Goal: Task Accomplishment & Management: Manage account settings

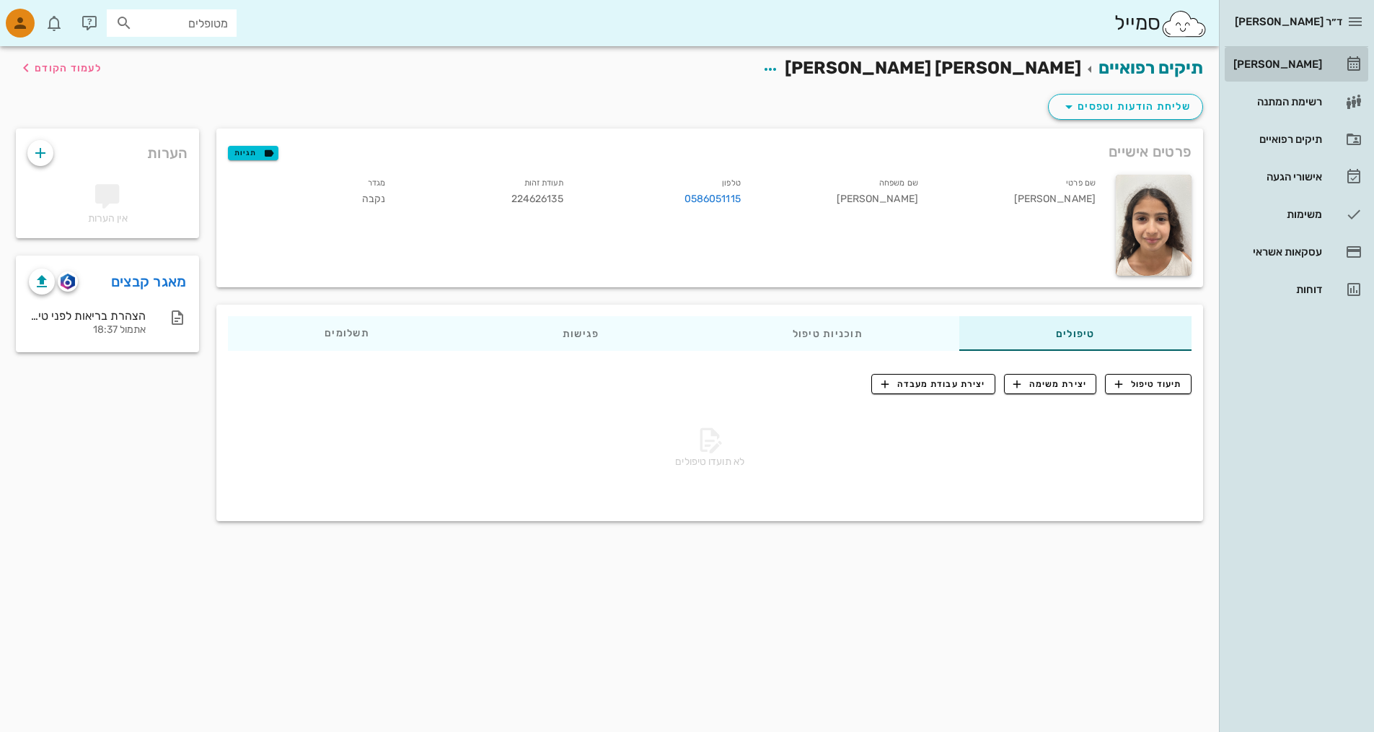
click at [1291, 65] on div "[PERSON_NAME]" at bounding box center [1277, 64] width 92 height 12
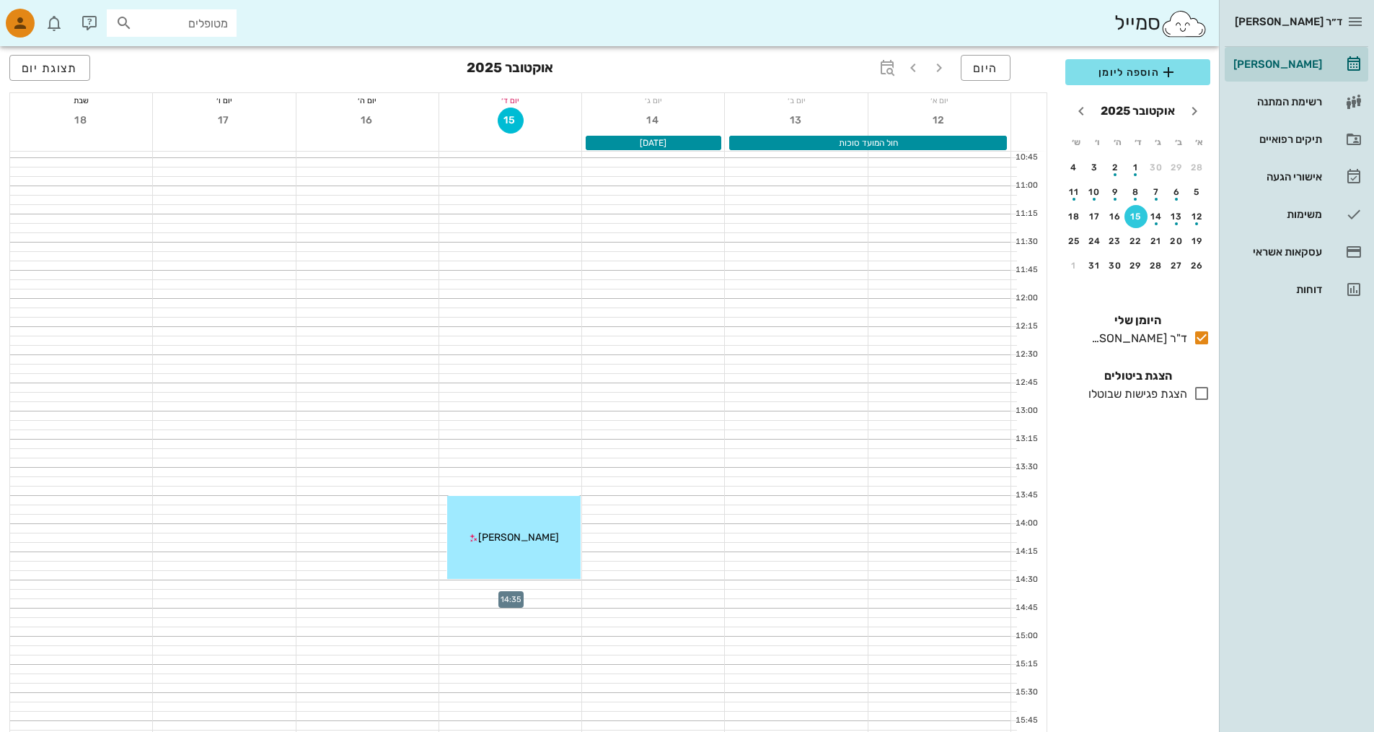
scroll to position [361, 0]
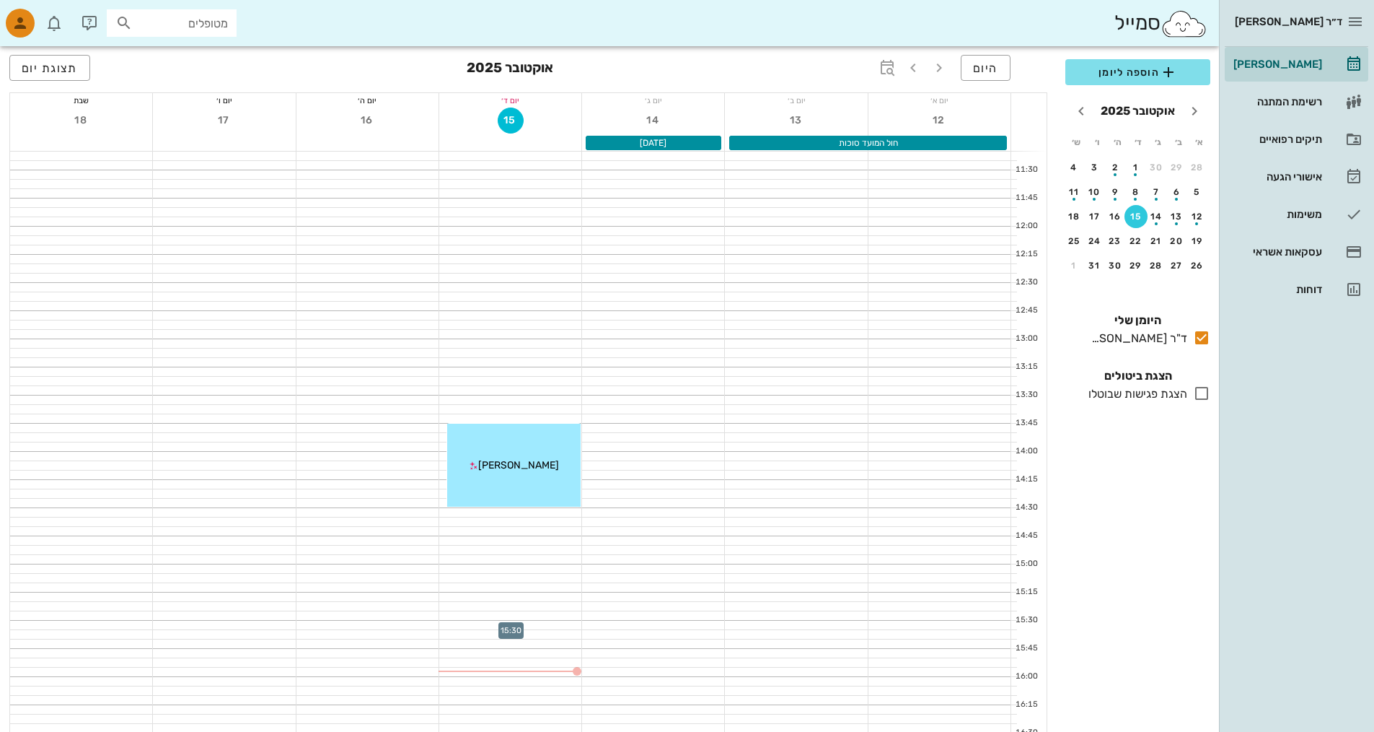
click at [527, 627] on div at bounding box center [510, 624] width 142 height 9
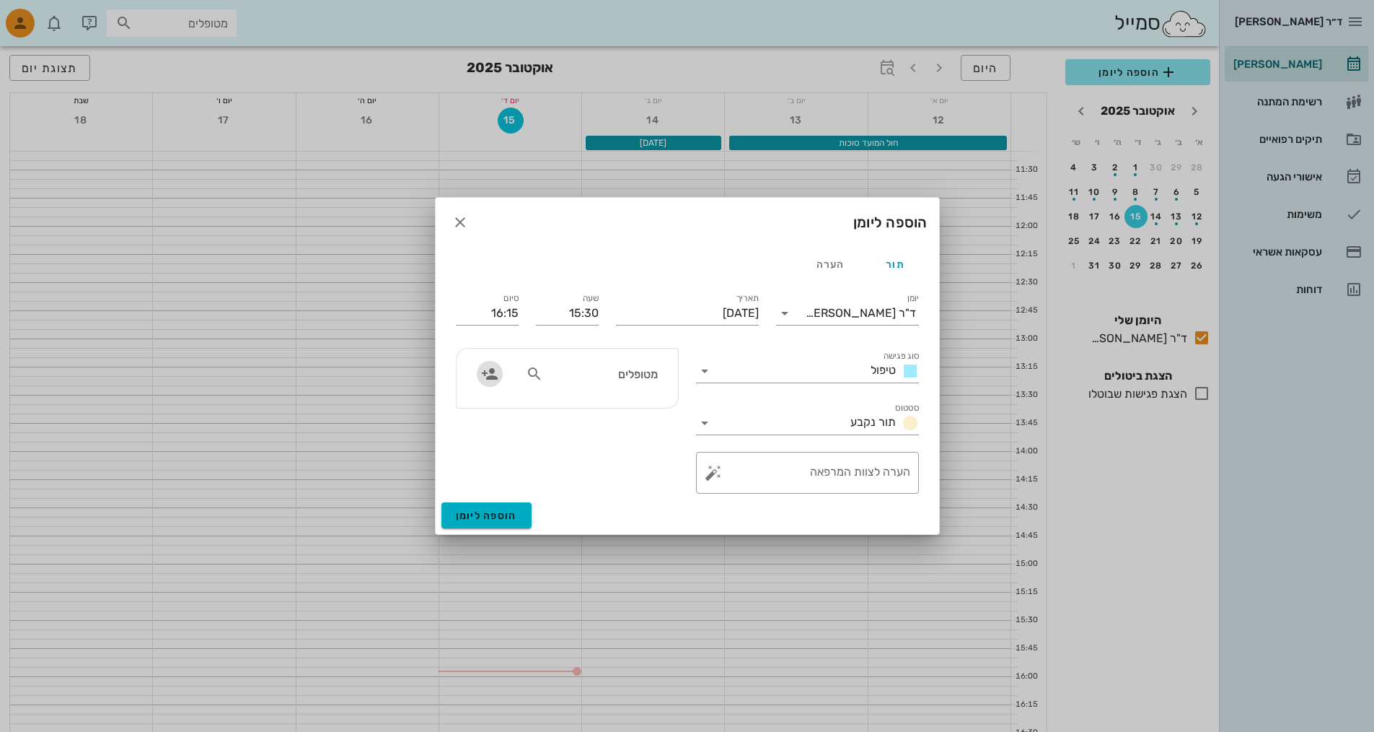
click at [493, 377] on icon "button" at bounding box center [489, 373] width 17 height 17
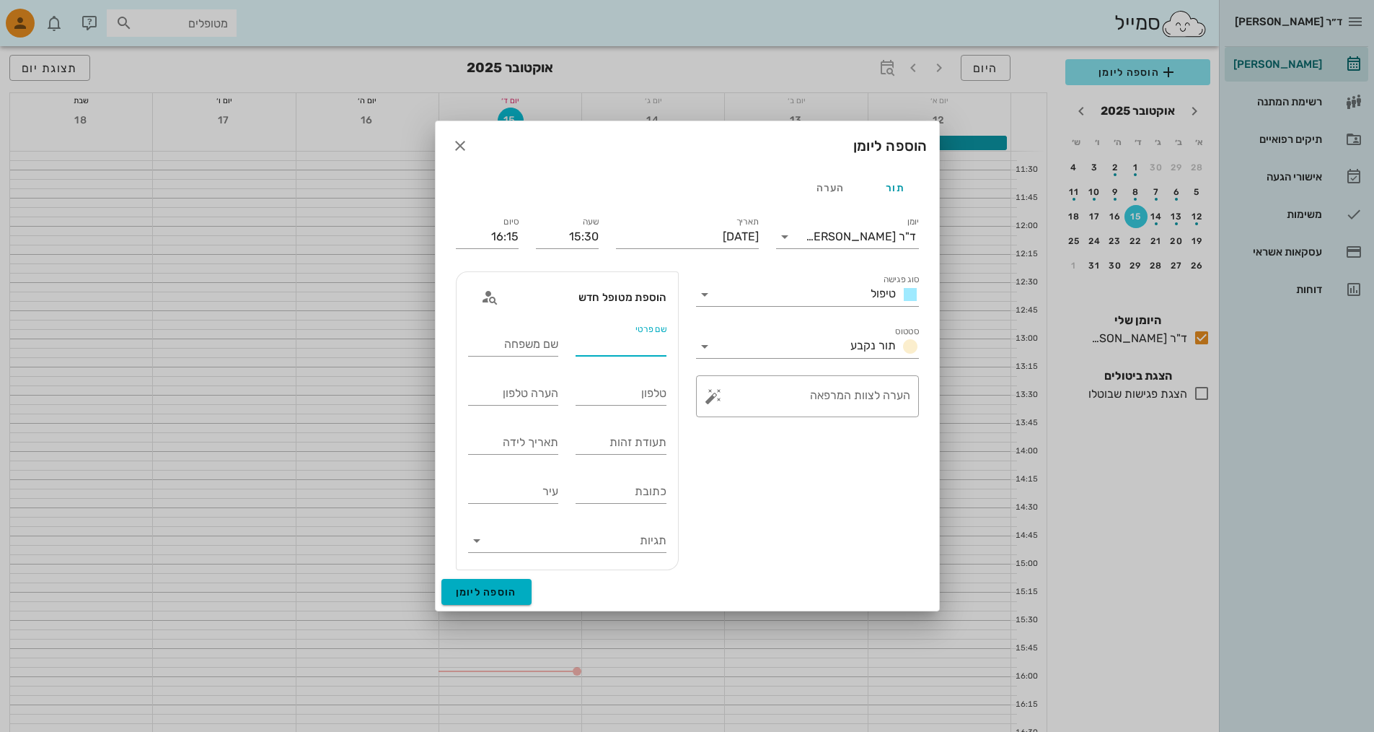
click at [647, 333] on div "שם פרטי" at bounding box center [621, 344] width 91 height 23
type input "ל"
type input "קורליה"
click at [499, 344] on input "שם משפחה" at bounding box center [513, 344] width 91 height 23
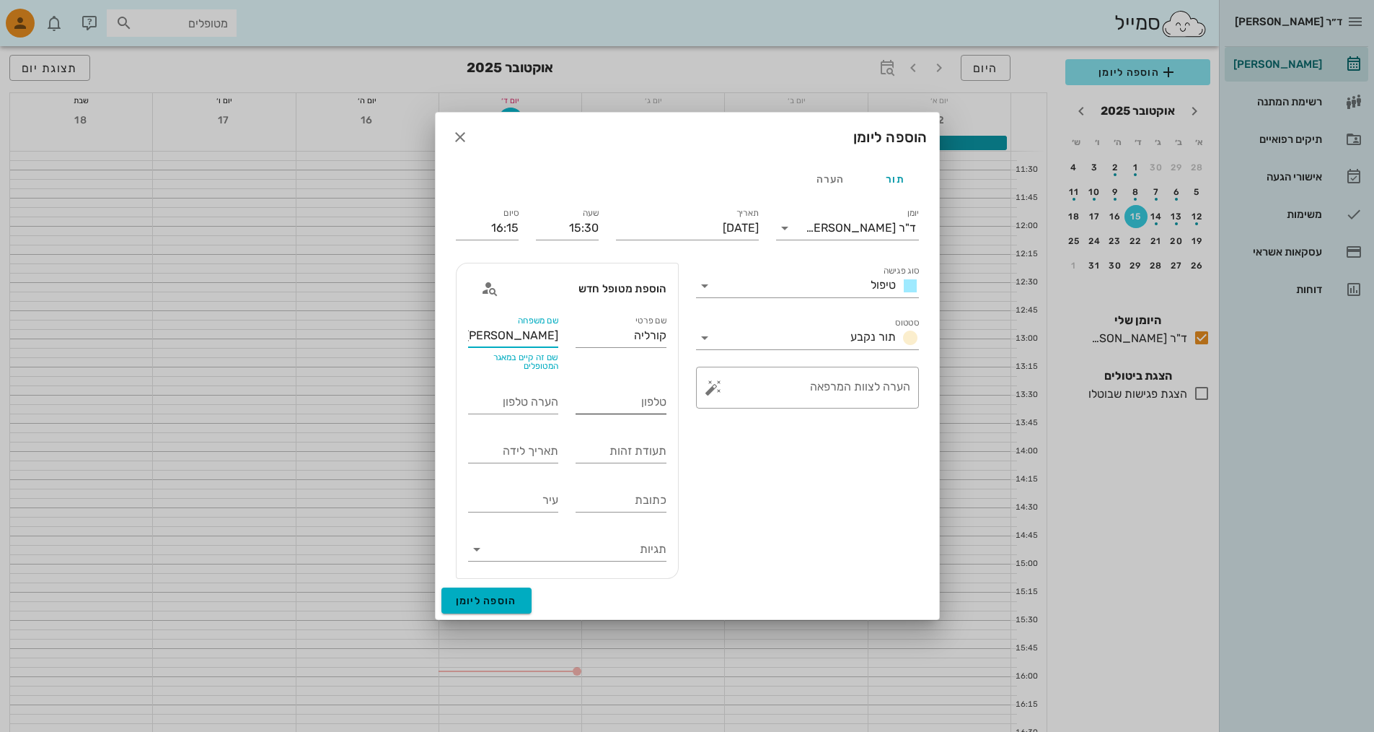
type input "[PERSON_NAME]"
click at [619, 392] on input "טלפון" at bounding box center [621, 401] width 91 height 23
type input "05"
click at [483, 221] on input "16:15" at bounding box center [487, 227] width 63 height 23
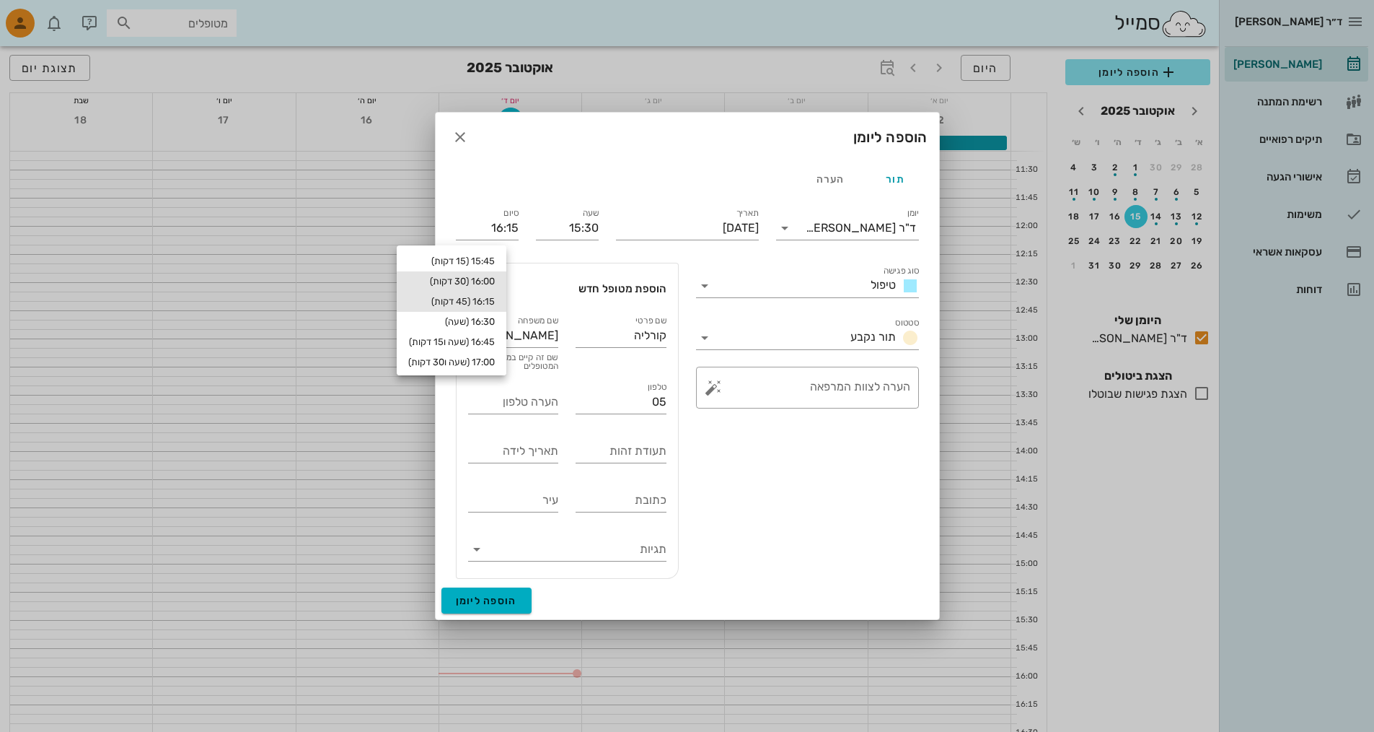
click at [475, 288] on div "16:00 (30 דקות)" at bounding box center [452, 281] width 110 height 20
click at [665, 400] on input "05" at bounding box center [621, 401] width 91 height 23
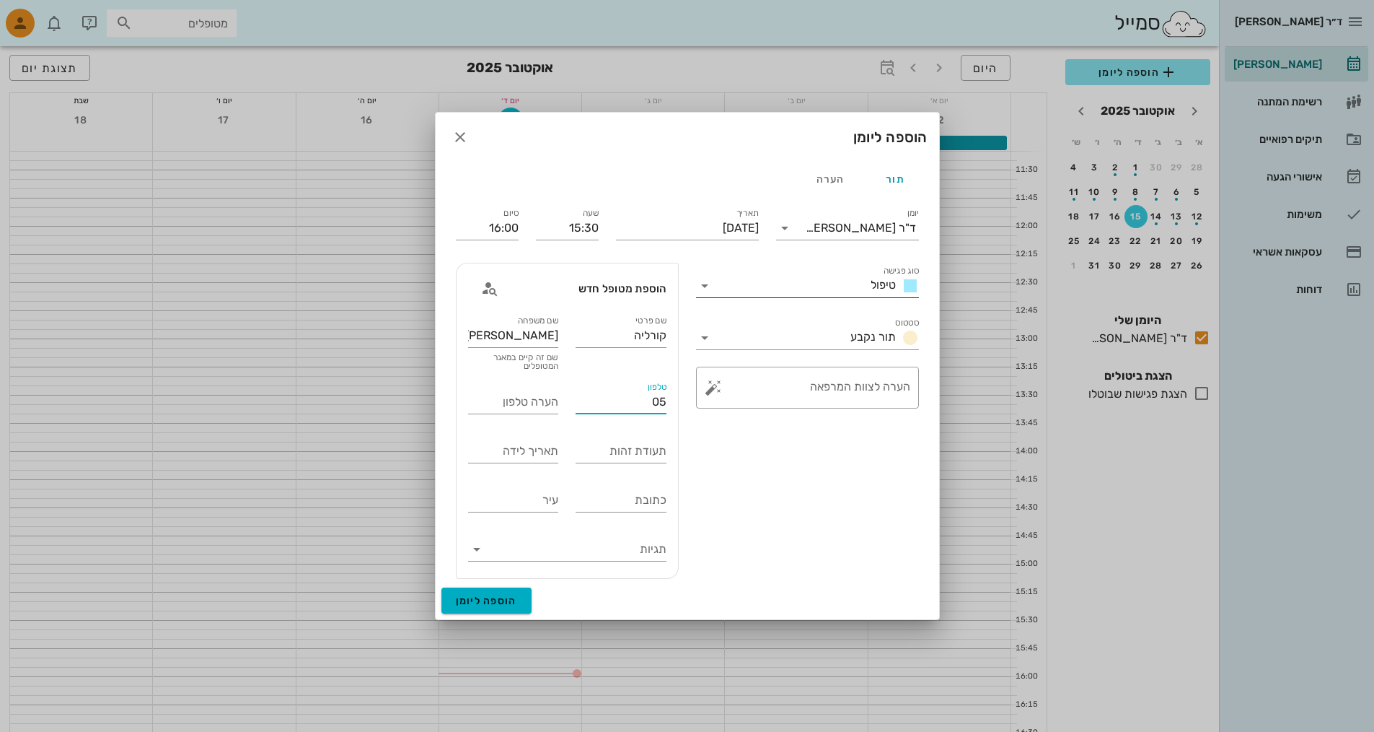
click at [701, 279] on icon at bounding box center [704, 285] width 17 height 17
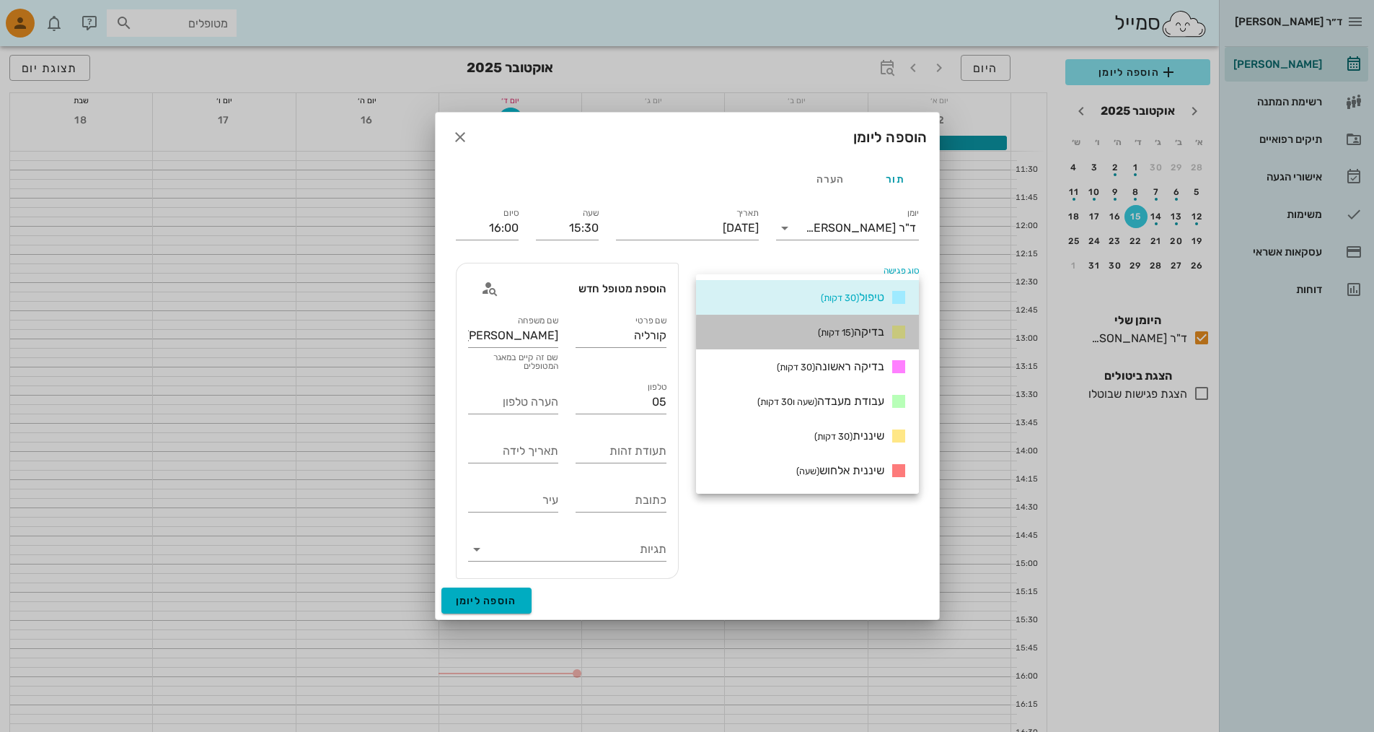
click at [754, 335] on div "בדיקה (15 דקות)" at bounding box center [807, 332] width 223 height 35
type input "15:45"
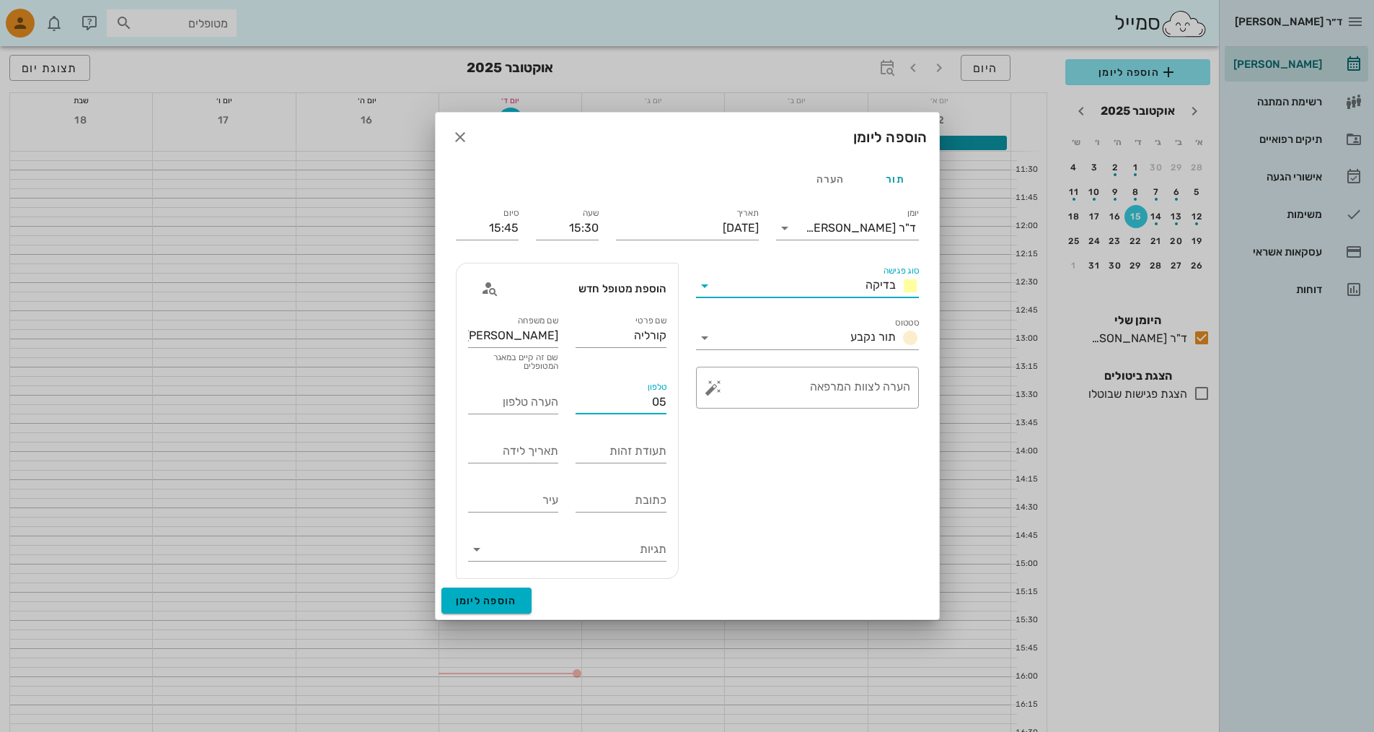
click at [630, 398] on input "05" at bounding box center [621, 401] width 91 height 23
click at [740, 334] on input "סטטוס" at bounding box center [780, 337] width 128 height 23
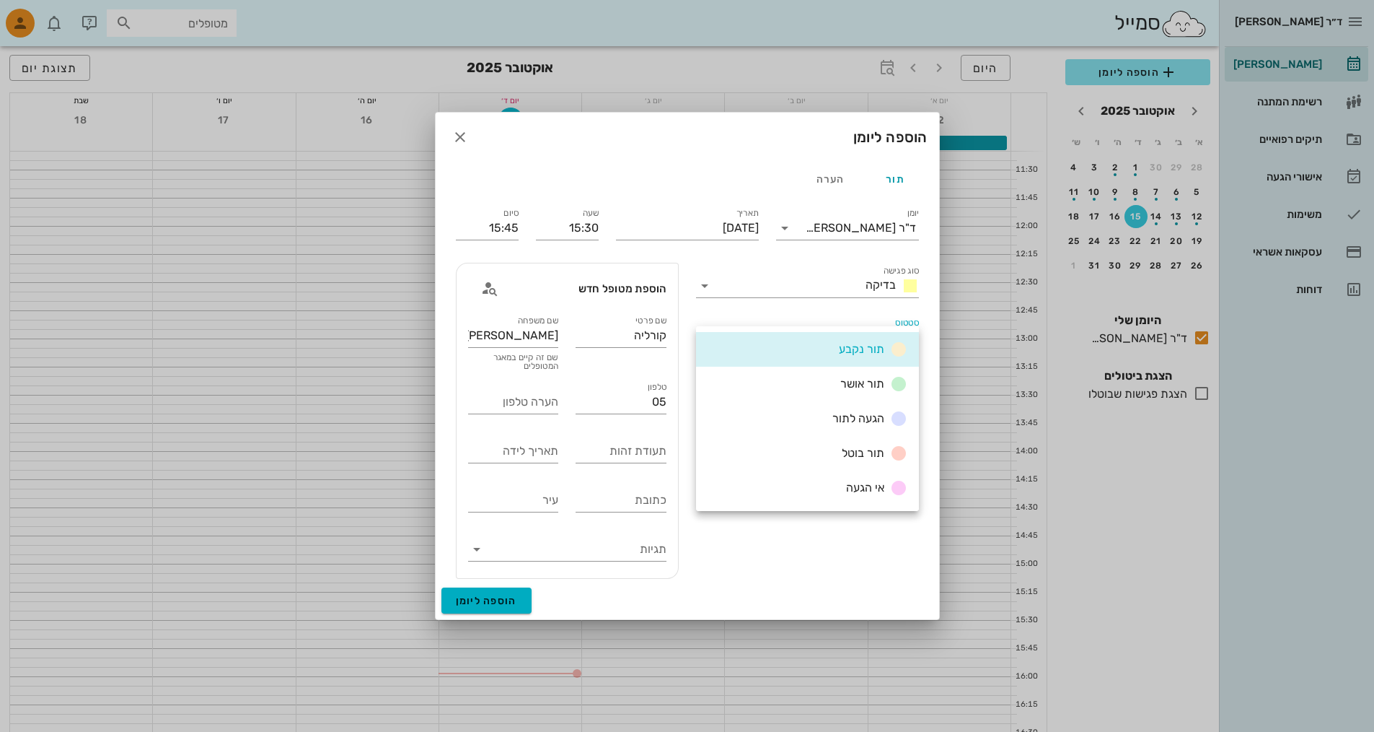
click at [715, 333] on div "תור נקבע" at bounding box center [807, 349] width 223 height 35
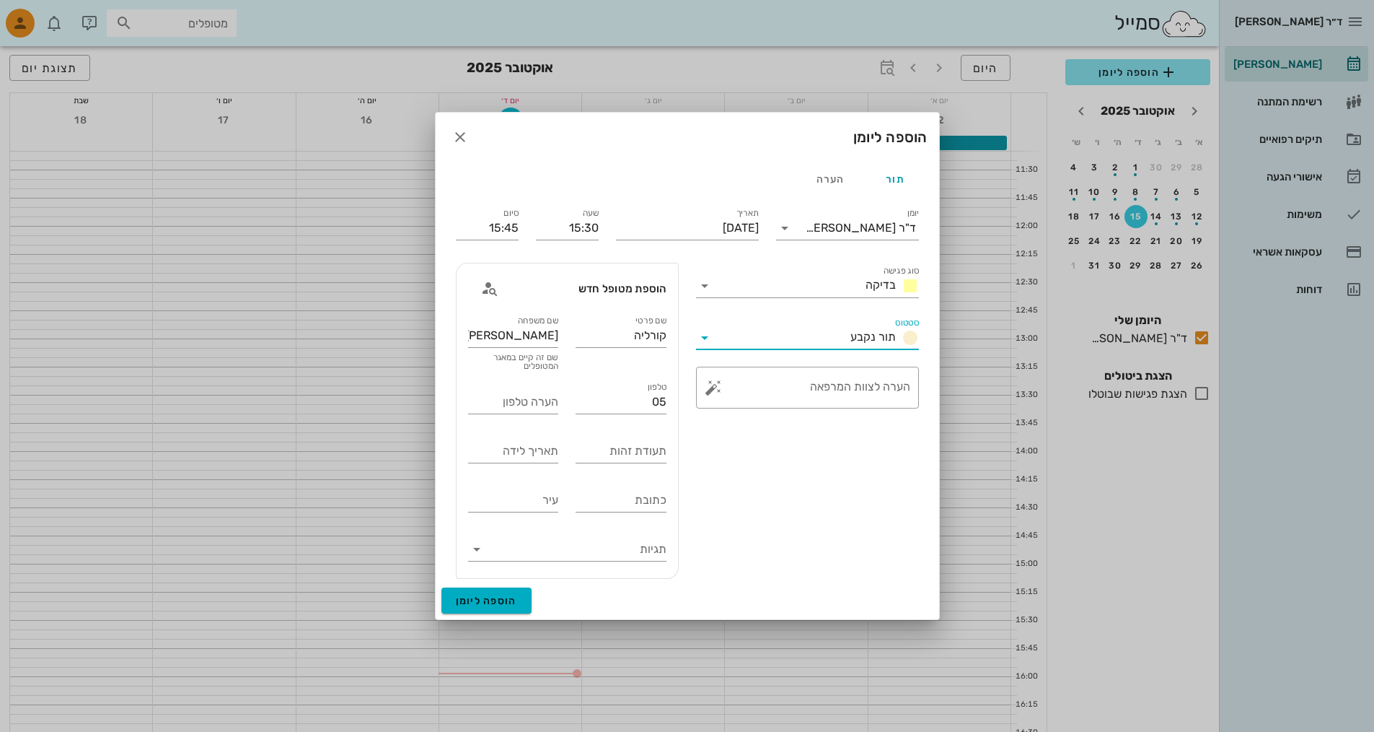
click at [708, 323] on div "סטטוס תור נקבע" at bounding box center [807, 333] width 223 height 32
click at [718, 329] on input "סטטוס" at bounding box center [780, 337] width 128 height 23
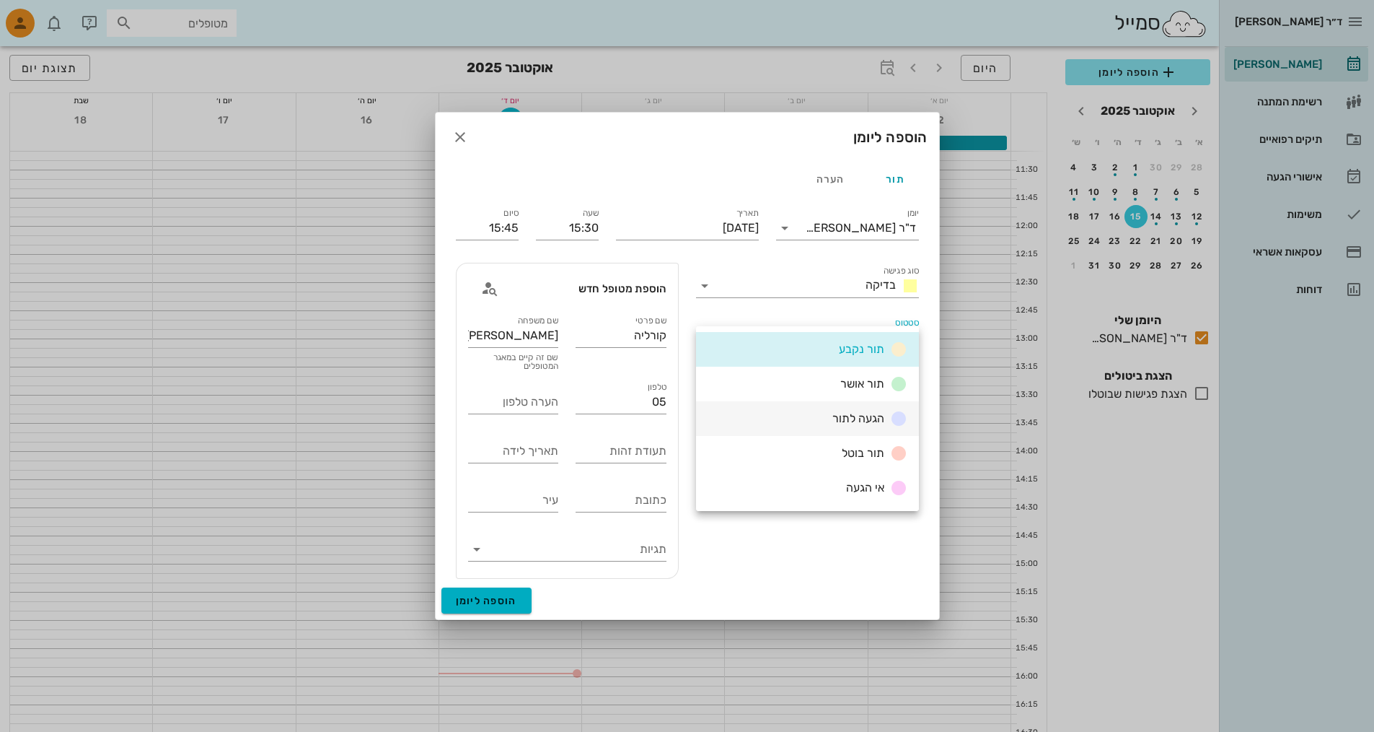
click at [754, 413] on div "הגעה לתור" at bounding box center [807, 418] width 223 height 35
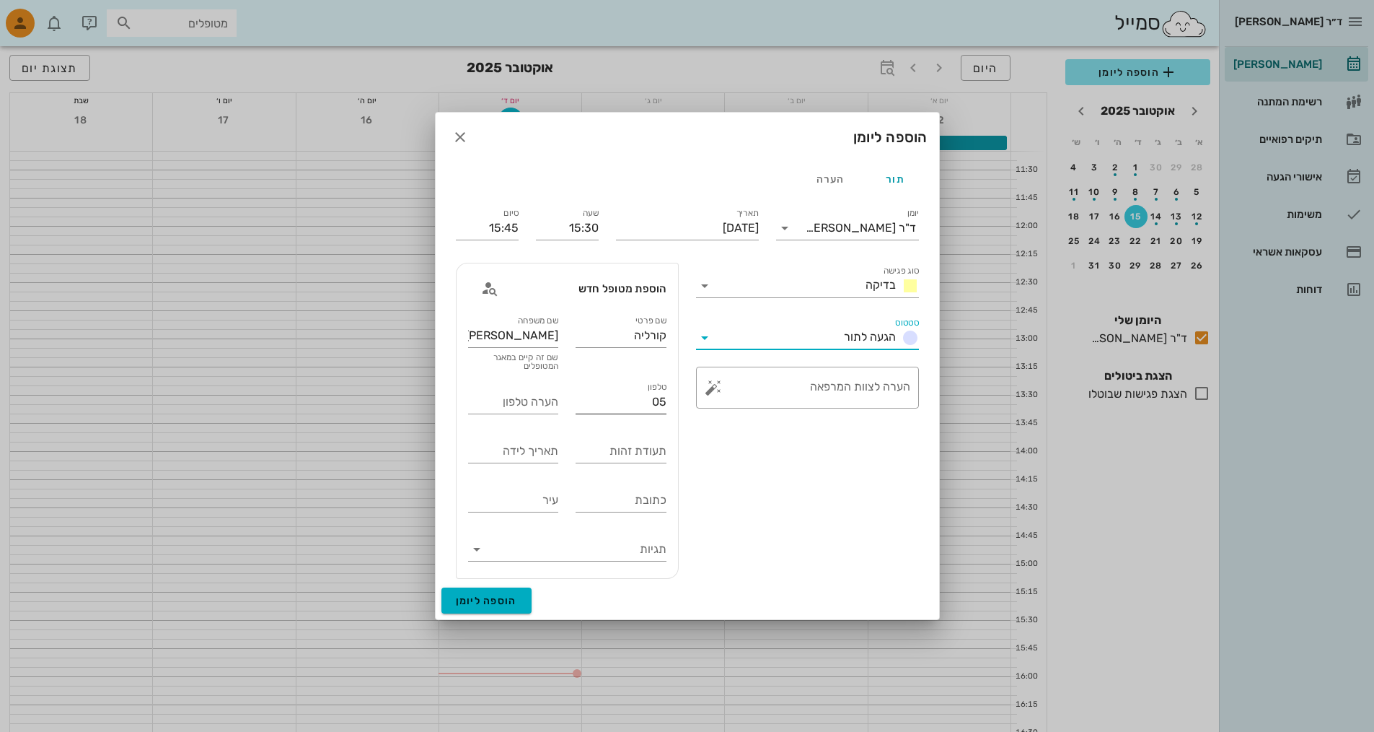
click at [638, 402] on input "05" at bounding box center [621, 401] width 91 height 23
click at [671, 396] on div "טלפון 05" at bounding box center [621, 403] width 108 height 49
click at [669, 399] on div "טלפון 05" at bounding box center [621, 403] width 108 height 49
click at [667, 400] on div "טלפון 05" at bounding box center [621, 403] width 108 height 49
click at [663, 400] on input "05" at bounding box center [621, 401] width 91 height 23
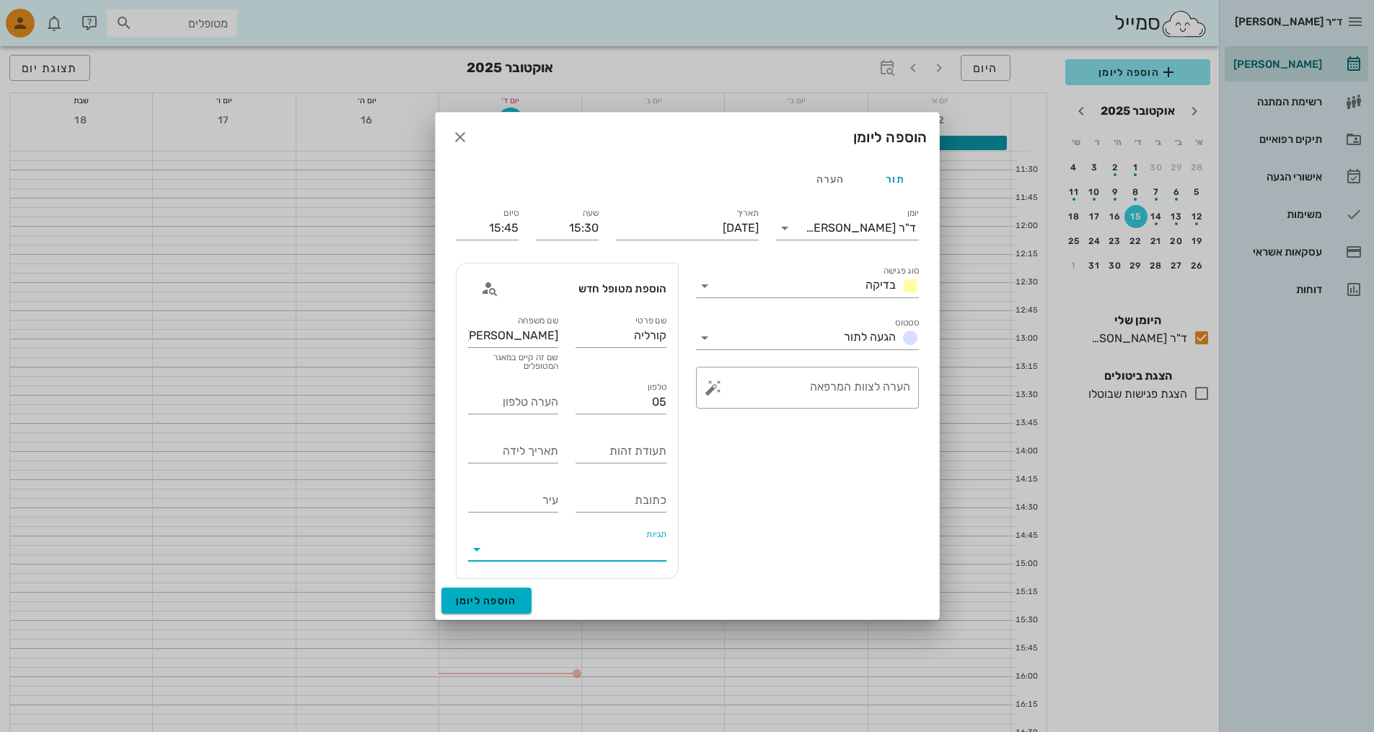
click at [530, 542] on input "תגיות" at bounding box center [578, 549] width 175 height 23
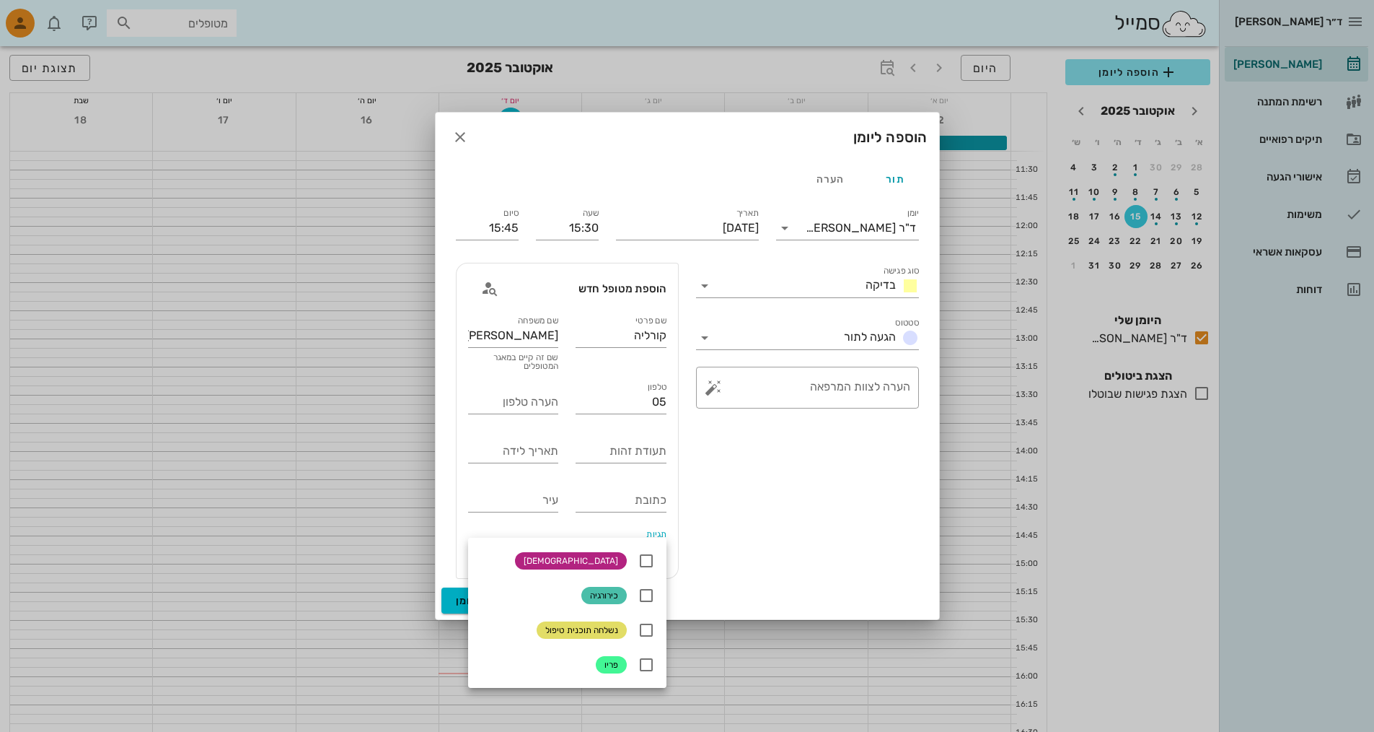
click at [455, 512] on div "הוספת מטופל חדש שם פרטי קורליה שם משפחה [PERSON_NAME] שם זה קיים במאגר המטופלים…" at bounding box center [567, 420] width 240 height 333
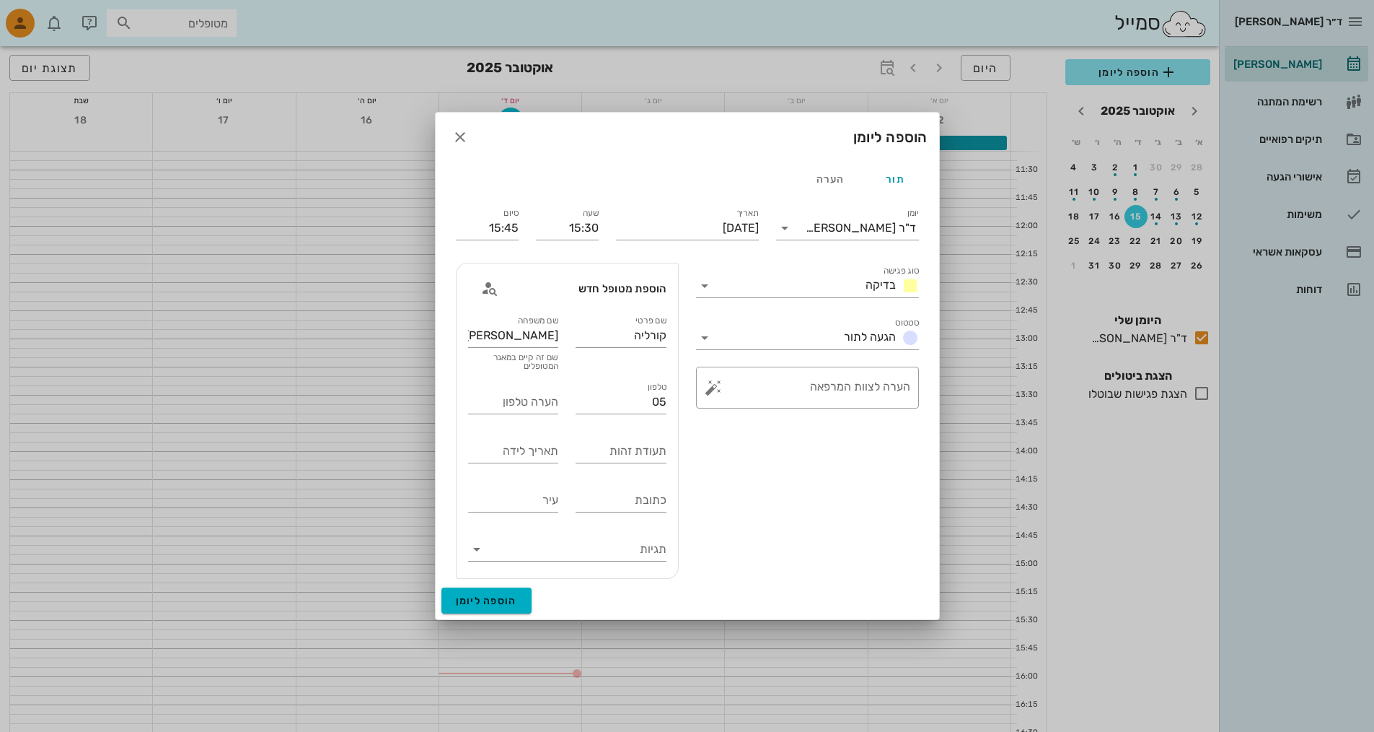
click at [667, 405] on div "טלפון 05" at bounding box center [621, 403] width 108 height 49
click at [665, 404] on input "05" at bounding box center [621, 401] width 91 height 23
click at [662, 404] on input "05" at bounding box center [621, 401] width 91 height 23
type input "0523909953"
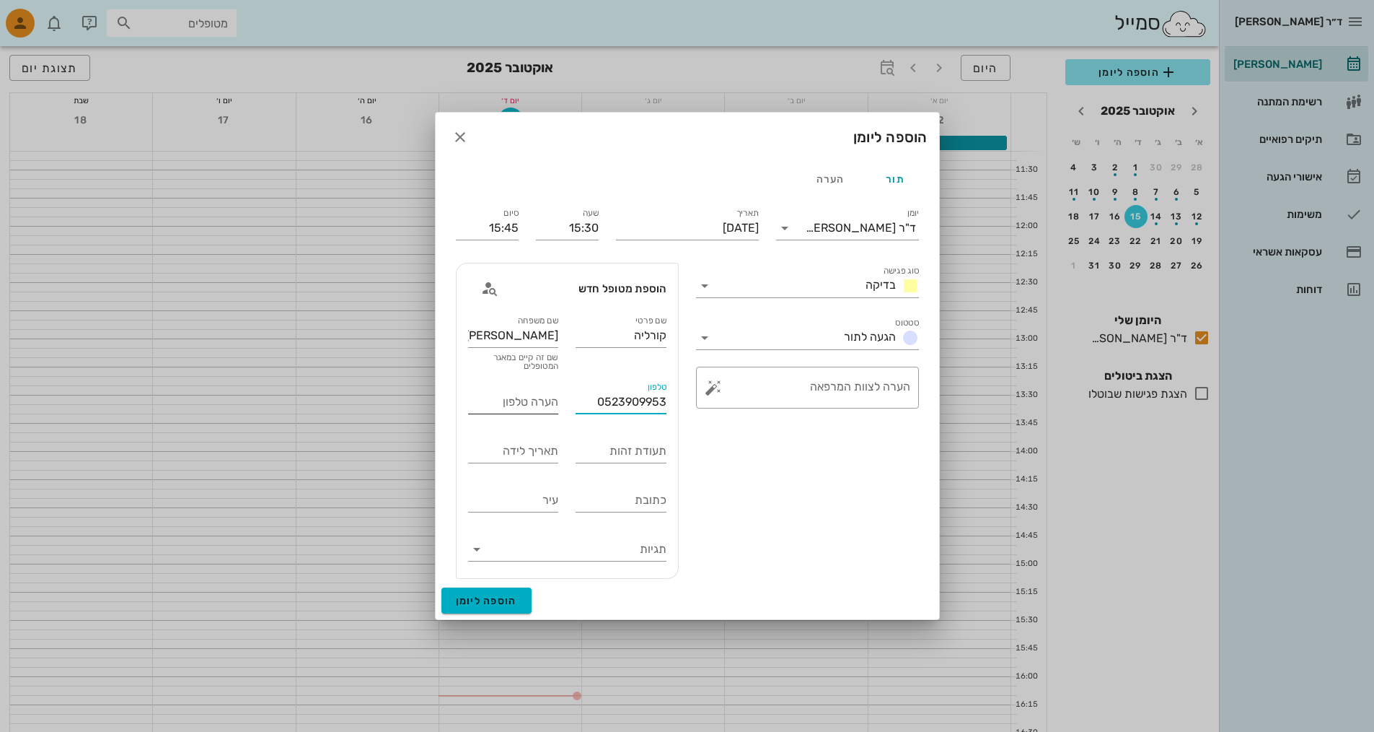
click at [494, 406] on input "הערה טלפון" at bounding box center [513, 401] width 91 height 23
type input "0543116222"
click at [609, 457] on input "תעודת זהות" at bounding box center [621, 450] width 91 height 23
type input "69067221"
click at [504, 451] on input "תאריך לידה" at bounding box center [513, 450] width 91 height 23
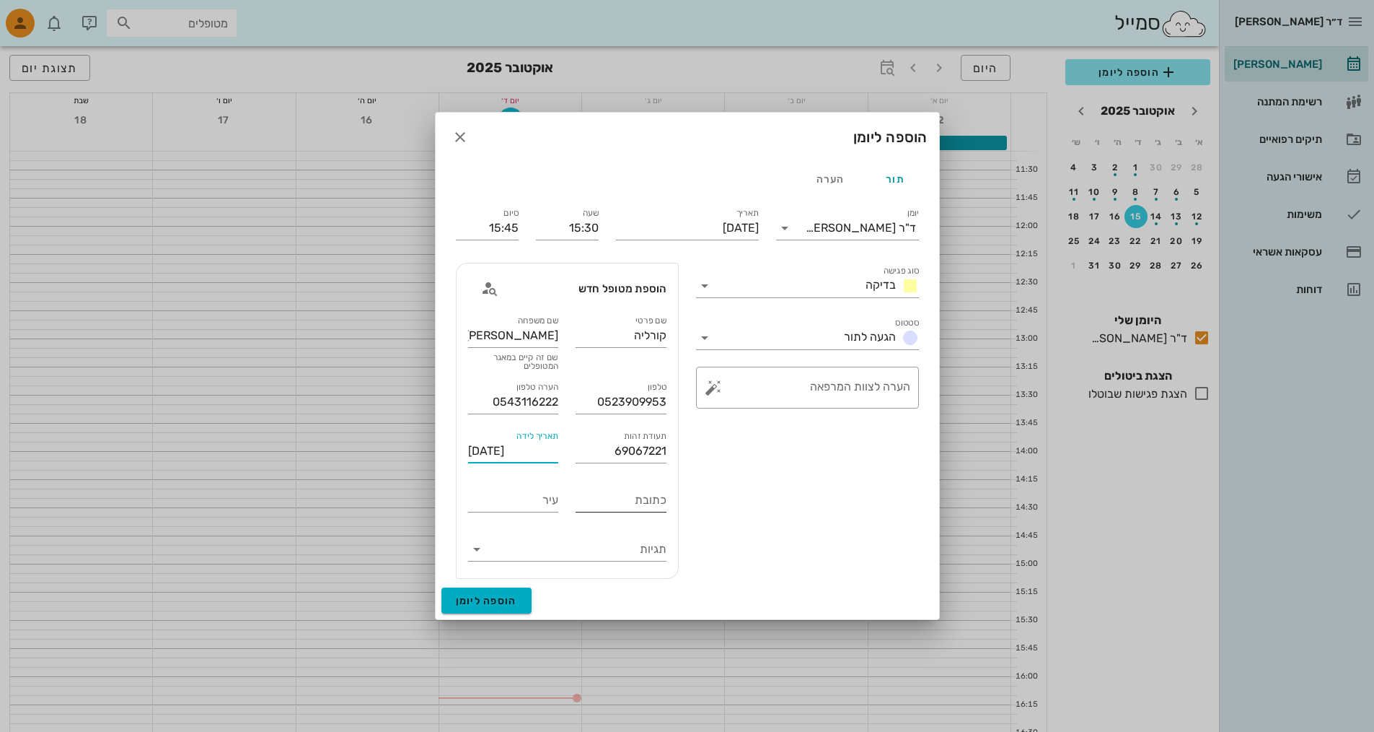
type input "[DATE]"
click at [656, 499] on input "כתובת" at bounding box center [621, 499] width 91 height 23
type input "[PERSON_NAME] 1"
click at [549, 504] on input "עיר" at bounding box center [513, 499] width 91 height 23
type input "קרית אתא"
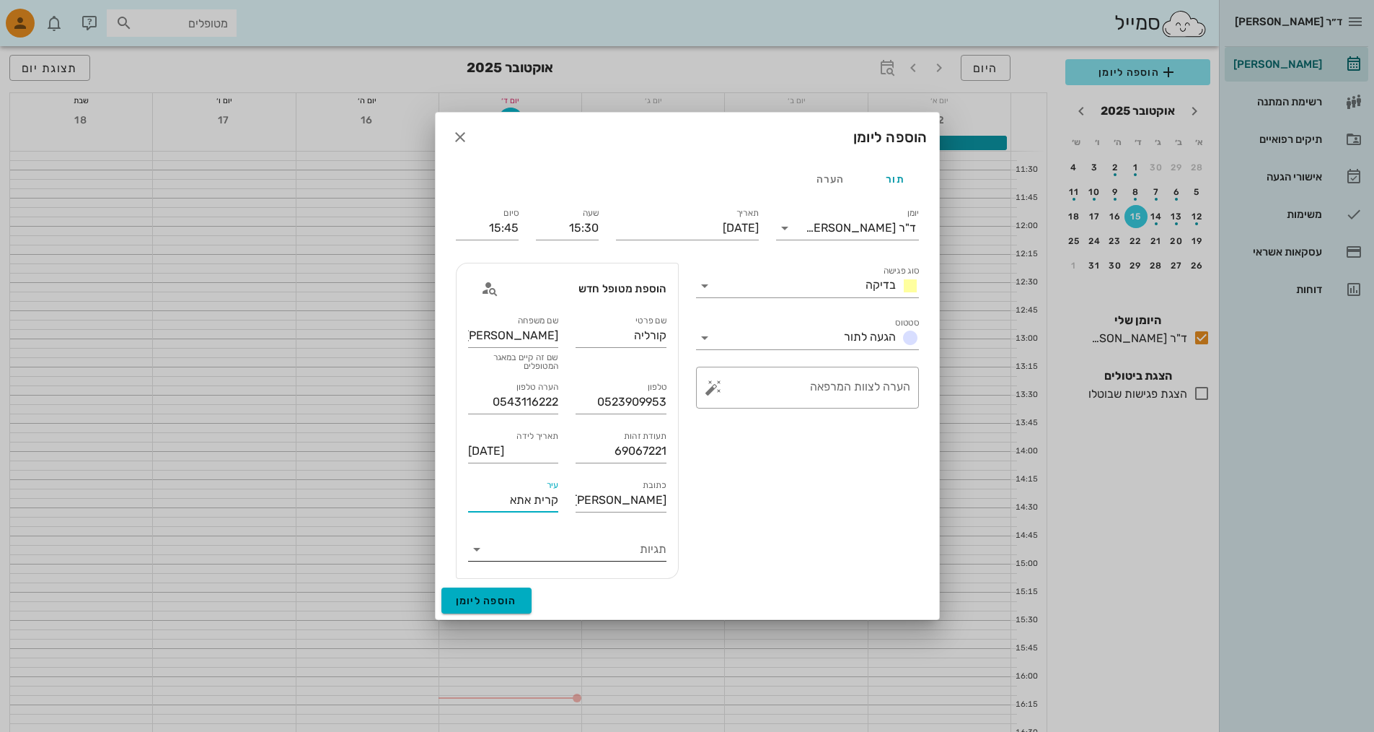
click at [480, 551] on icon at bounding box center [476, 548] width 17 height 17
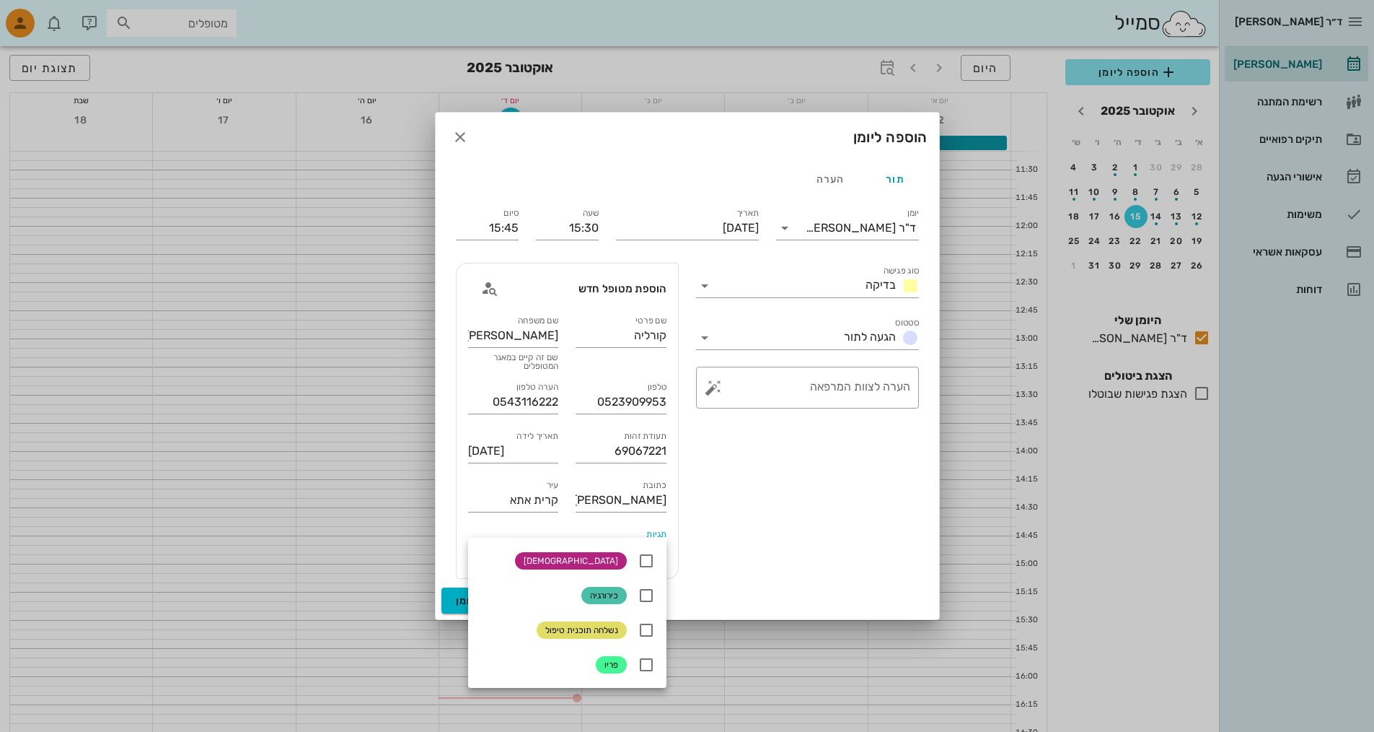
click at [738, 582] on div "סוג פגישה בדיקה סטטוס הגעה לתור ​ הערה לצוות המרפאה" at bounding box center [808, 420] width 240 height 333
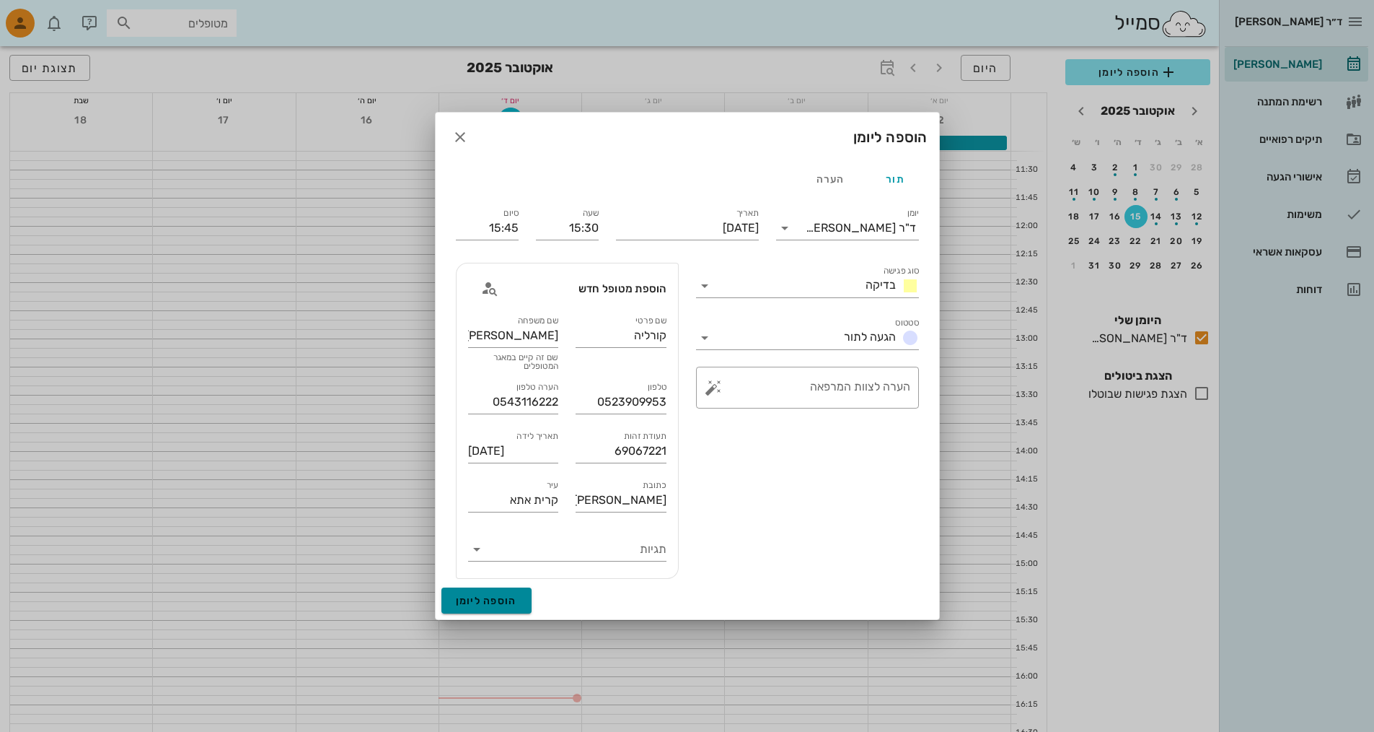
click at [498, 596] on span "הוספה ליומן" at bounding box center [486, 601] width 61 height 12
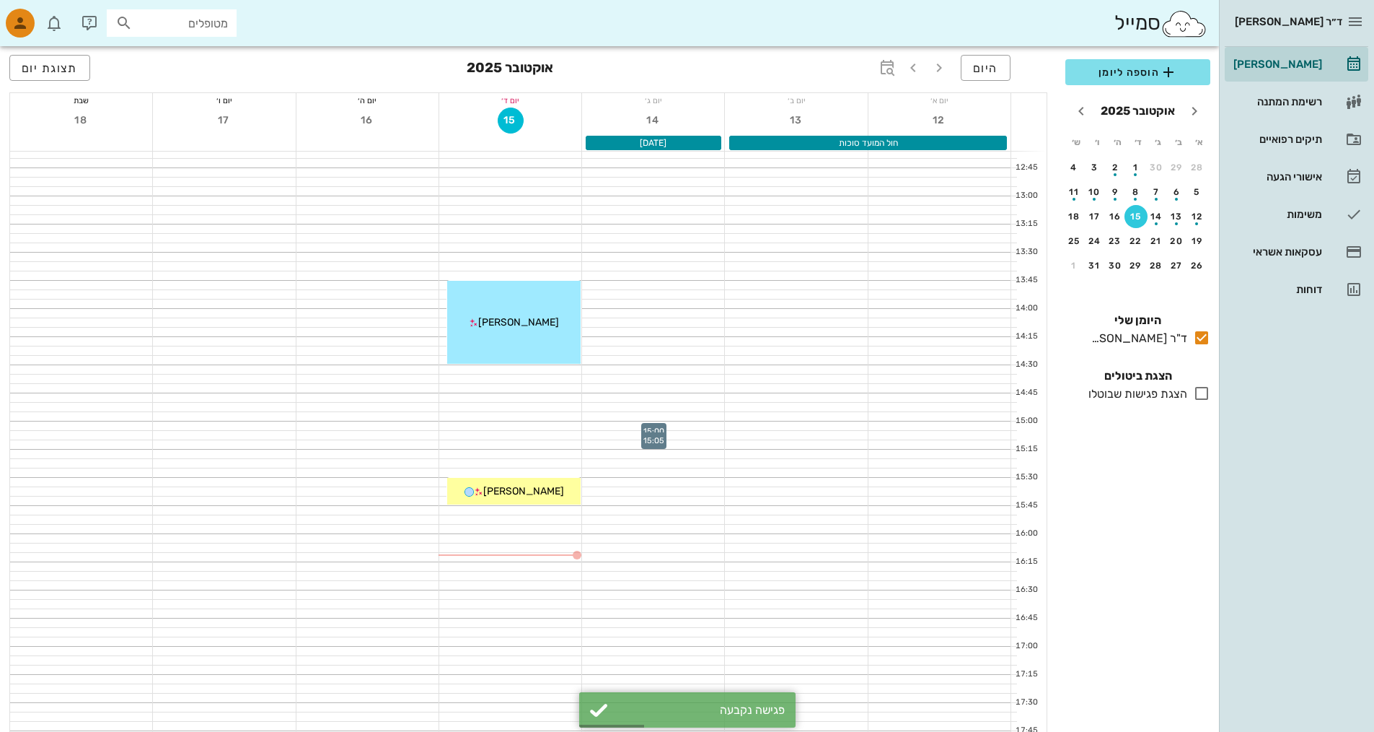
scroll to position [505, 0]
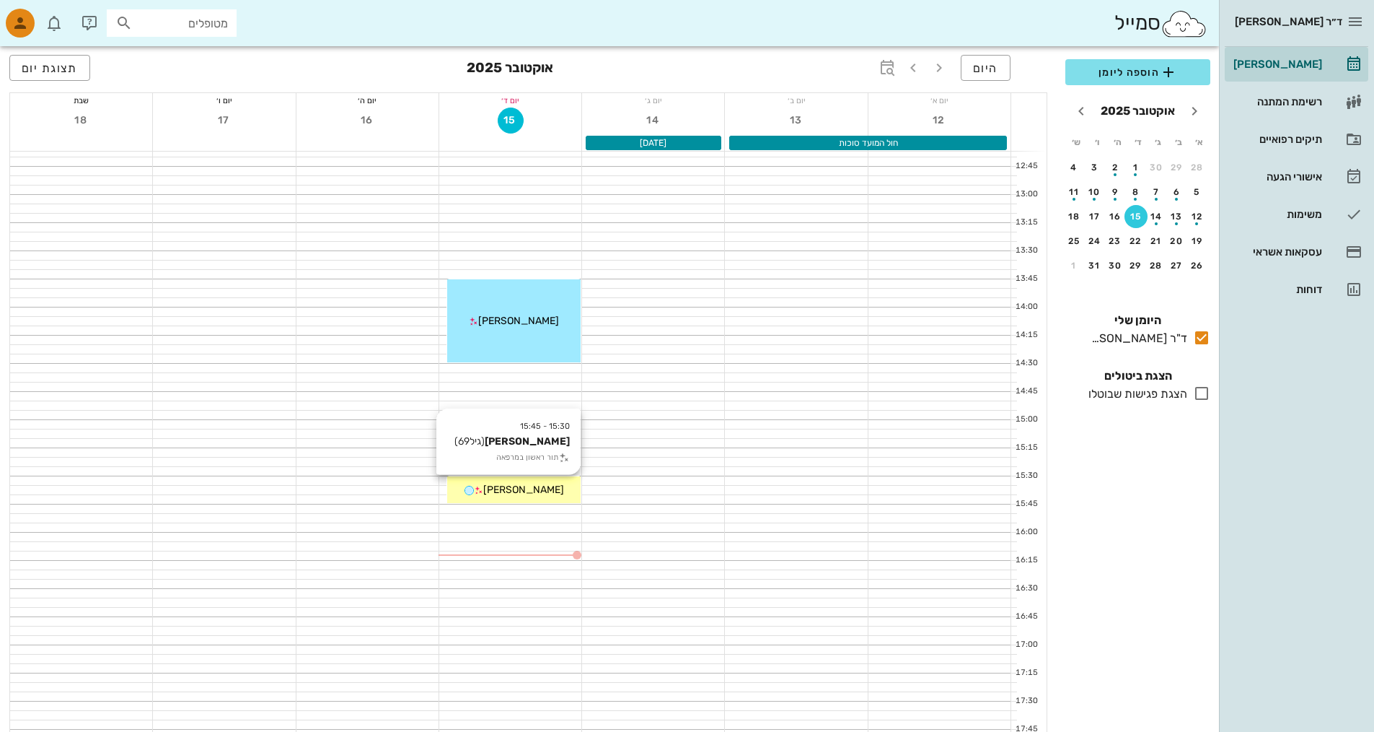
click at [506, 489] on span "[PERSON_NAME]" at bounding box center [523, 489] width 81 height 12
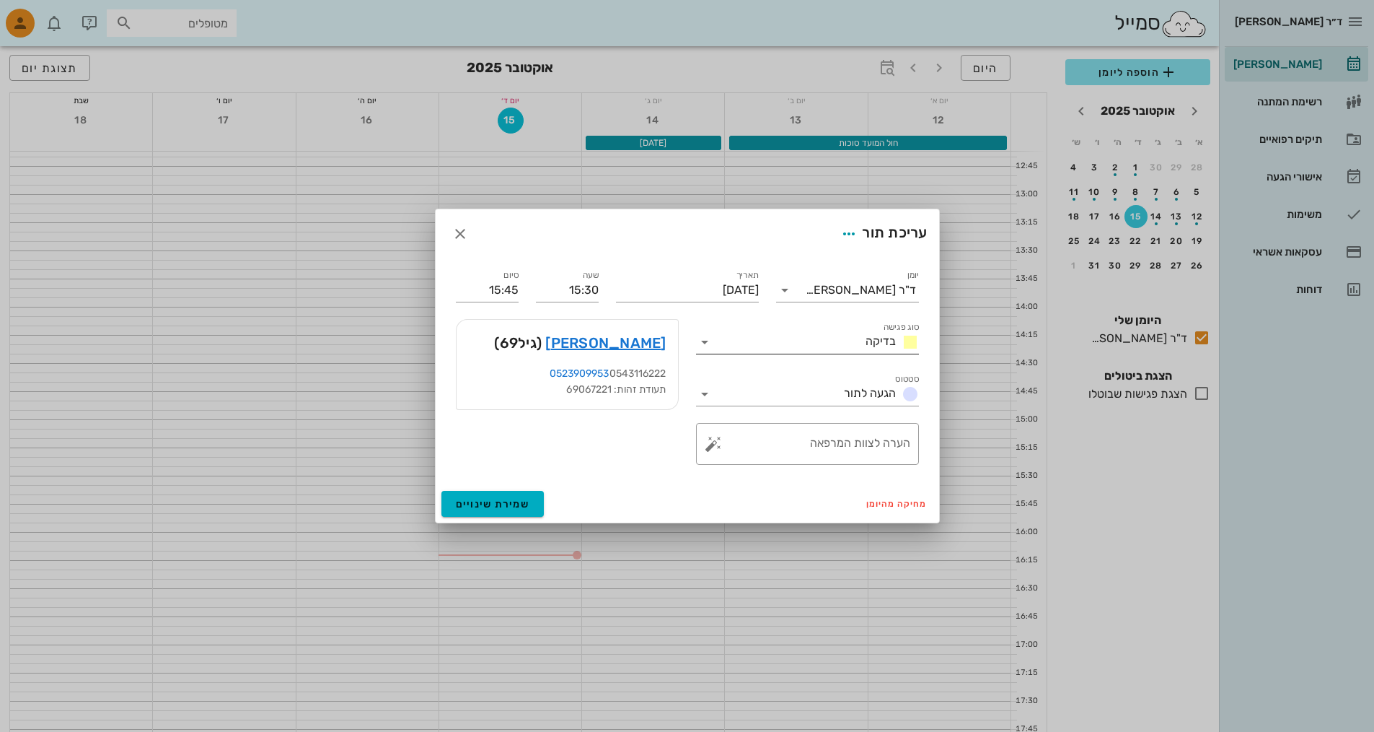
click at [709, 339] on icon at bounding box center [704, 341] width 17 height 17
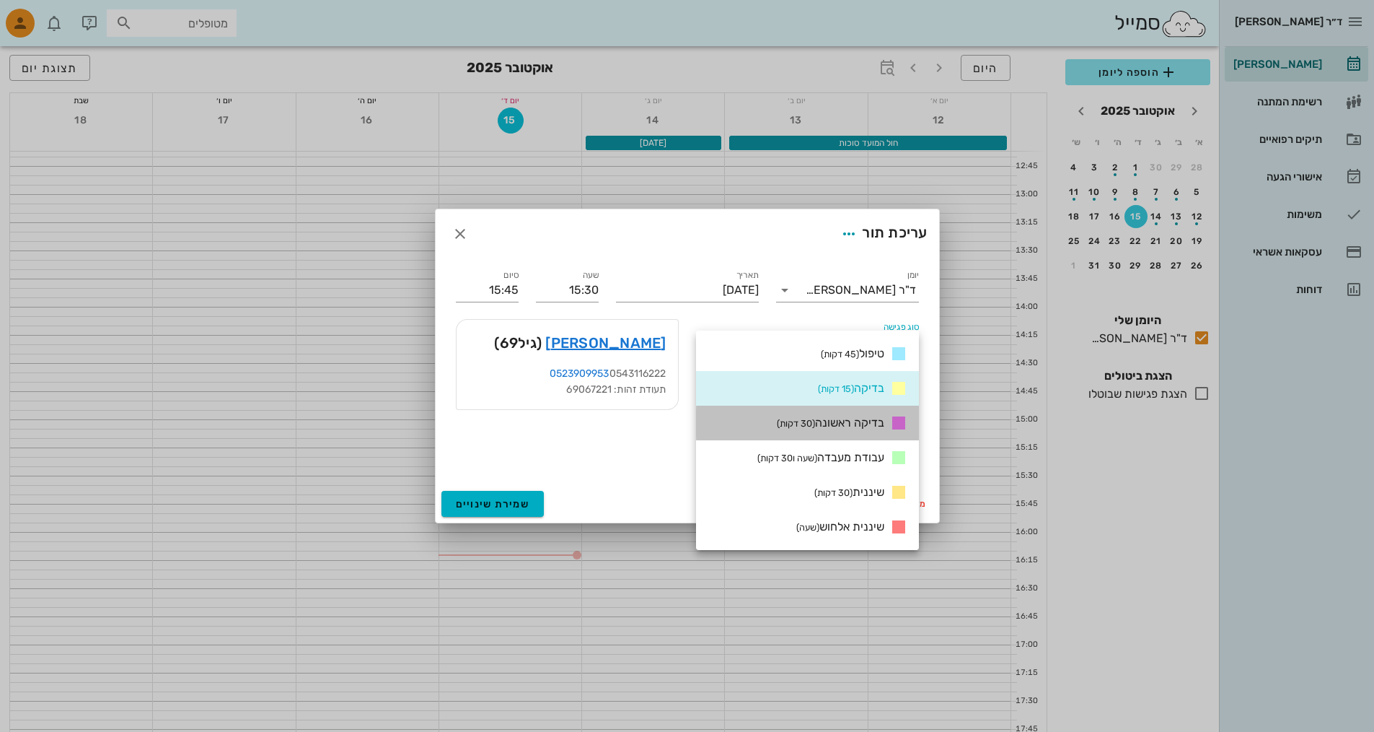
click at [810, 419] on small "(30 דקות)" at bounding box center [796, 423] width 38 height 11
type input "16:00"
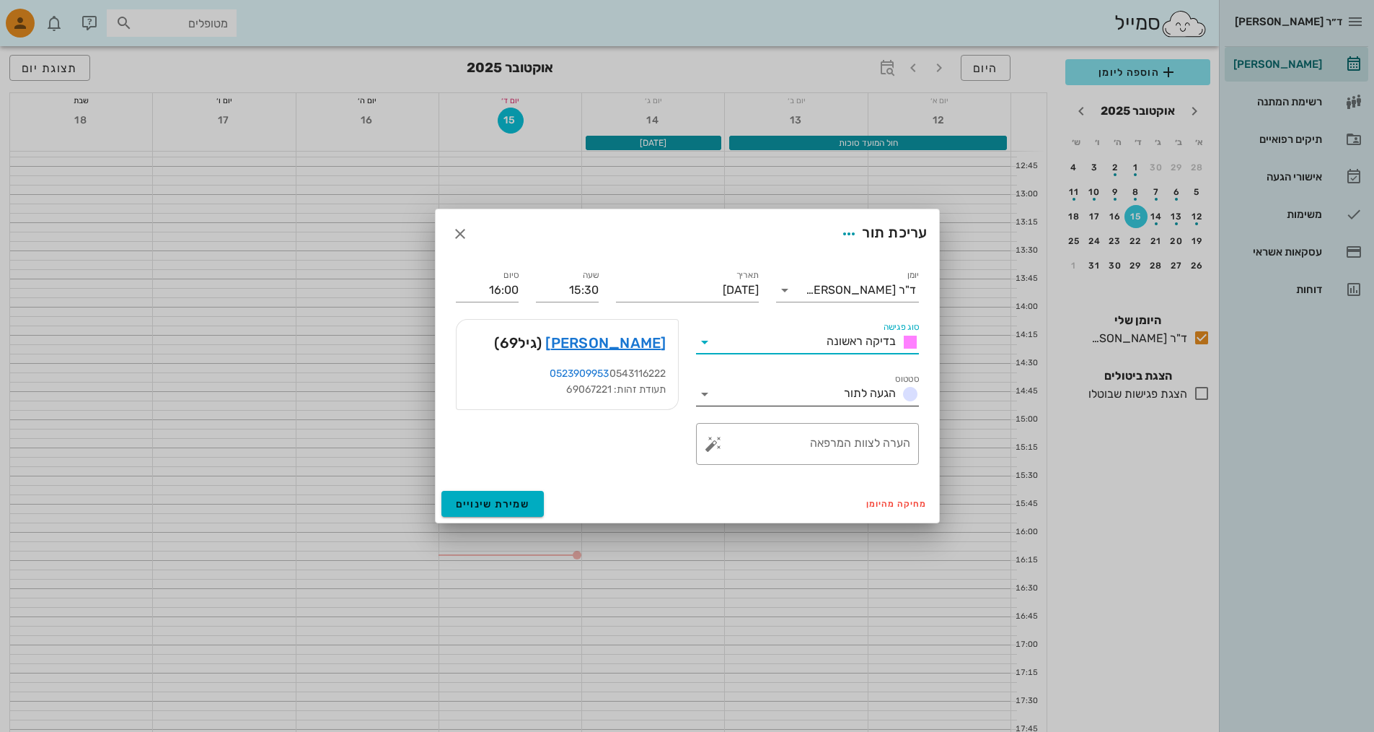
click at [700, 395] on icon at bounding box center [704, 393] width 17 height 17
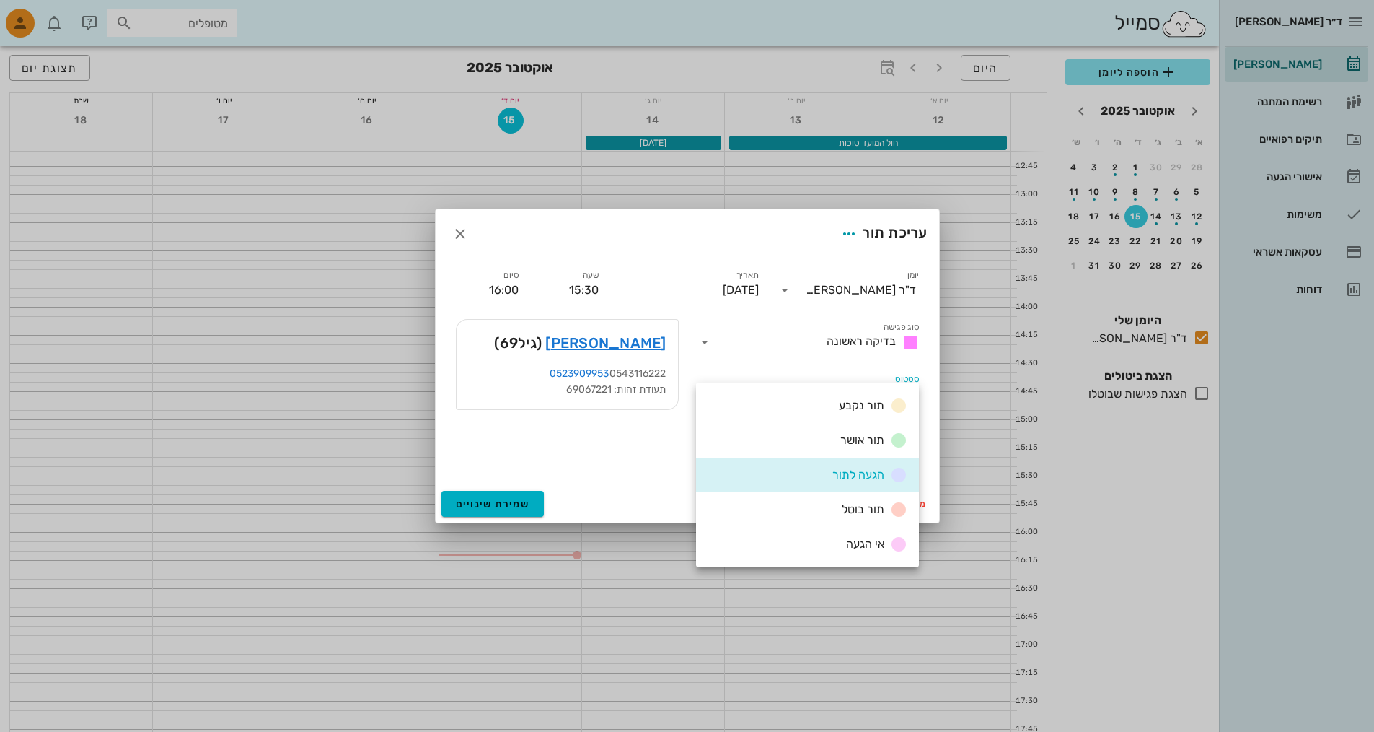
click at [820, 473] on div "הגעה לתור" at bounding box center [807, 474] width 223 height 35
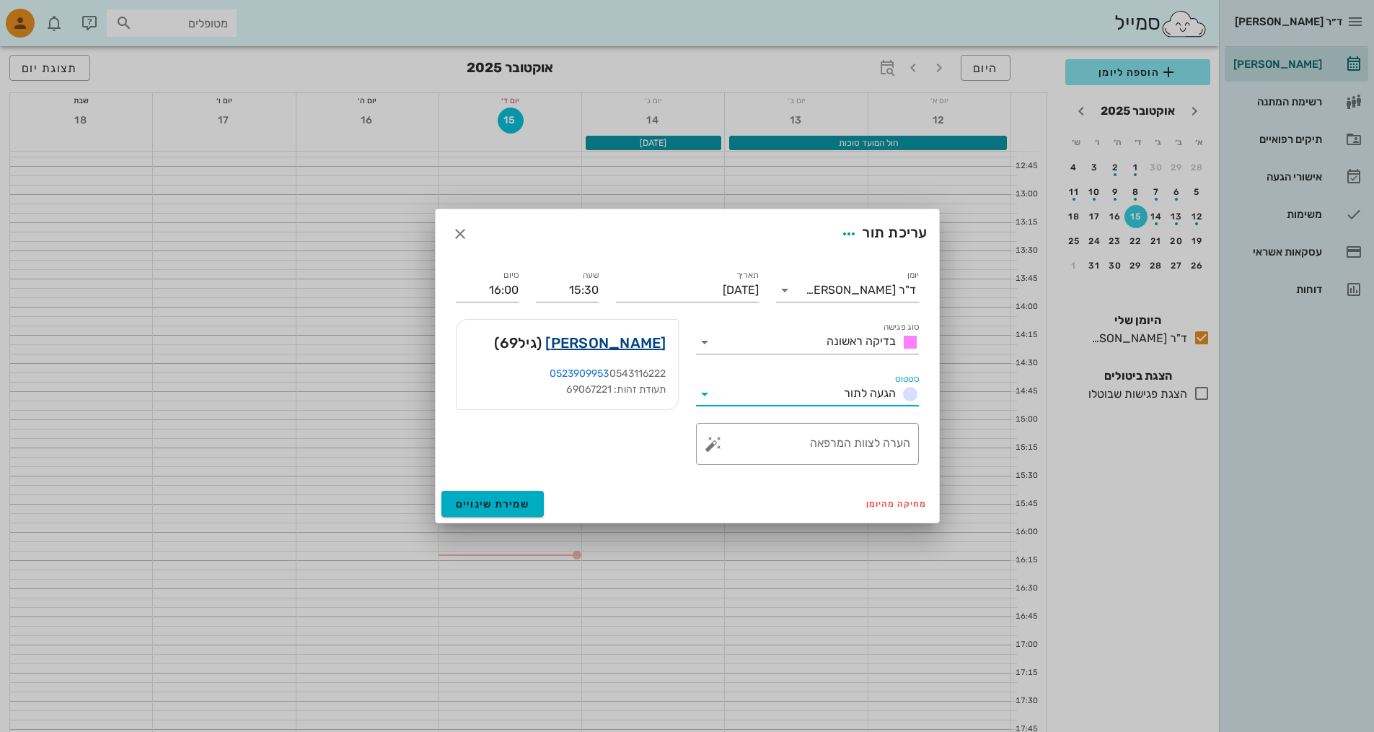
click at [632, 339] on link "[PERSON_NAME]" at bounding box center [605, 342] width 120 height 23
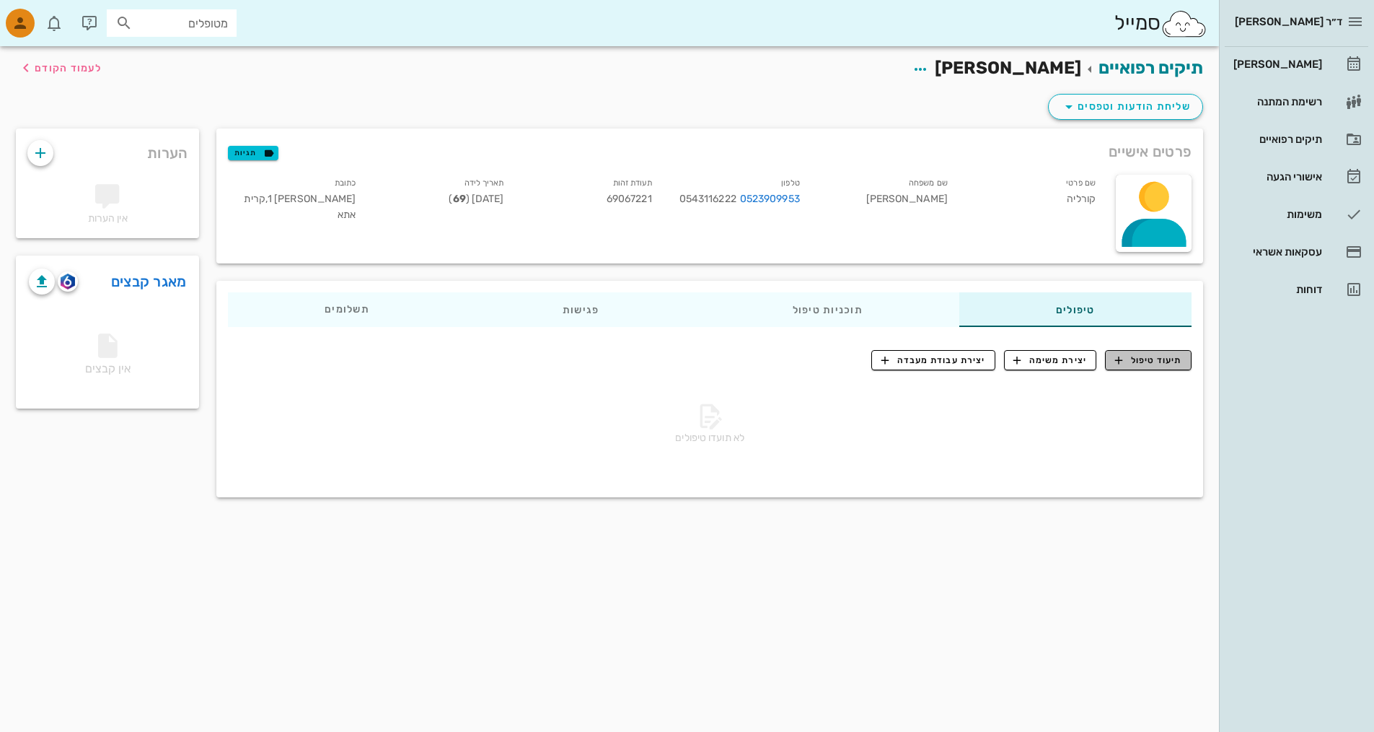
click at [1129, 352] on button "תיעוד טיפול" at bounding box center [1148, 360] width 87 height 20
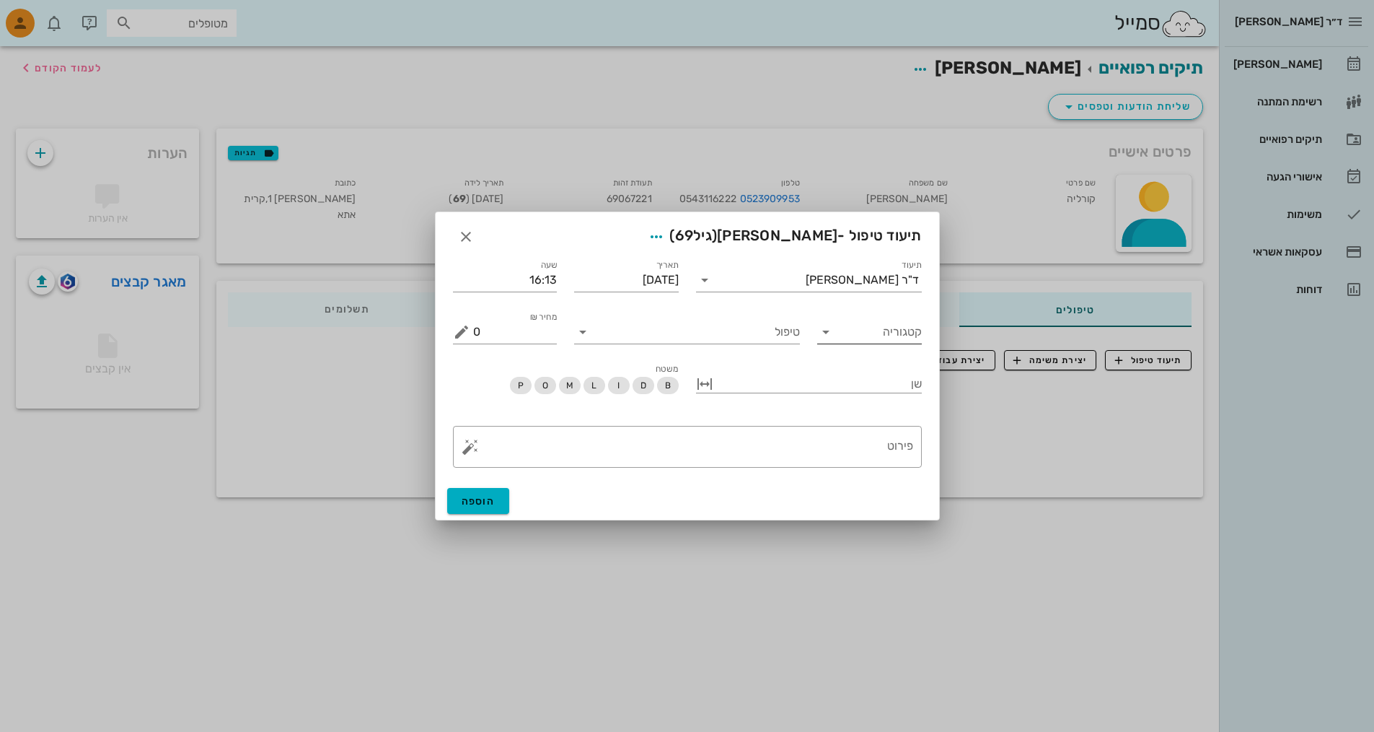
click at [825, 332] on icon at bounding box center [825, 331] width 17 height 17
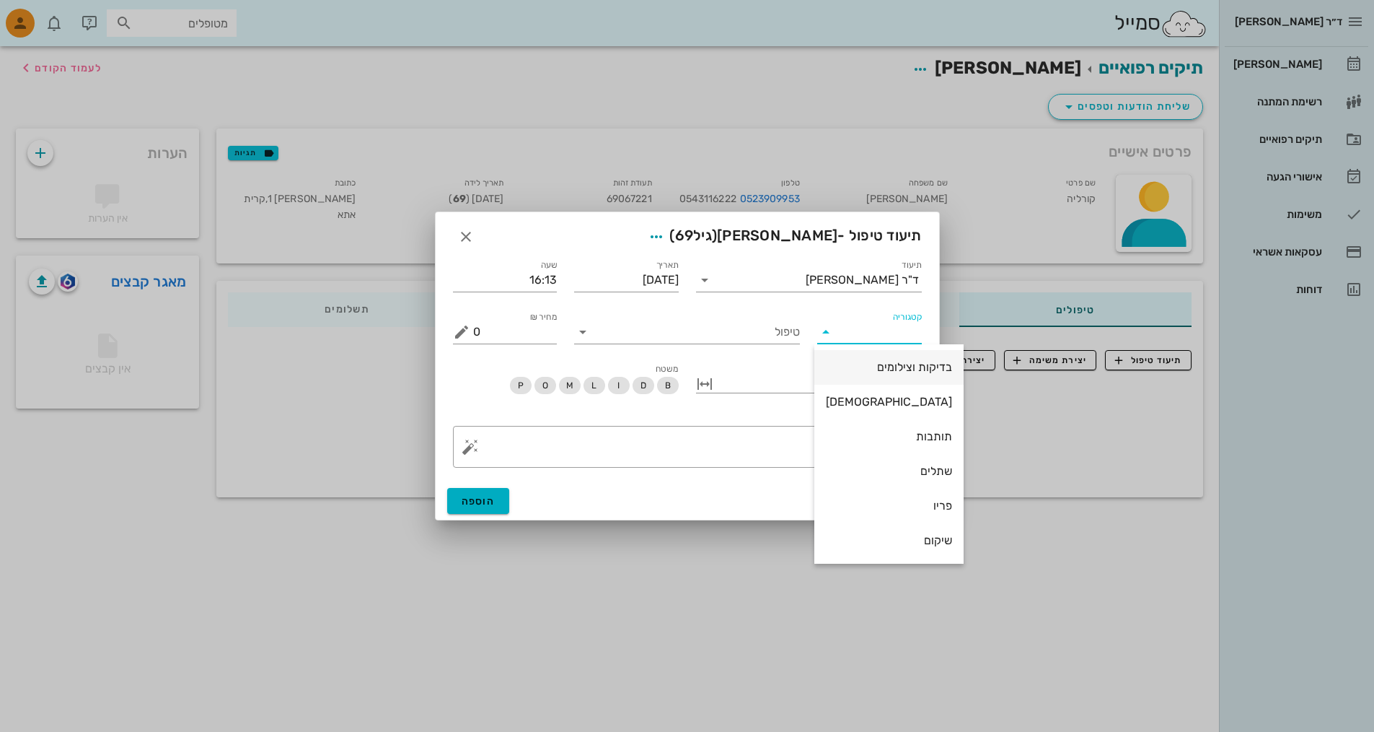
click at [856, 368] on div "בדיקות וצילומים" at bounding box center [889, 367] width 126 height 14
type input "בדיקות וצילומים"
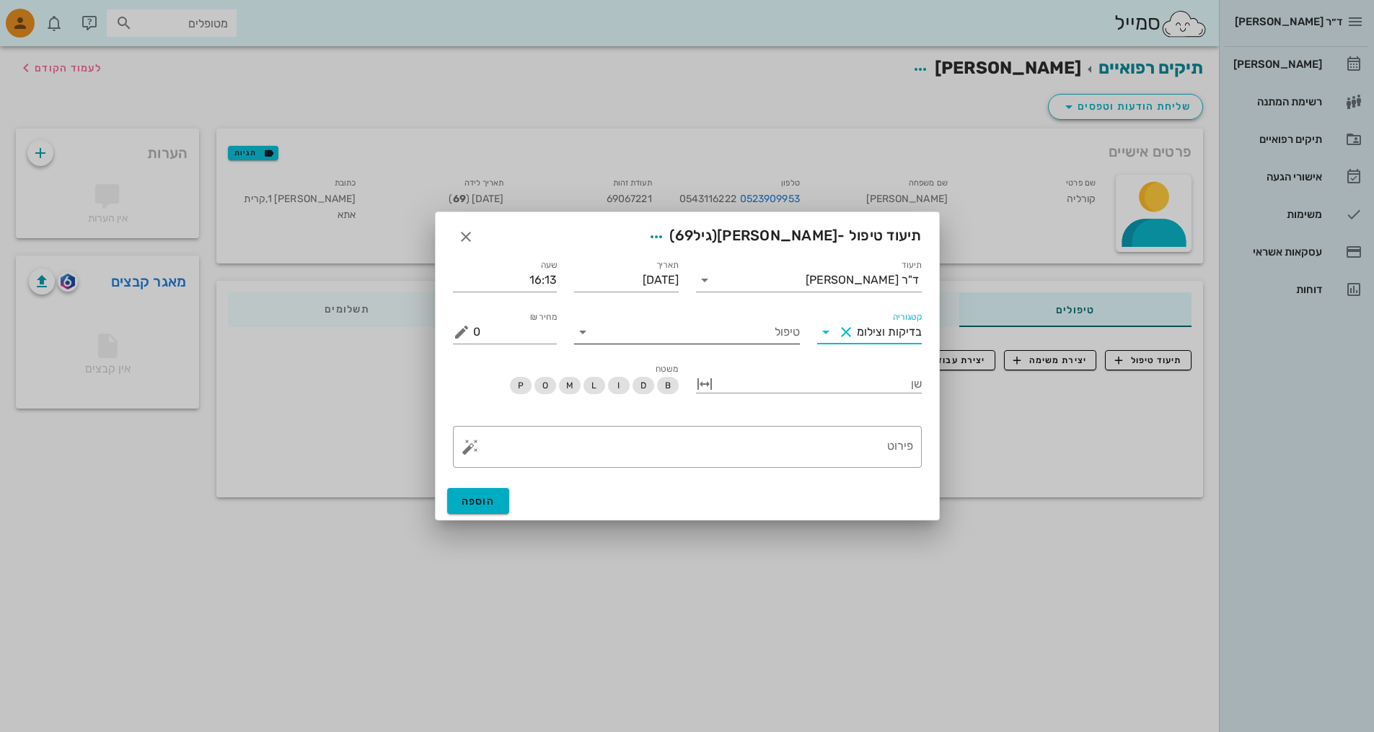
click at [587, 335] on icon at bounding box center [582, 331] width 17 height 17
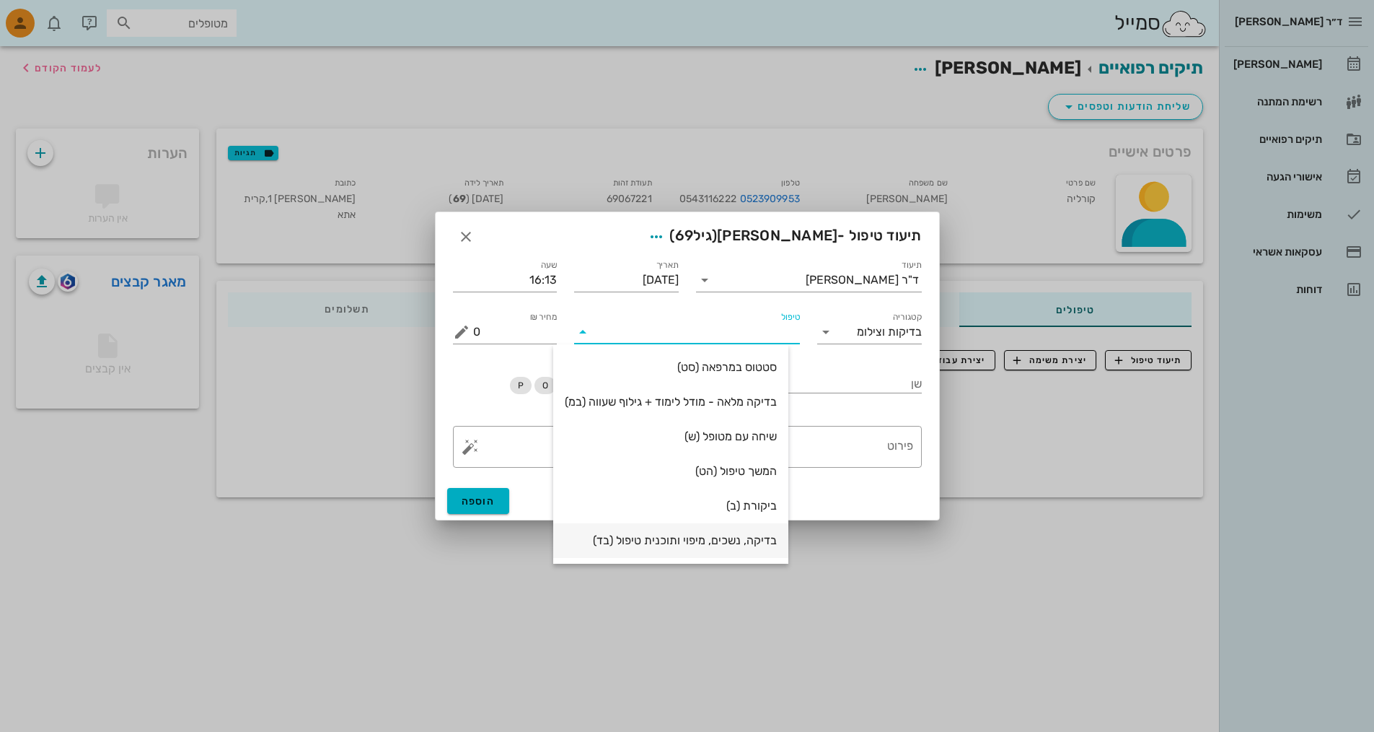
click at [743, 540] on div "בדיקה, נשכים, מיפוי ותוכנית טיפול (בד)" at bounding box center [671, 540] width 212 height 14
type input "300"
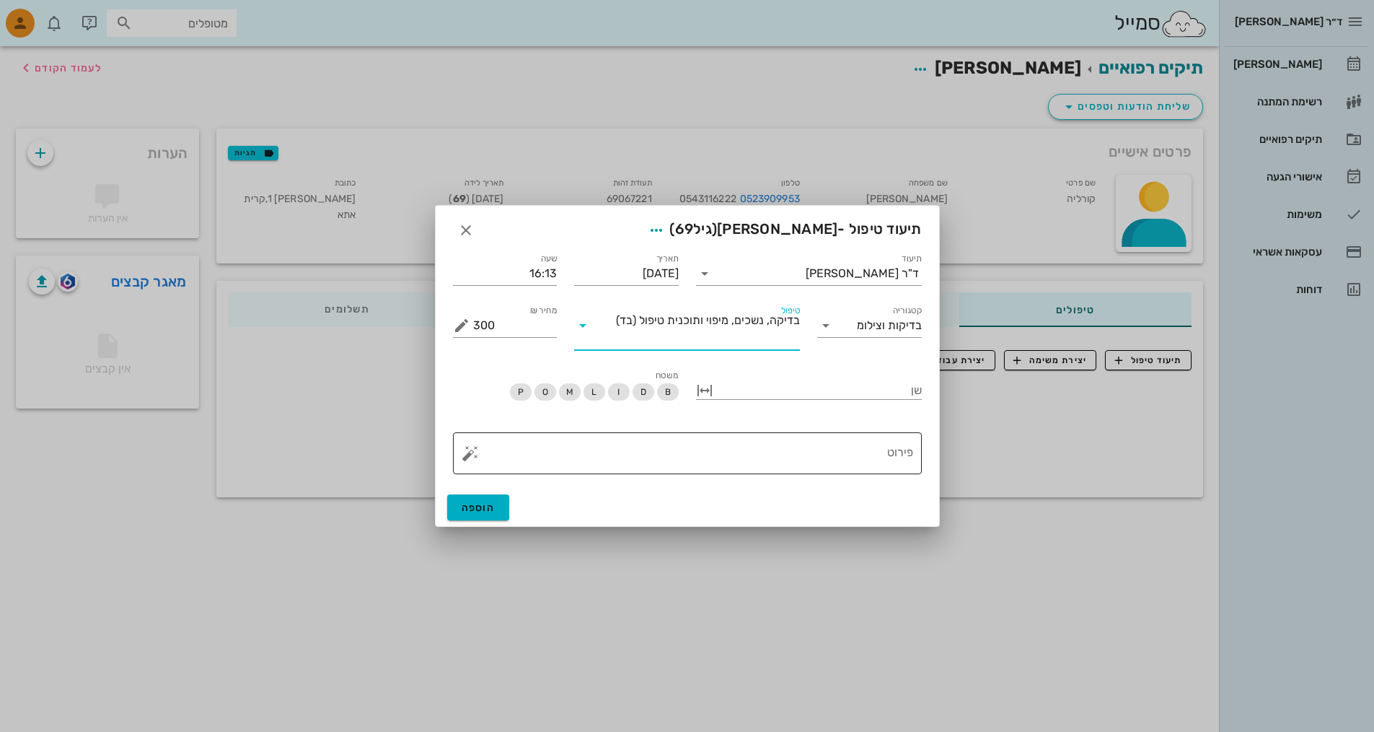
click at [779, 450] on textarea "פירוט" at bounding box center [693, 456] width 440 height 35
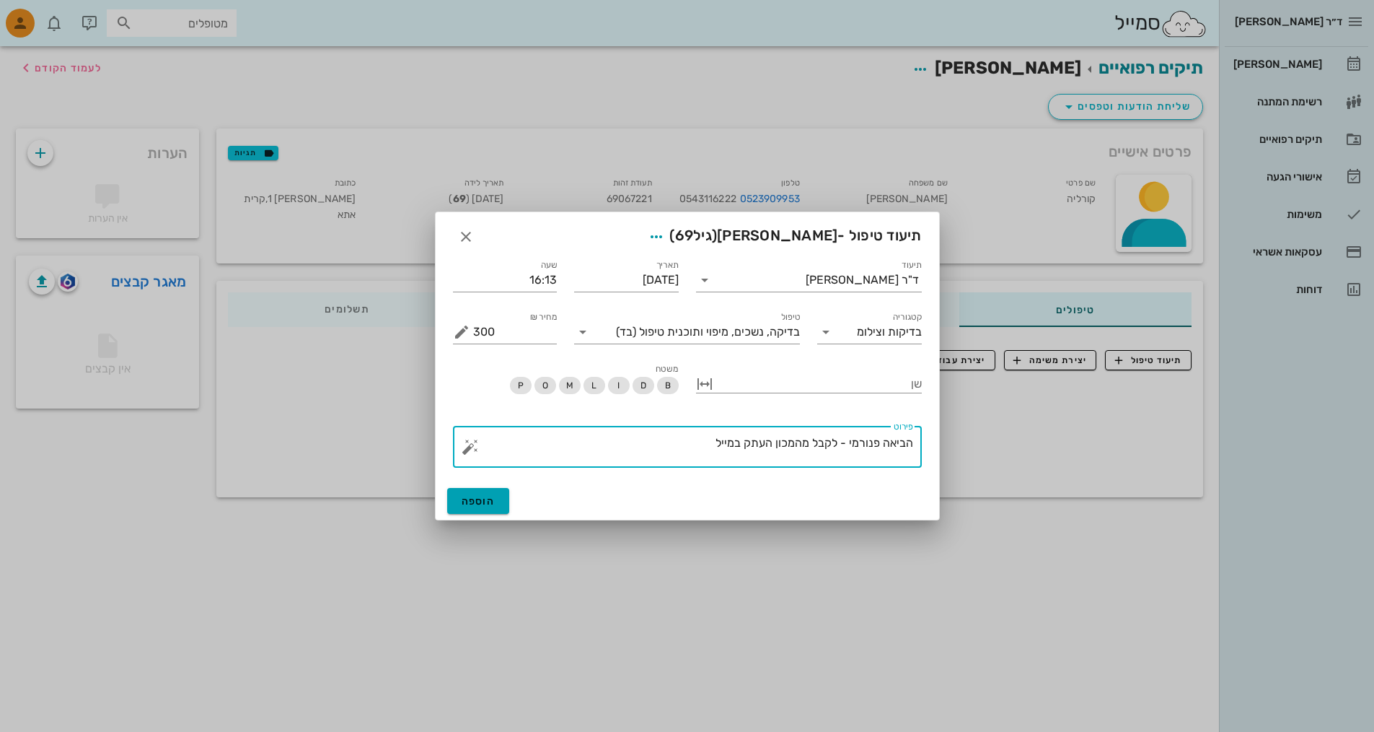
type textarea "הביאה פנורמי - לקבל מהמכון העתק במייל"
click at [487, 496] on span "הוספה" at bounding box center [479, 501] width 34 height 12
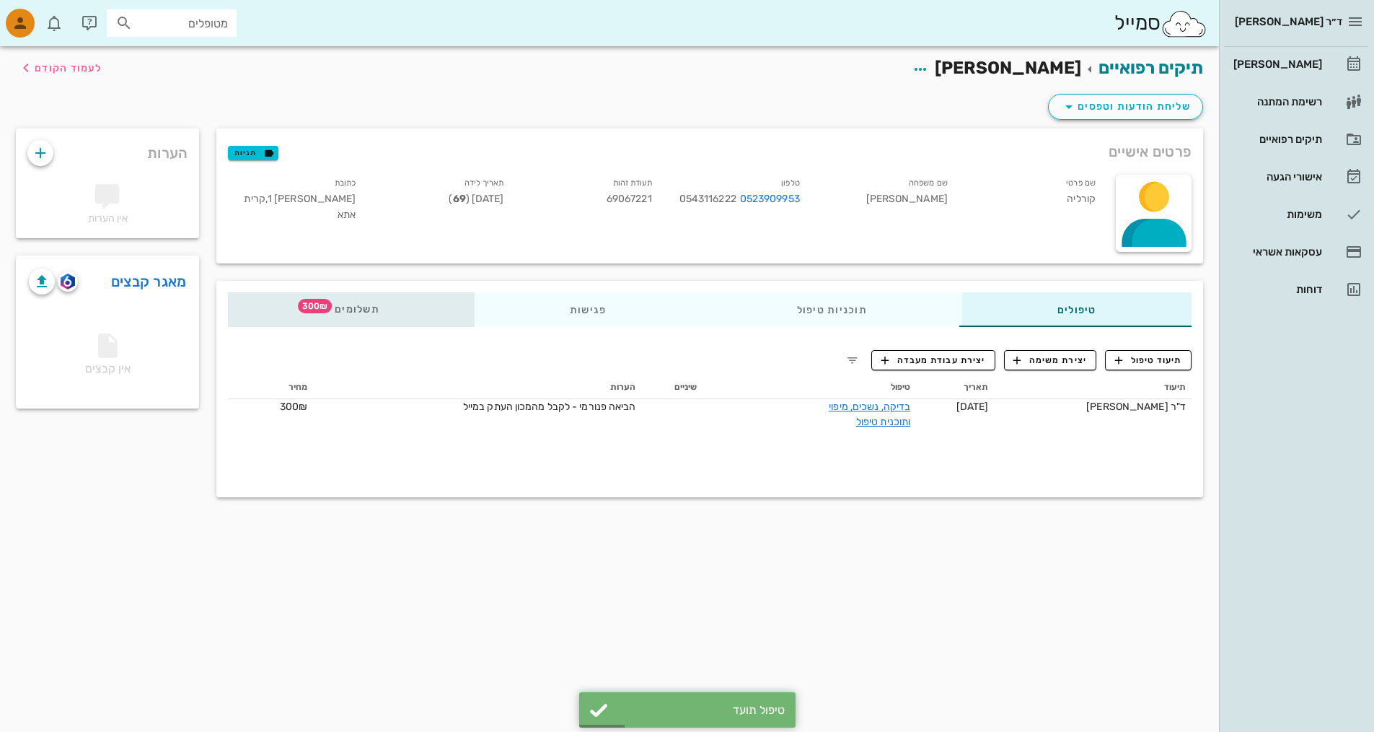
click at [321, 305] on span "300₪" at bounding box center [315, 306] width 34 height 14
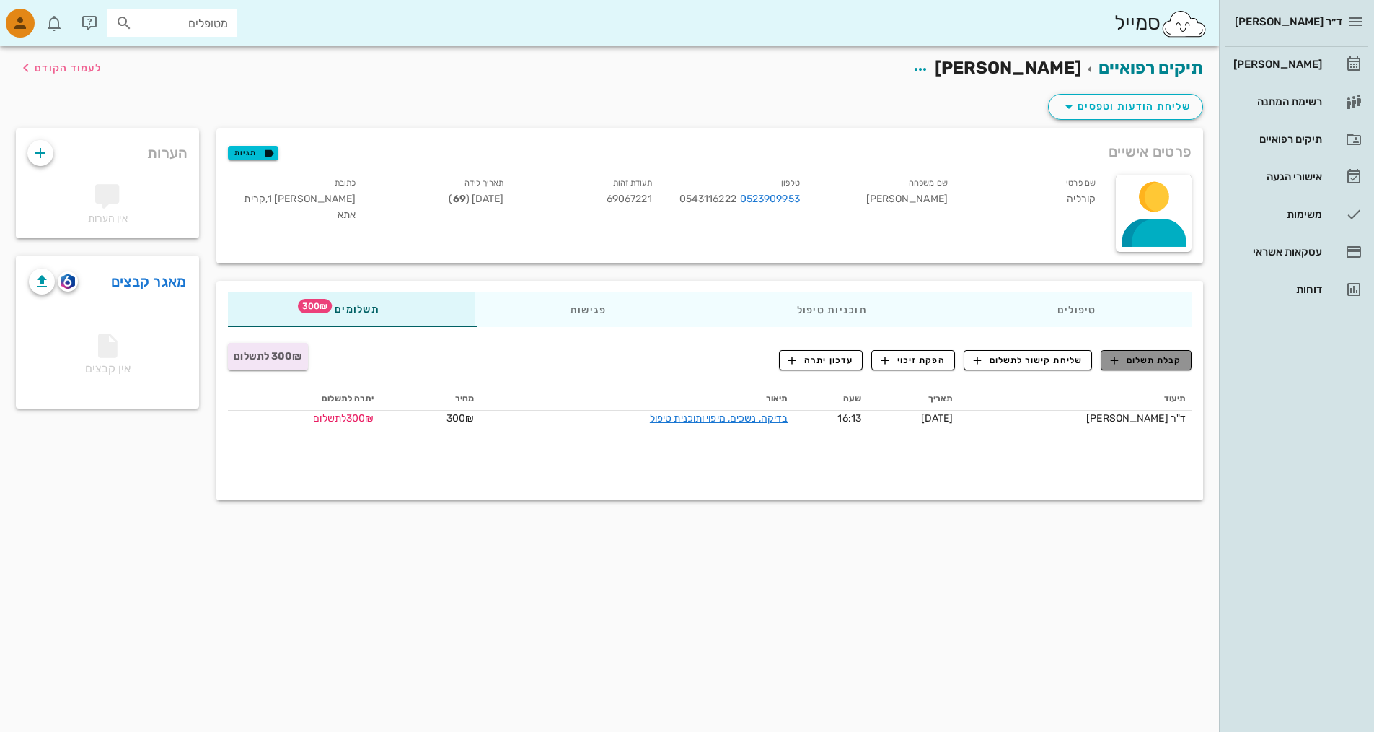
click at [1131, 356] on span "קבלת תשלום" at bounding box center [1146, 360] width 71 height 13
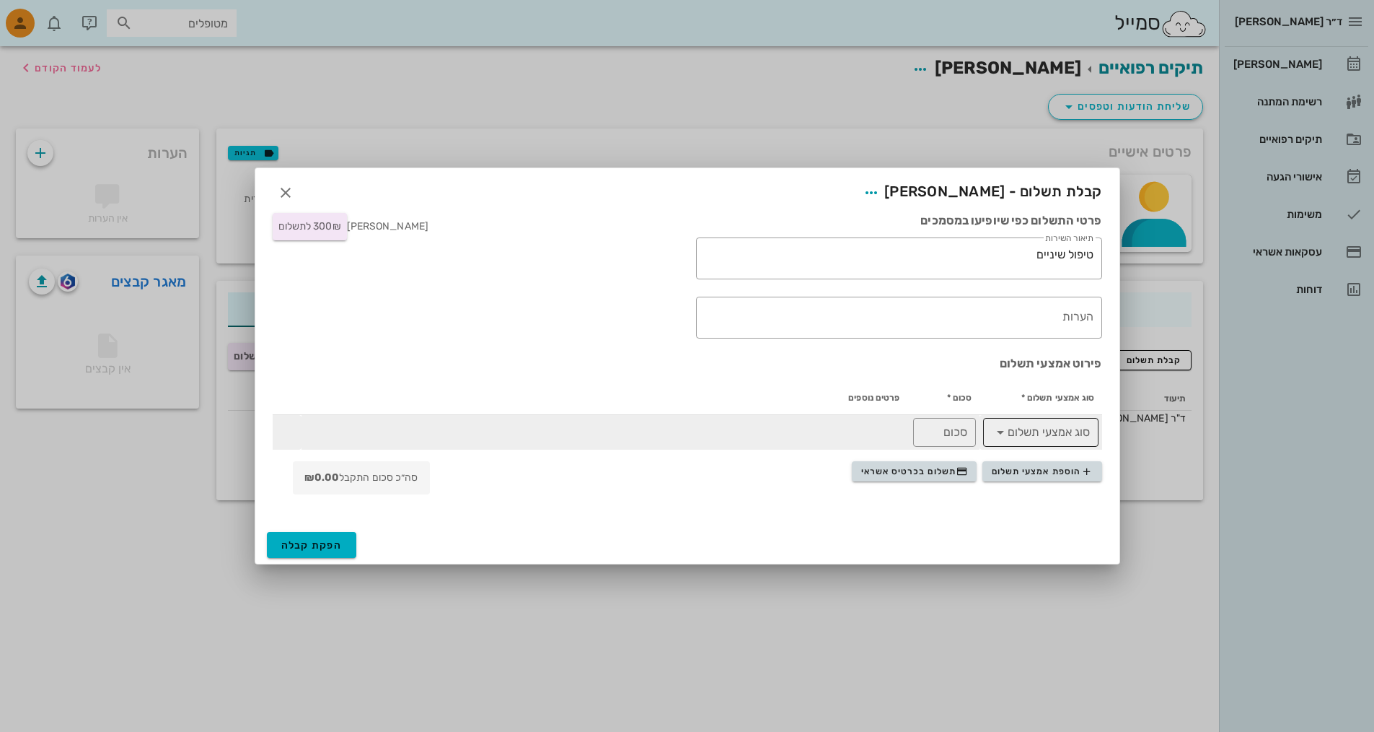
click at [992, 434] on icon at bounding box center [1000, 432] width 17 height 17
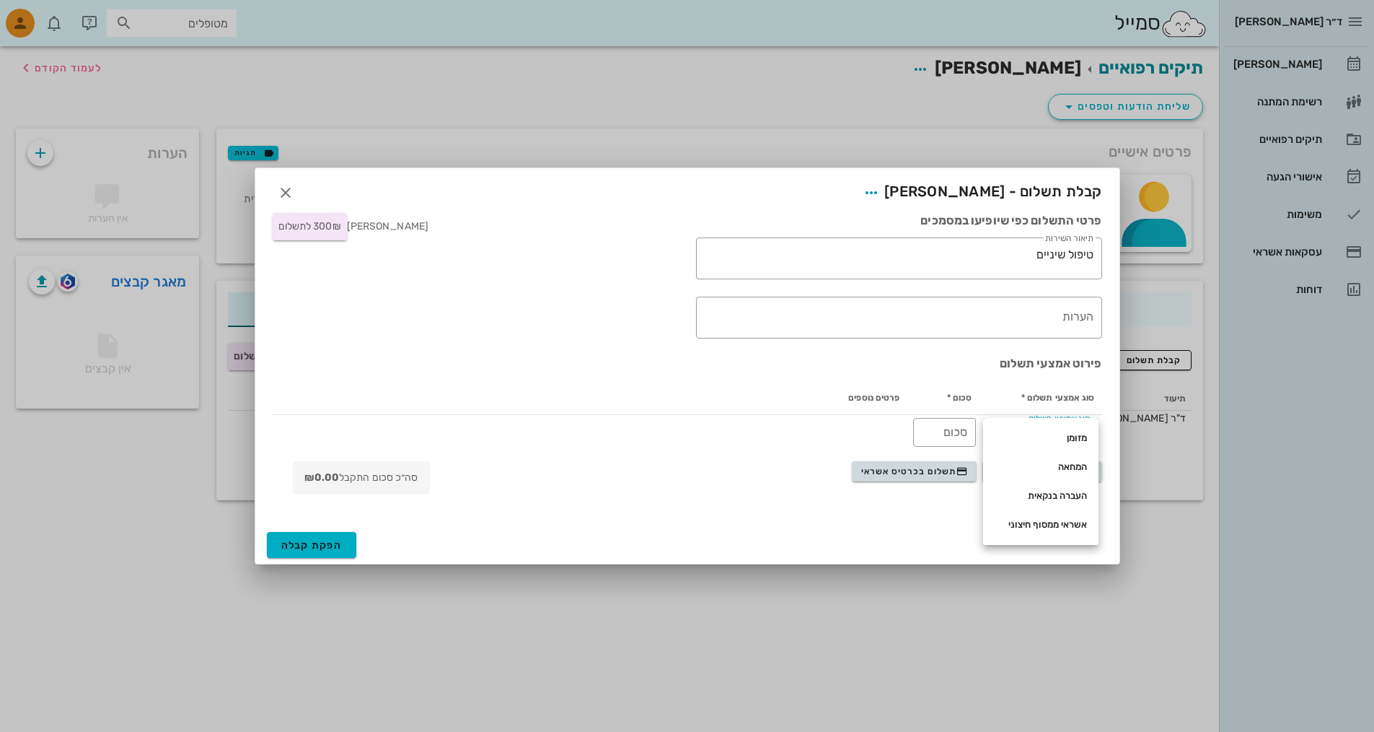
click at [797, 457] on div "סוג אמצעי תשלום * סכום * פרטים נוספים ​ סוג אמצעי תשלום ​ סכום" at bounding box center [687, 415] width 847 height 87
click at [946, 471] on span "תשלום בכרטיס אשראי" at bounding box center [914, 471] width 107 height 12
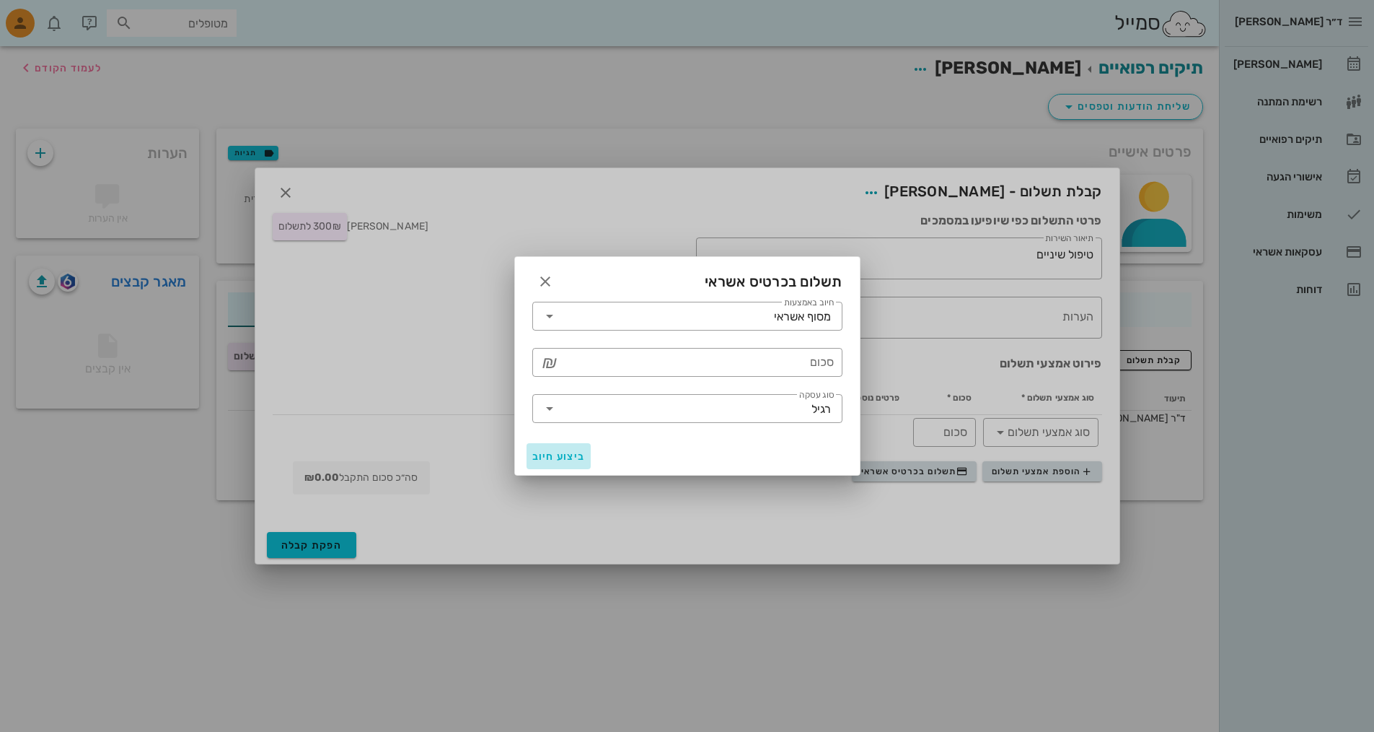
click at [561, 458] on span "ביצוע חיוב" at bounding box center [558, 456] width 53 height 12
click at [703, 367] on input "סכום" at bounding box center [697, 362] width 273 height 23
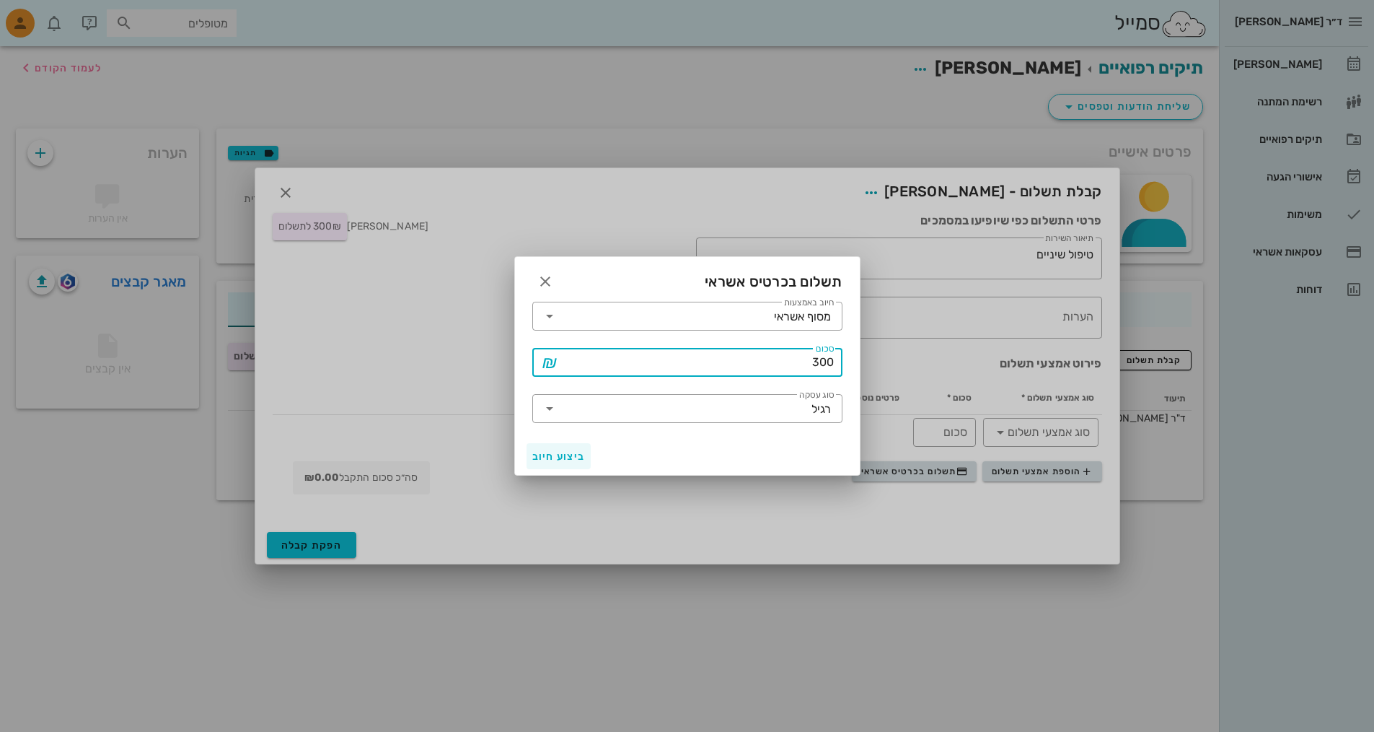
type input "300"
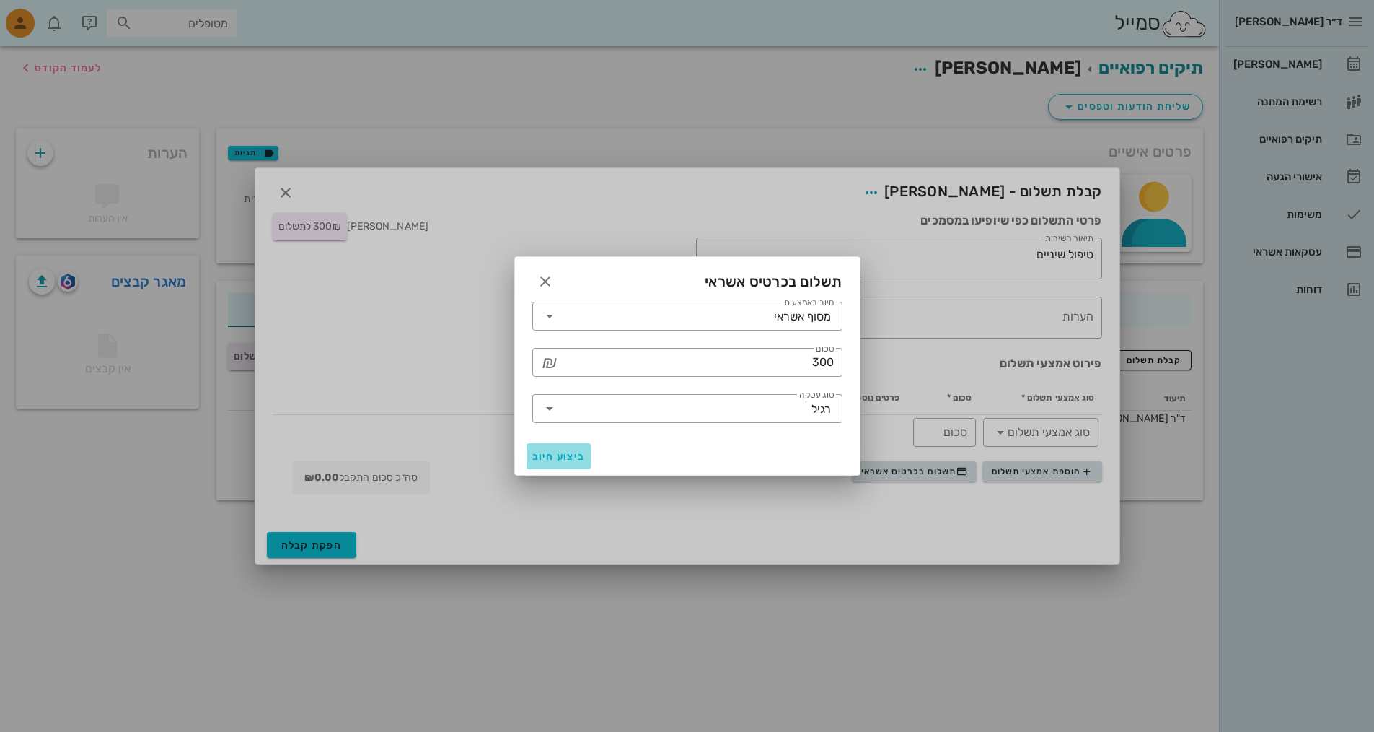
click at [569, 455] on span "ביצוע חיוב" at bounding box center [558, 456] width 53 height 12
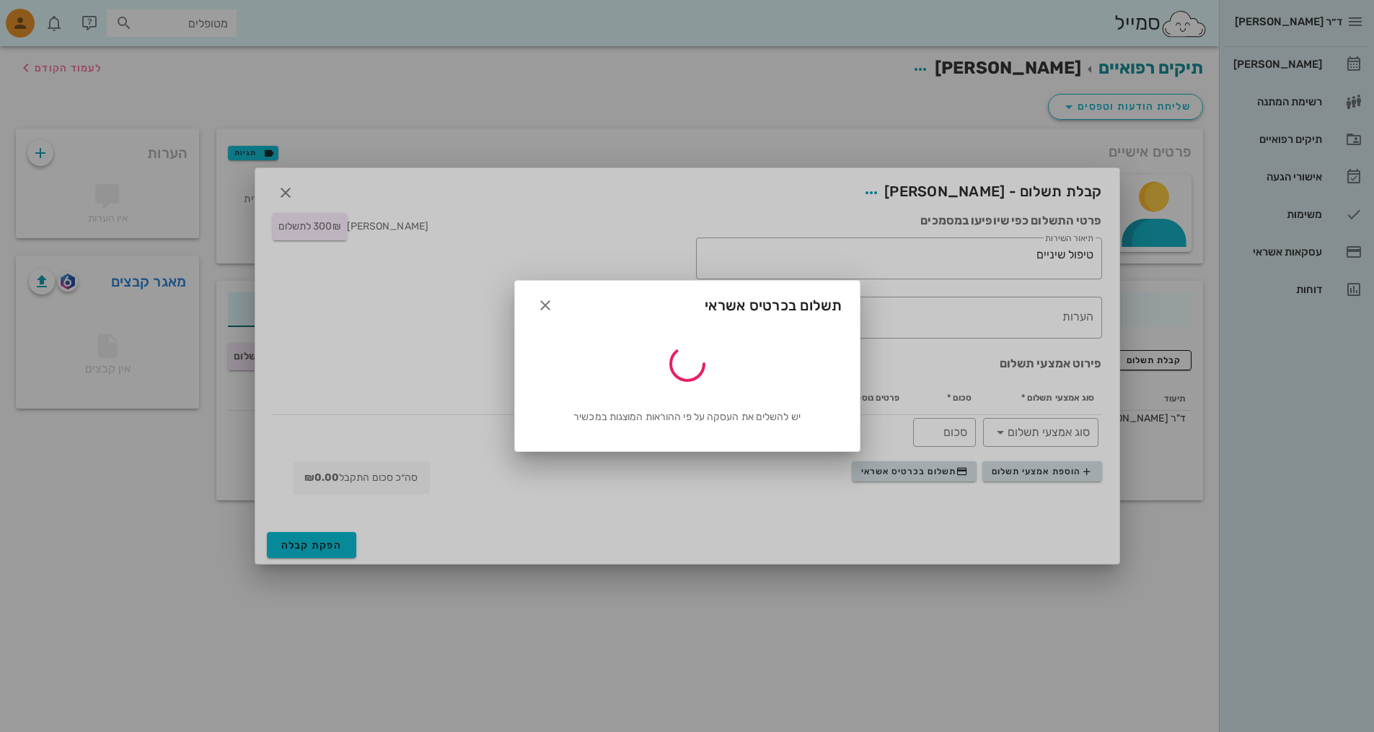
type input "300"
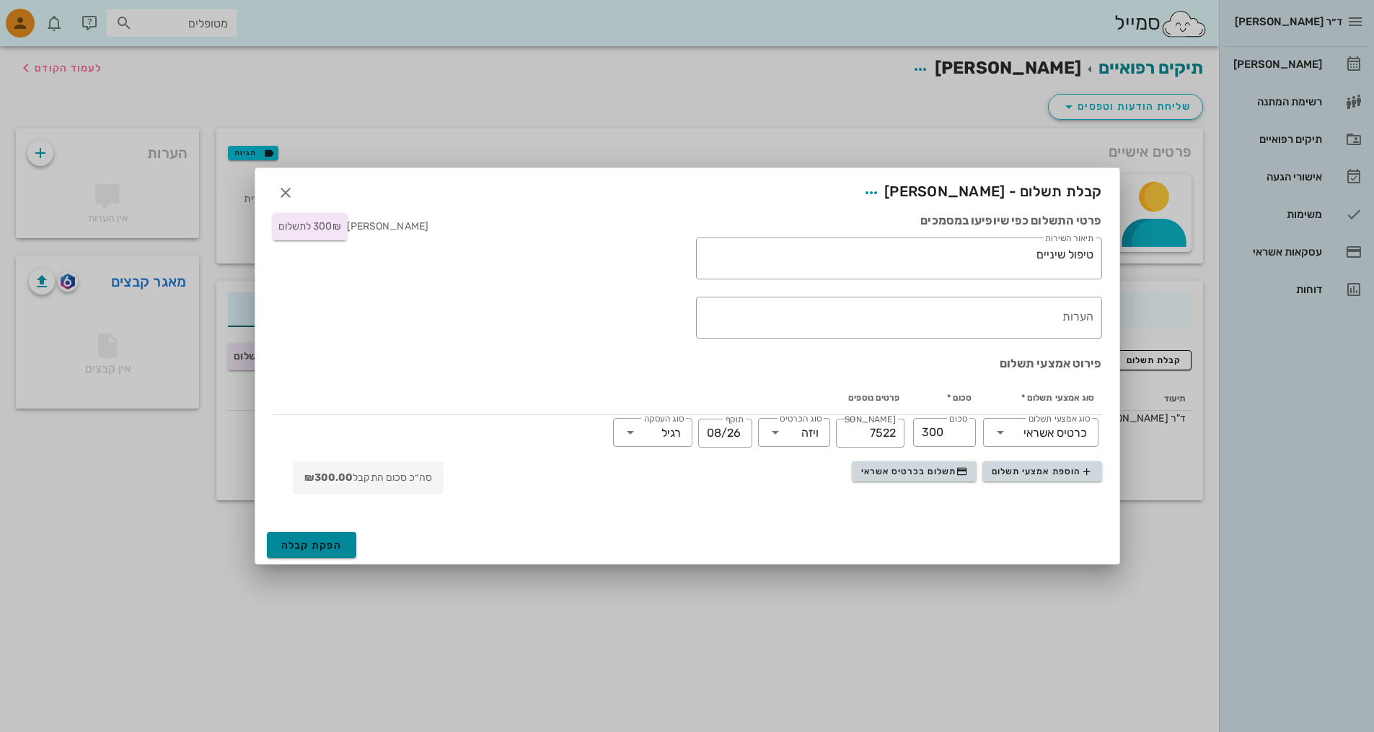
click at [316, 543] on span "הפקת קבלה" at bounding box center [311, 545] width 61 height 12
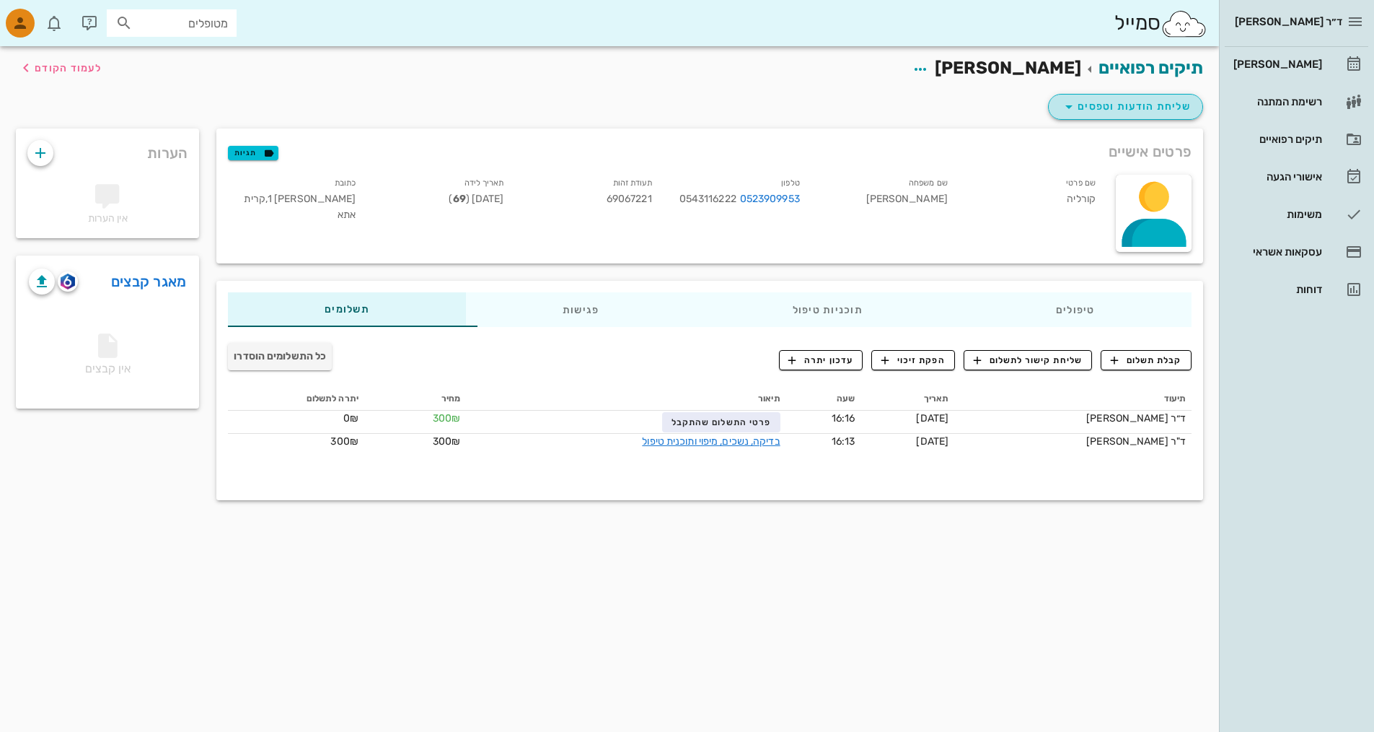
click at [1110, 101] on span "שליחת הודעות וטפסים" at bounding box center [1126, 106] width 131 height 17
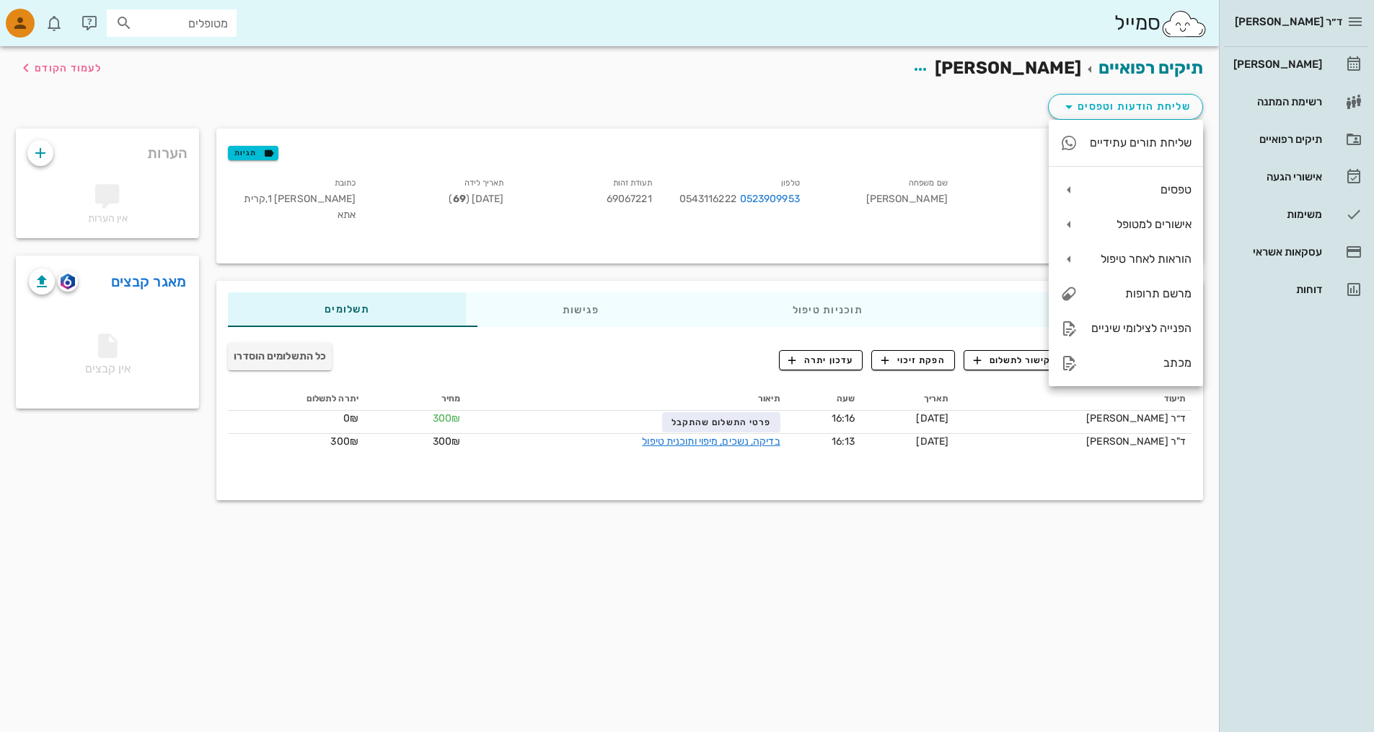
click at [922, 588] on div "תיקים רפואיים [PERSON_NAME] לעמוד הקודם שליחת הודעות וטפסים פרטים אישיים תגיות …" at bounding box center [609, 388] width 1219 height 685
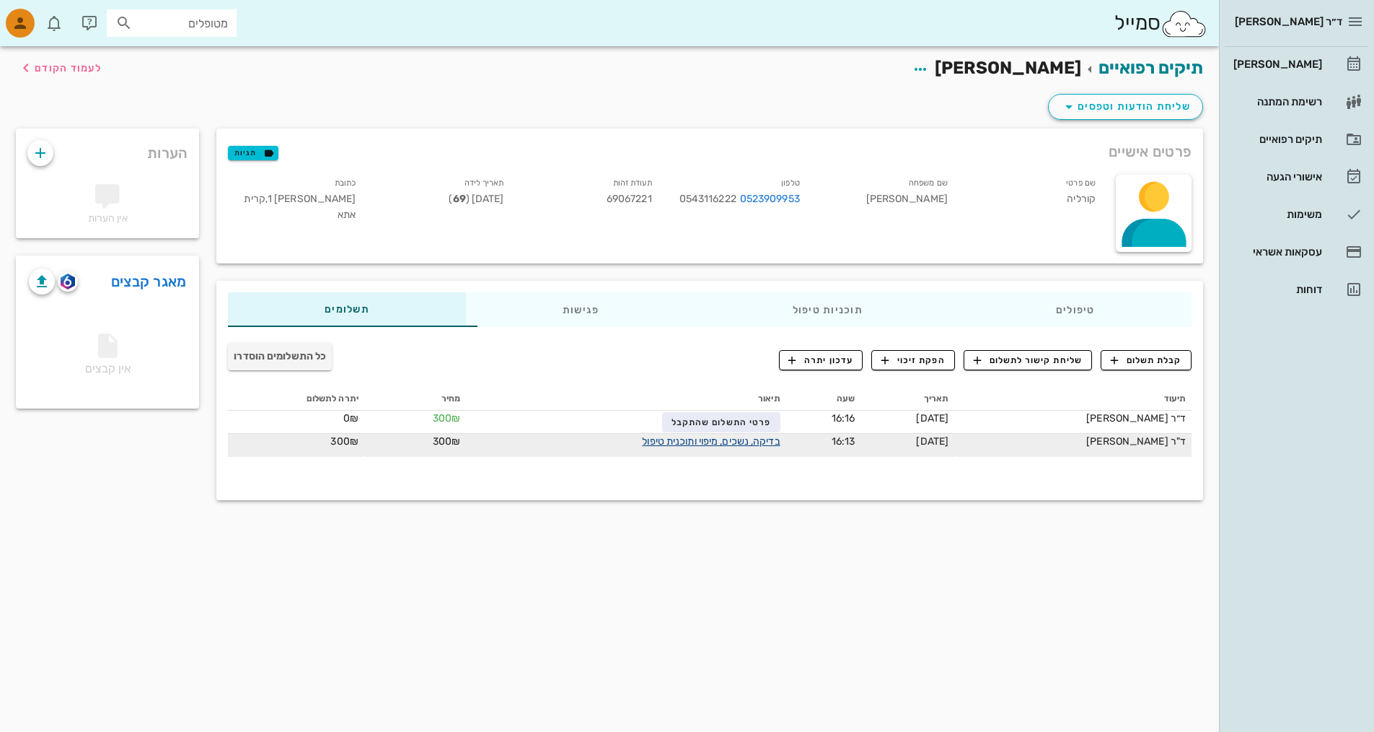
click at [763, 440] on link "בדיקה, נשכים, מיפוי ותוכנית טיפול" at bounding box center [711, 441] width 138 height 12
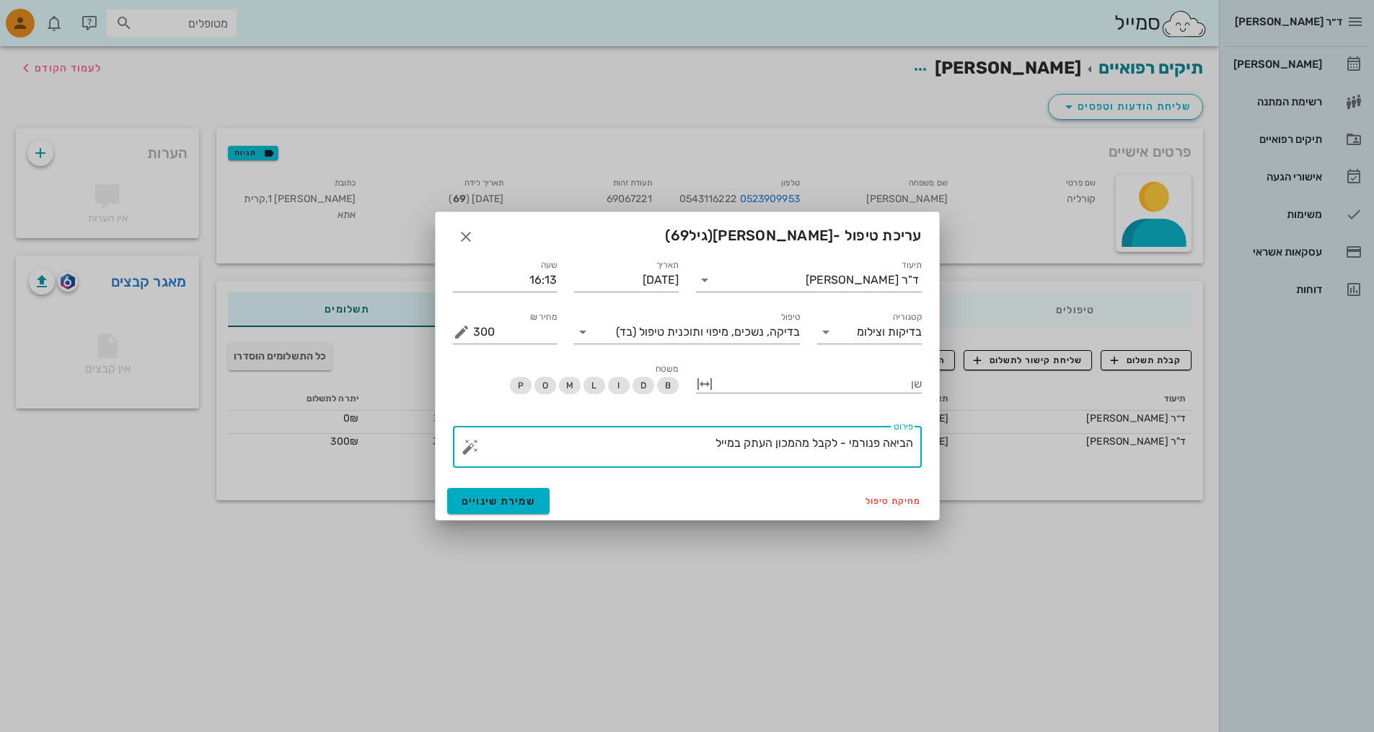
click at [707, 447] on textarea "הביאה פנורמי - לקבל מהמכון העתק במייל" at bounding box center [693, 450] width 440 height 35
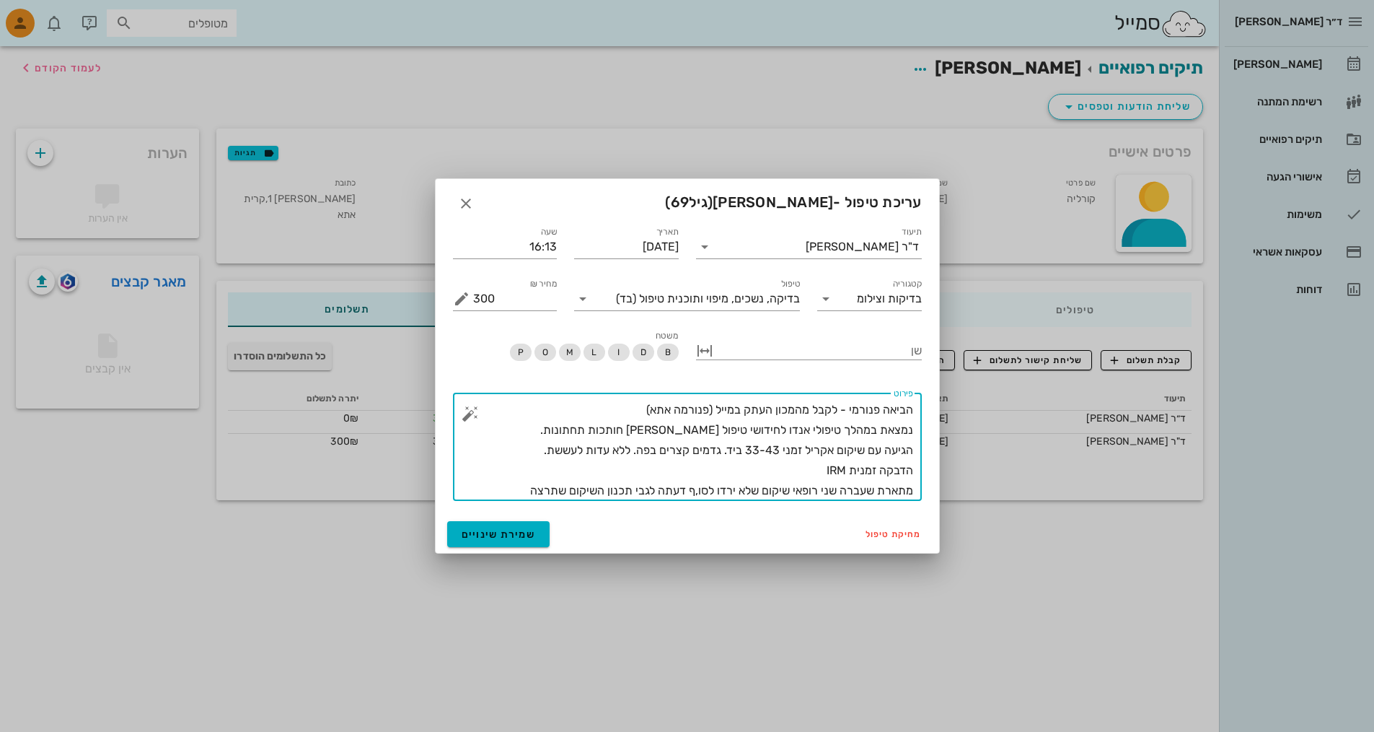
click at [697, 495] on textarea "הביאה פנורמי - לקבל מהמכון העתק במייל (פנורמה אתא) נמצאת במהלך טיפולי אנדו לחיד…" at bounding box center [693, 450] width 440 height 101
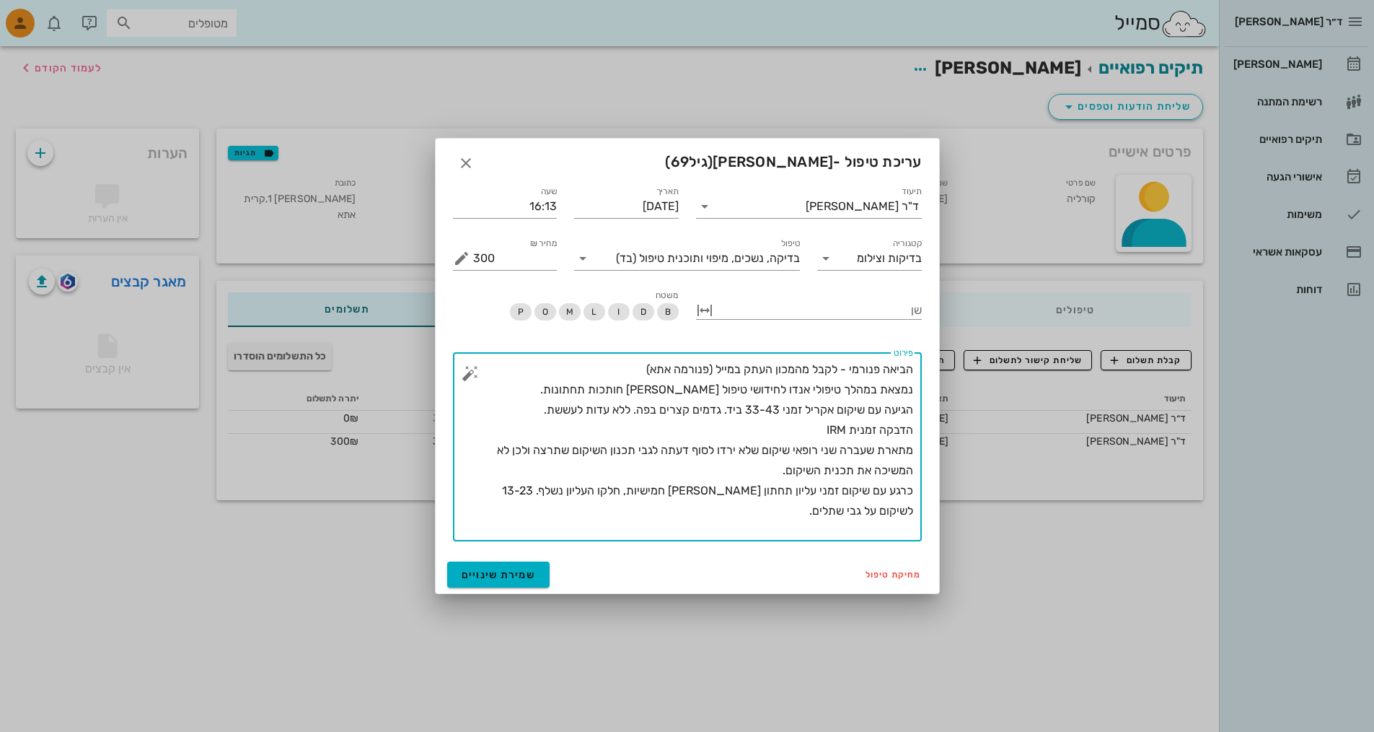
click at [766, 466] on textarea "הביאה פנורמי - לקבל מהמכון העתק במייל (פנורמה אתא) נמצאת במהלך טיפולי אנדו לחיד…" at bounding box center [693, 450] width 440 height 182
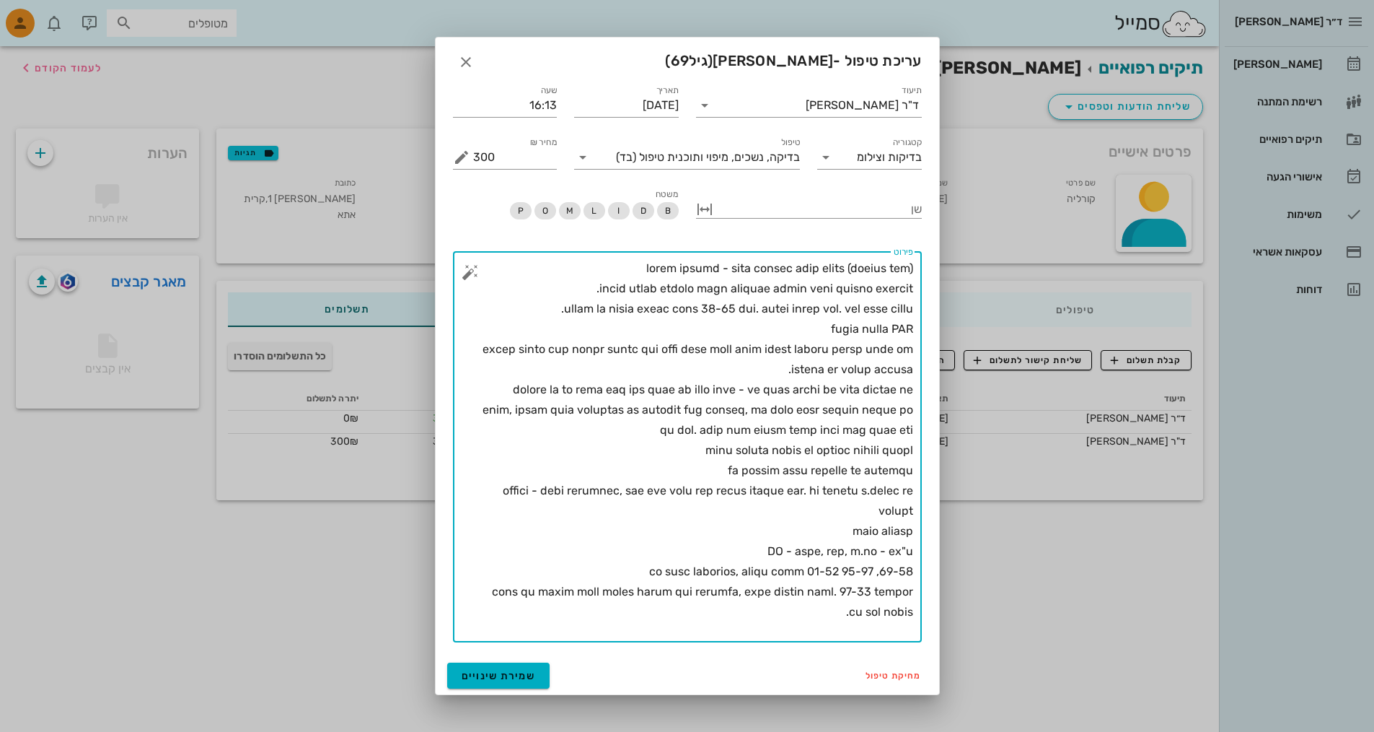
click at [887, 431] on textarea "פירוט" at bounding box center [693, 450] width 440 height 384
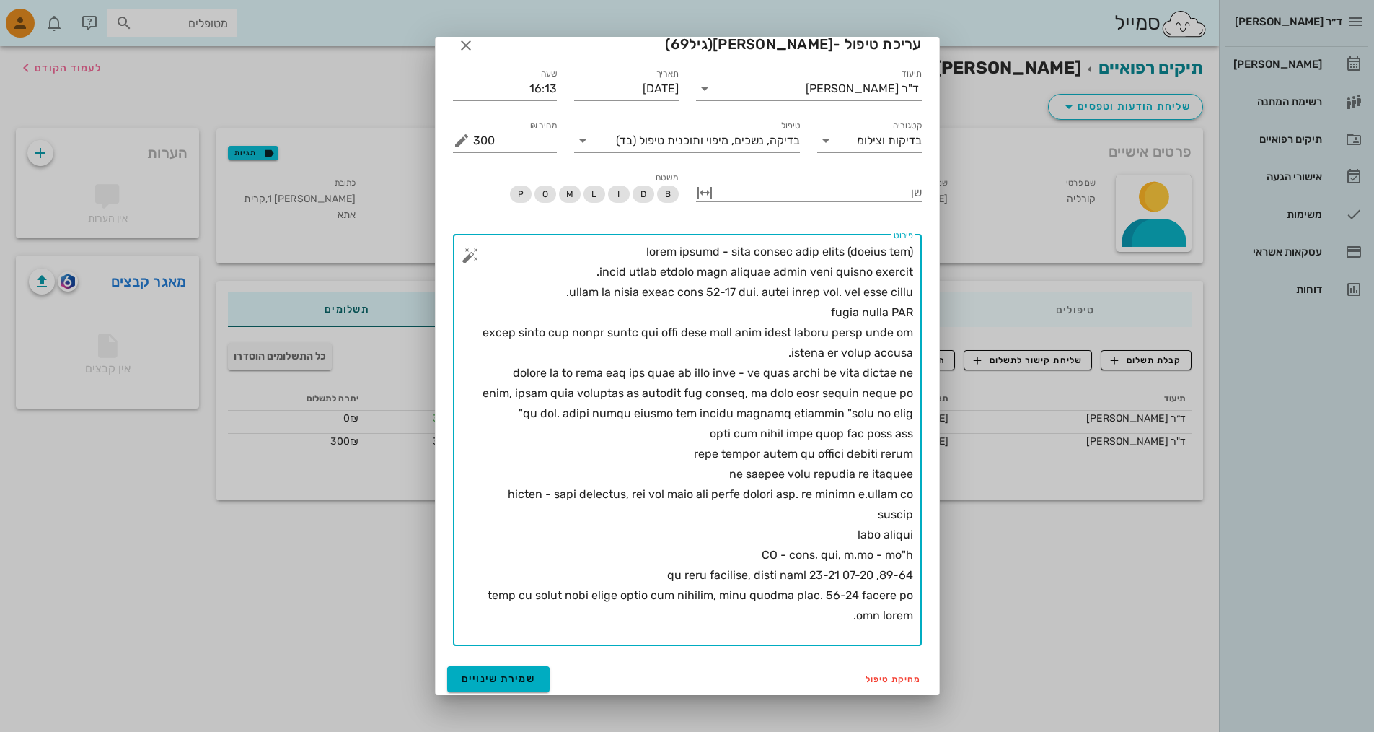
scroll to position [19, 0]
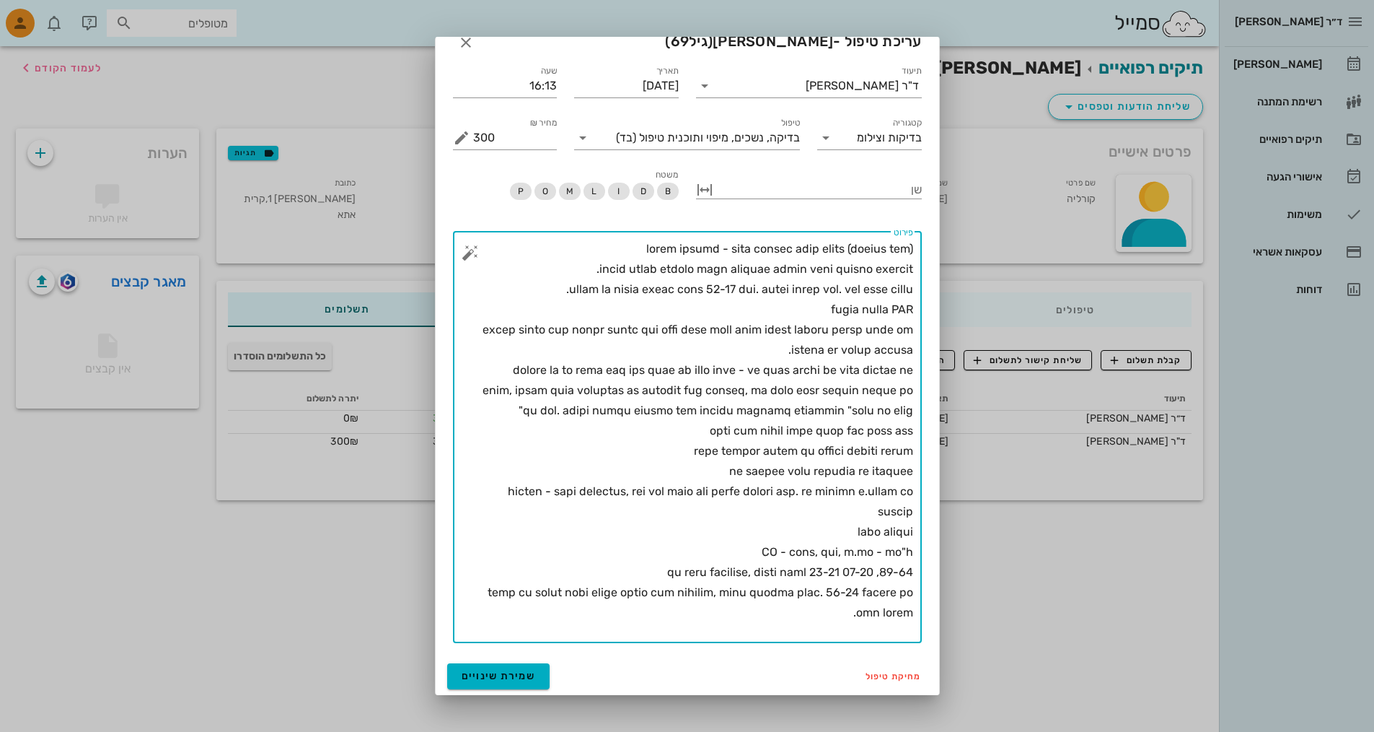
click at [871, 610] on textarea "פירוט" at bounding box center [693, 441] width 440 height 404
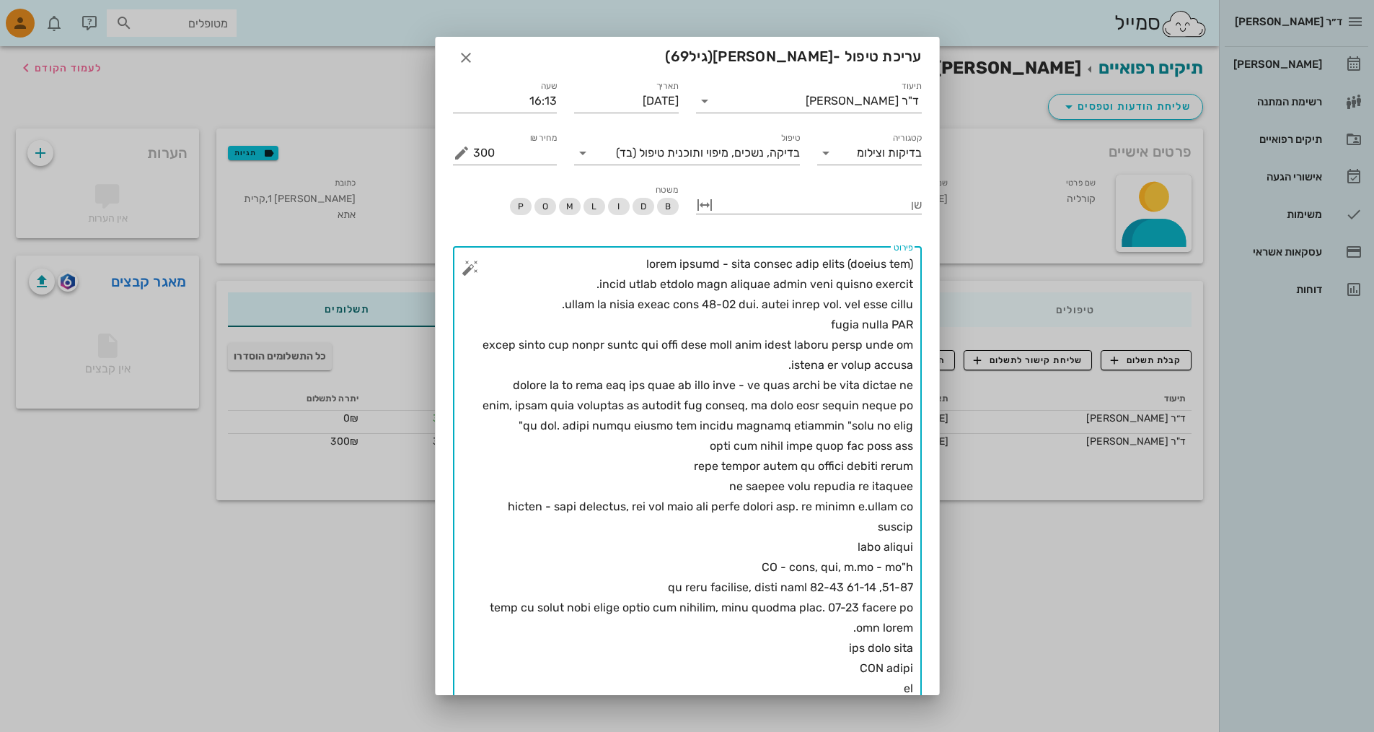
scroll to position [4, 0]
click at [644, 589] on textarea "פירוט" at bounding box center [693, 486] width 440 height 465
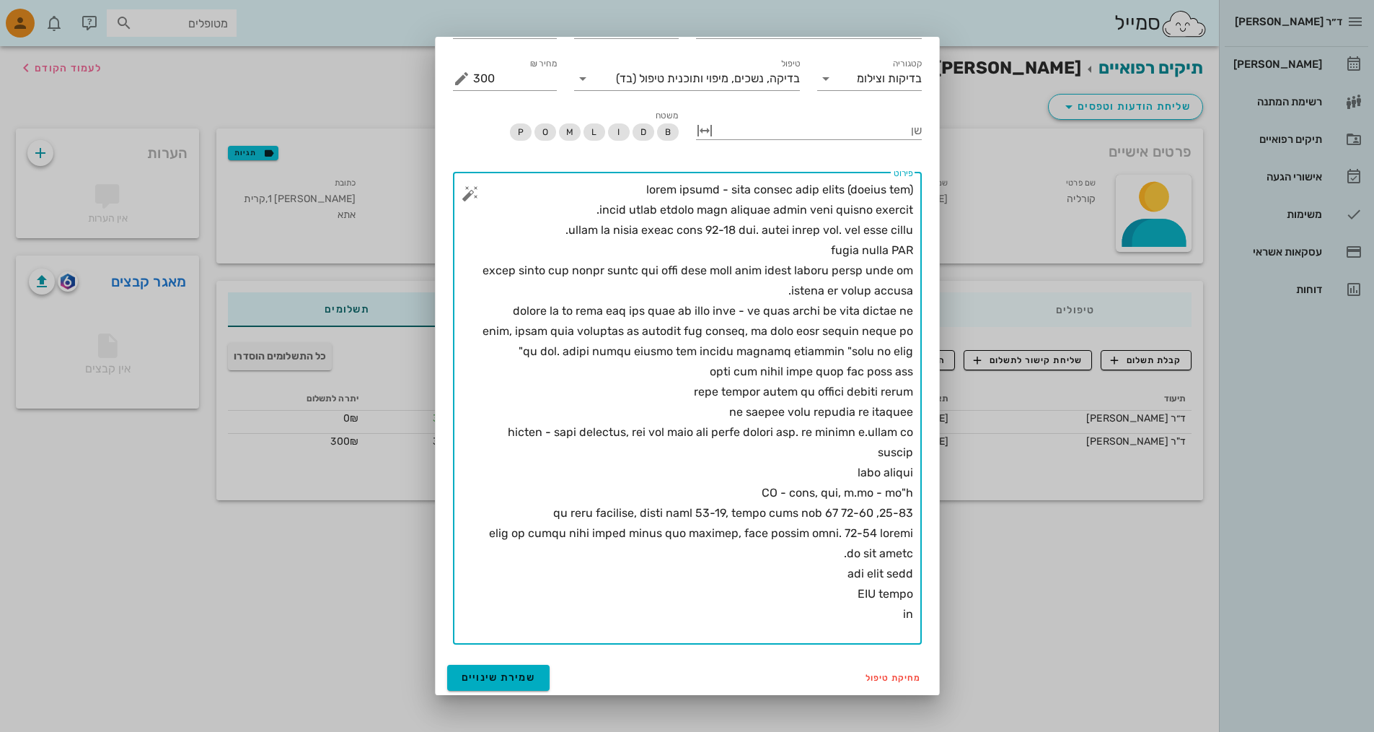
scroll to position [80, 0]
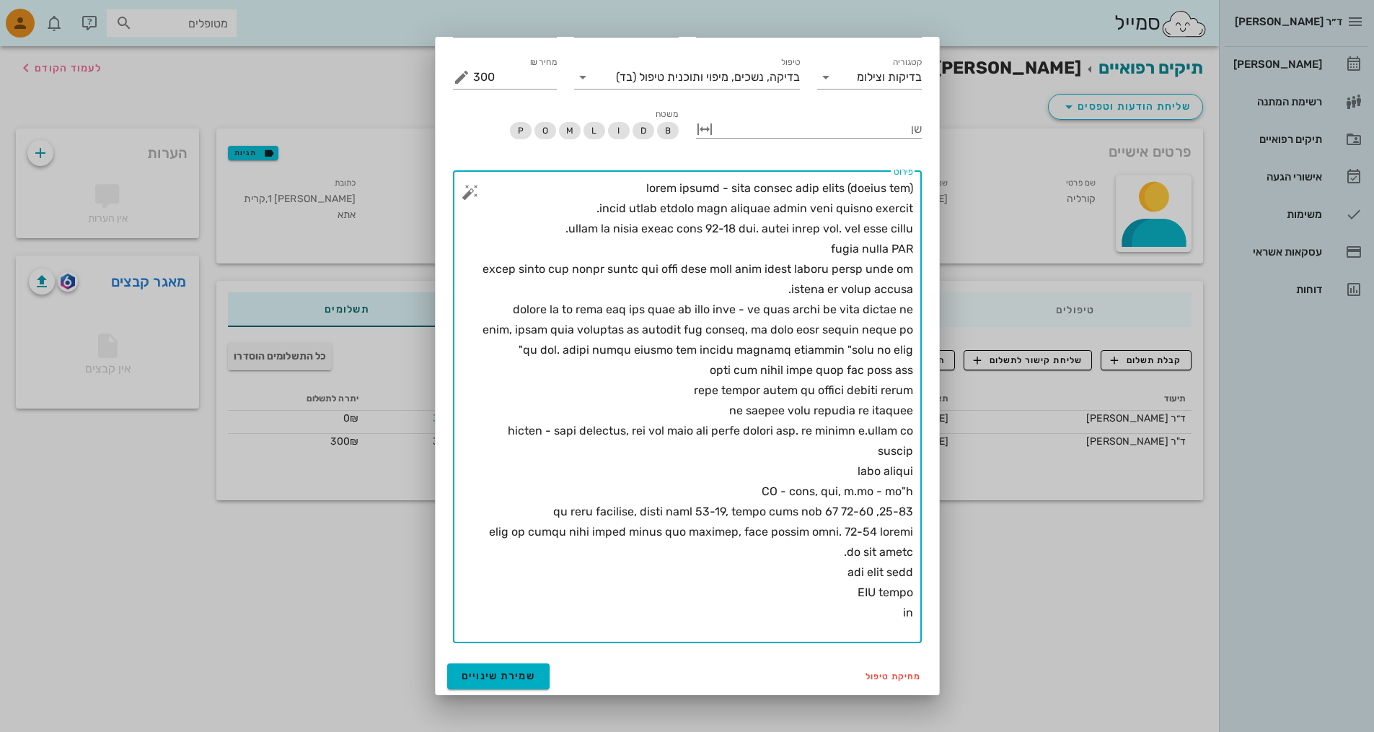
click at [894, 620] on textarea "פירוט" at bounding box center [693, 410] width 440 height 465
click at [903, 613] on textarea "פירוט" at bounding box center [693, 410] width 440 height 465
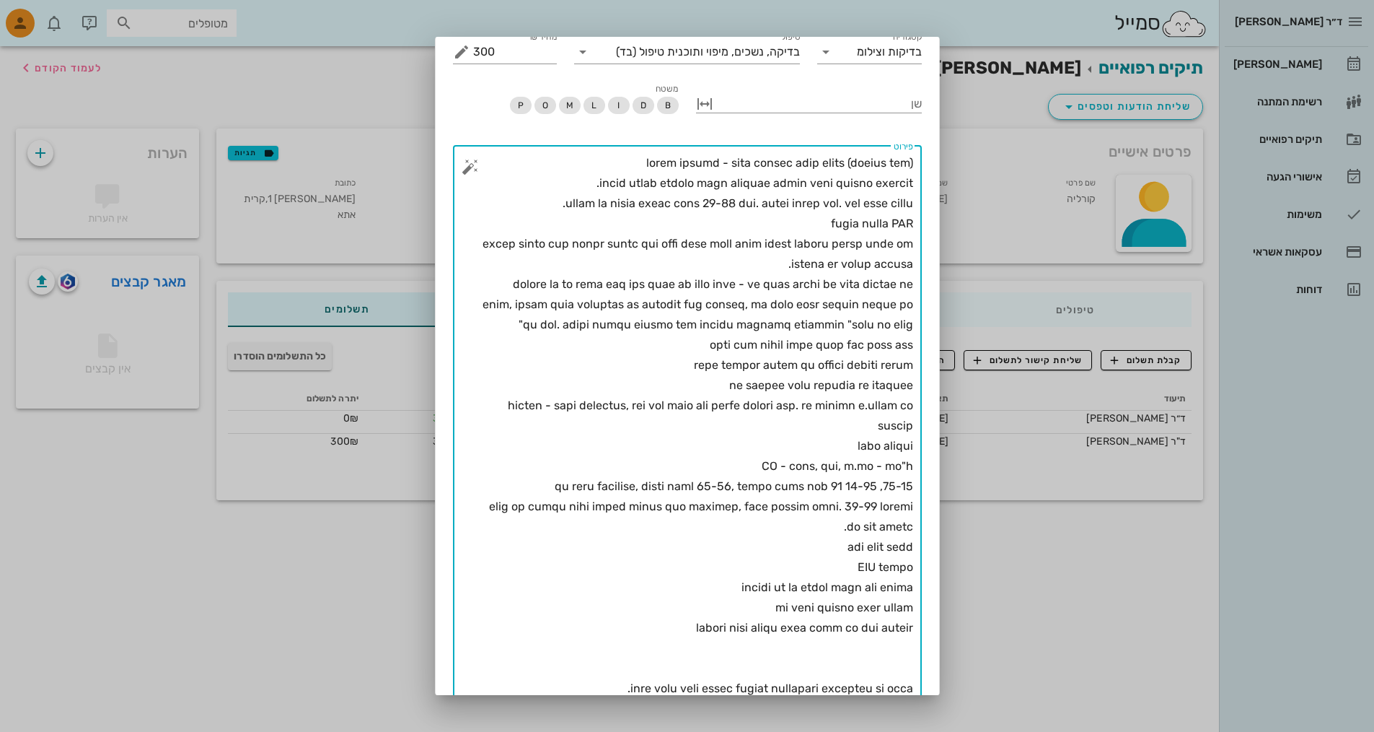
scroll to position [105, 0]
click at [668, 633] on textarea "פירוט" at bounding box center [693, 425] width 440 height 545
click at [636, 686] on textarea "פירוט" at bounding box center [693, 456] width 440 height 606
click at [580, 689] on textarea "פירוט" at bounding box center [693, 456] width 440 height 606
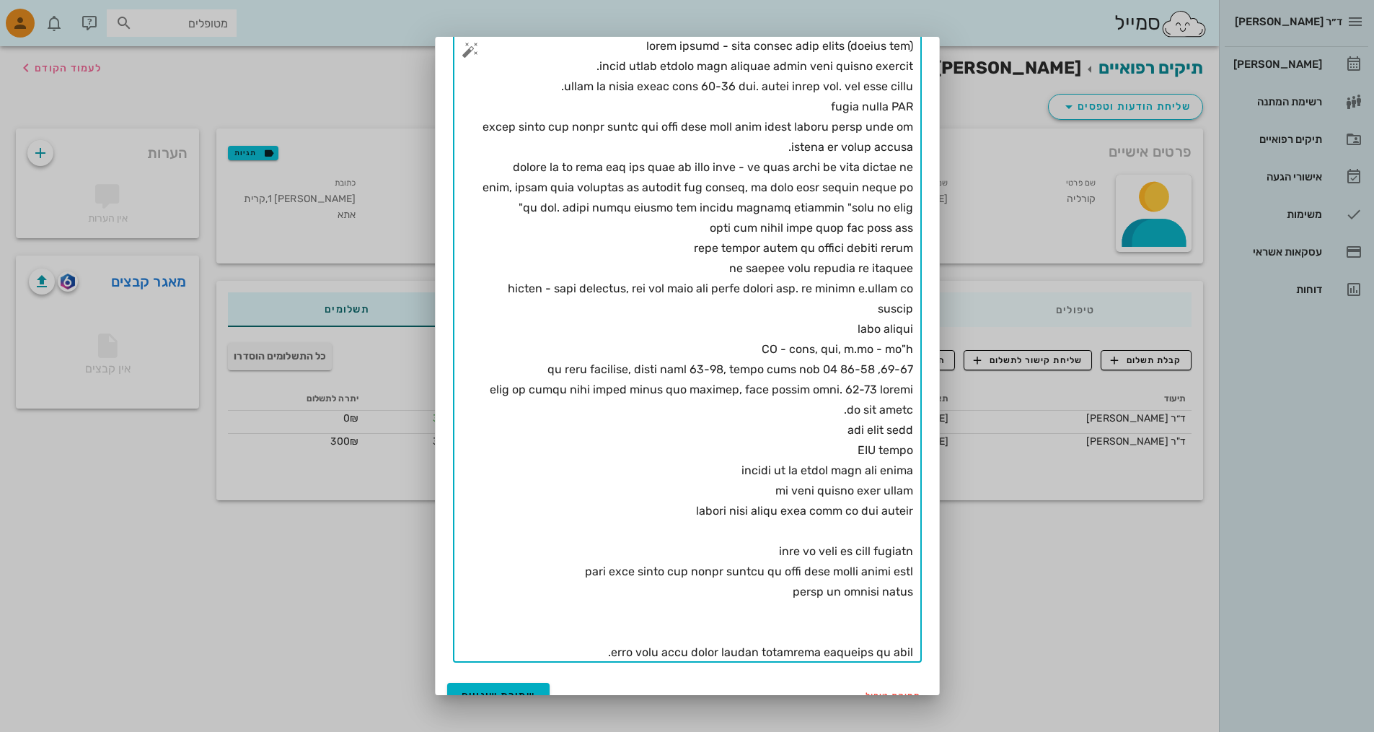
scroll to position [242, 0]
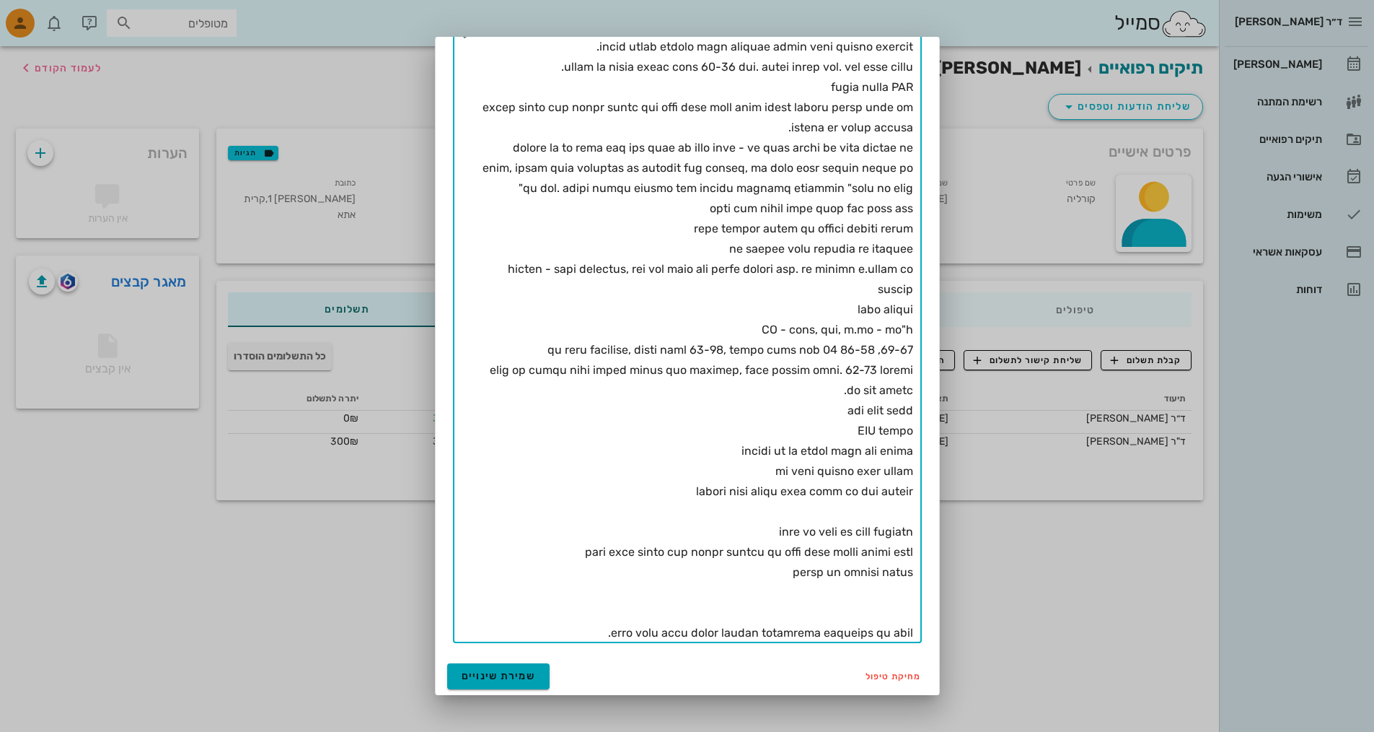
type textarea "lorem ipsumd - sita consec adip elits (doeius tem) incid utlab etdolo magn aliq…"
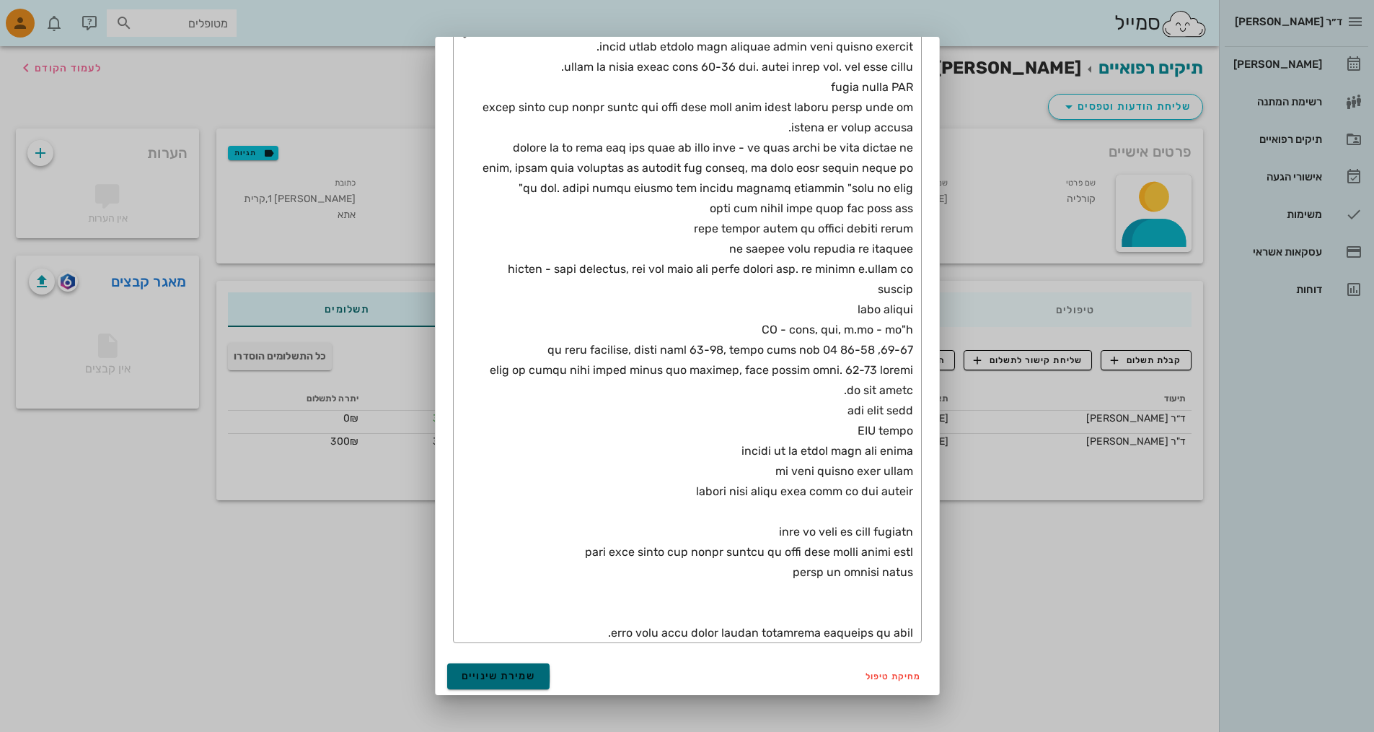
click at [529, 679] on span "שמירת שינויים" at bounding box center [499, 676] width 74 height 12
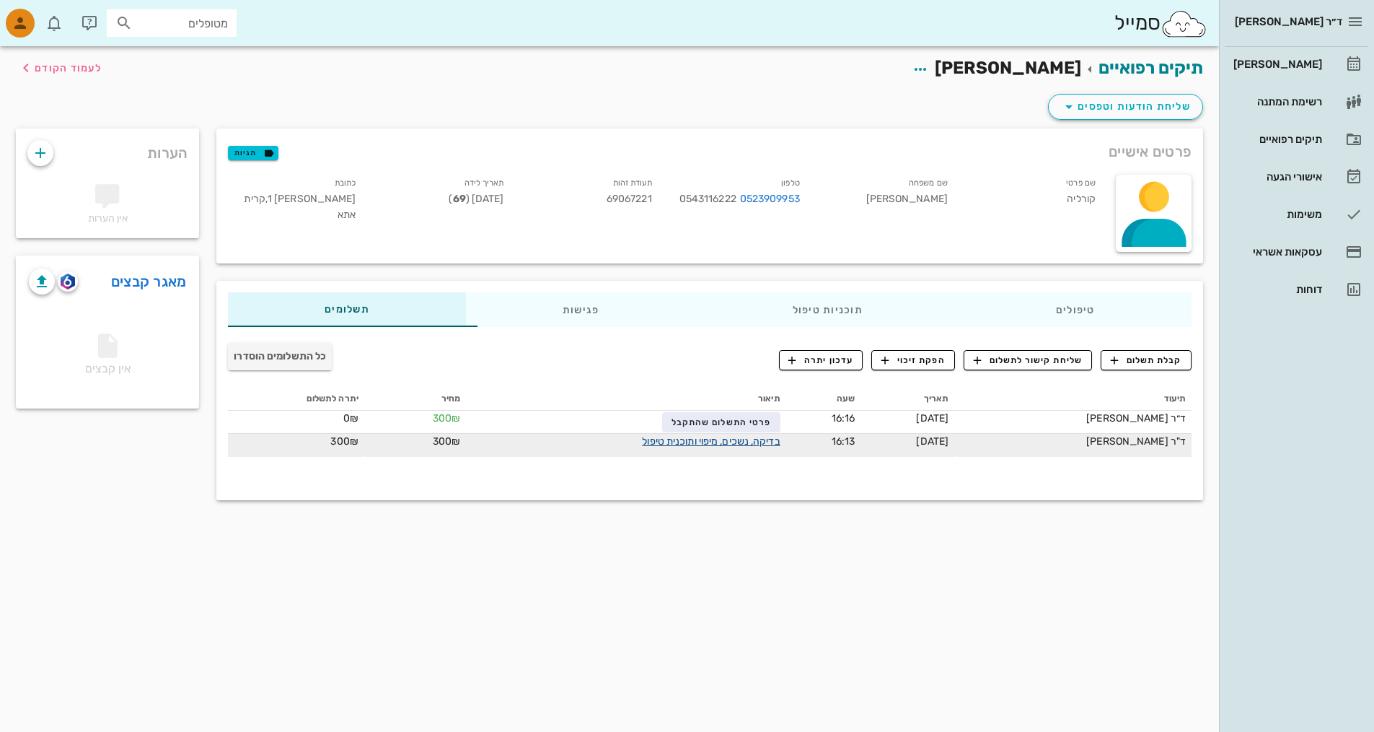
click at [750, 439] on link "בדיקה, נשכים, מיפוי ותוכנית טיפול" at bounding box center [711, 441] width 138 height 12
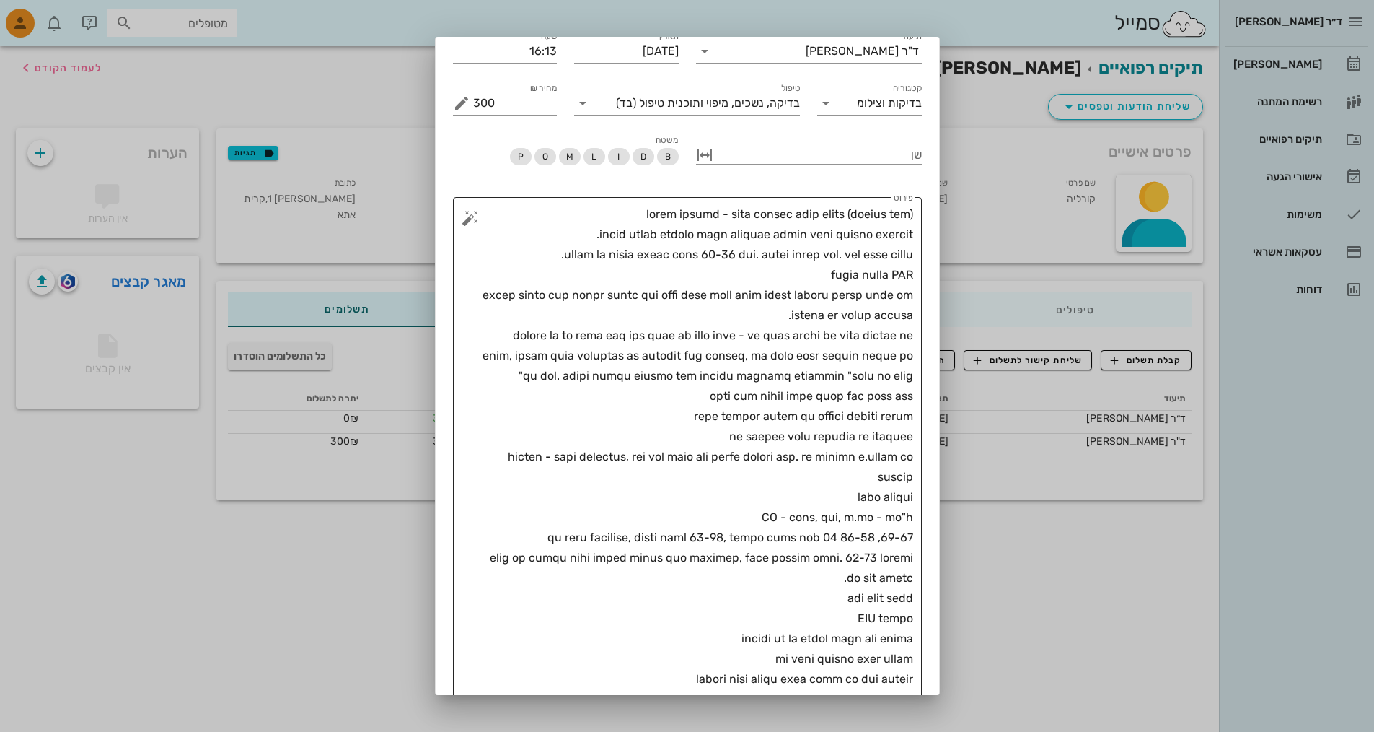
scroll to position [0, 0]
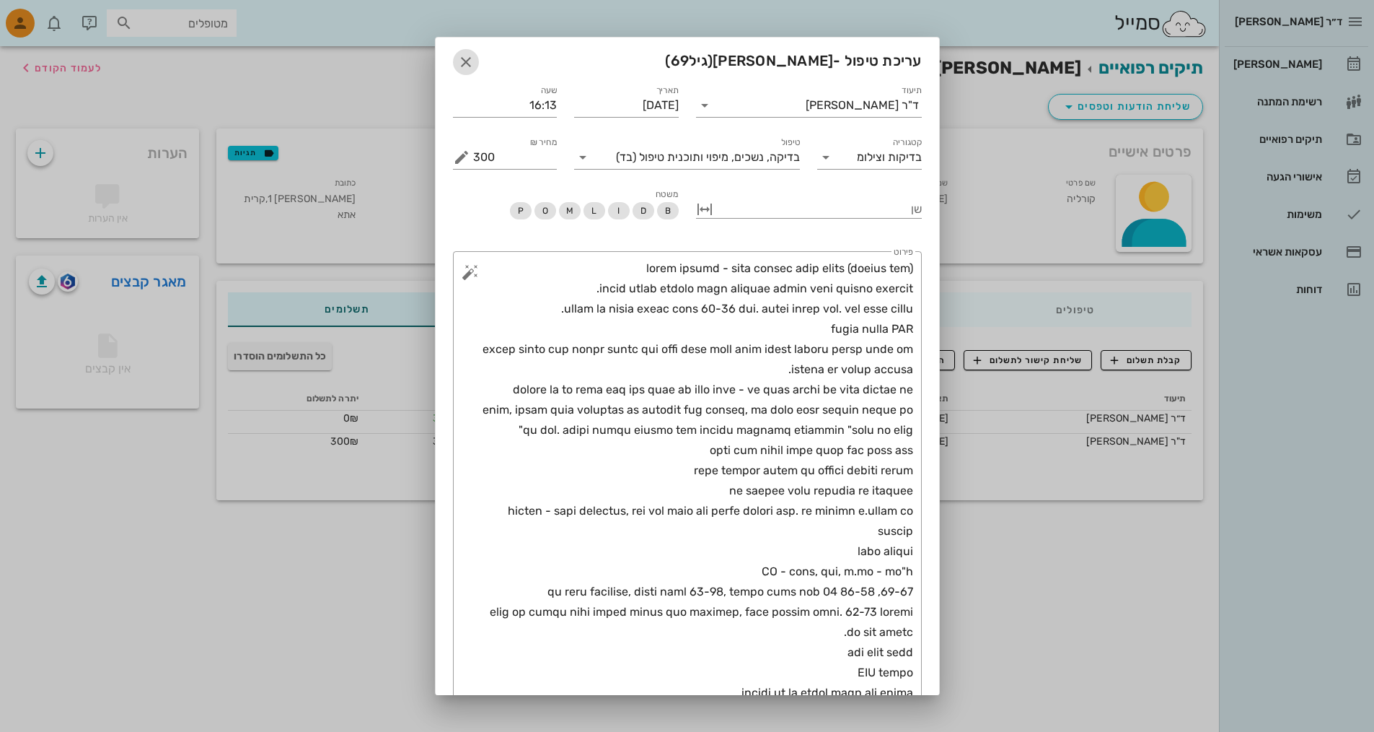
click at [470, 61] on icon "button" at bounding box center [465, 61] width 17 height 17
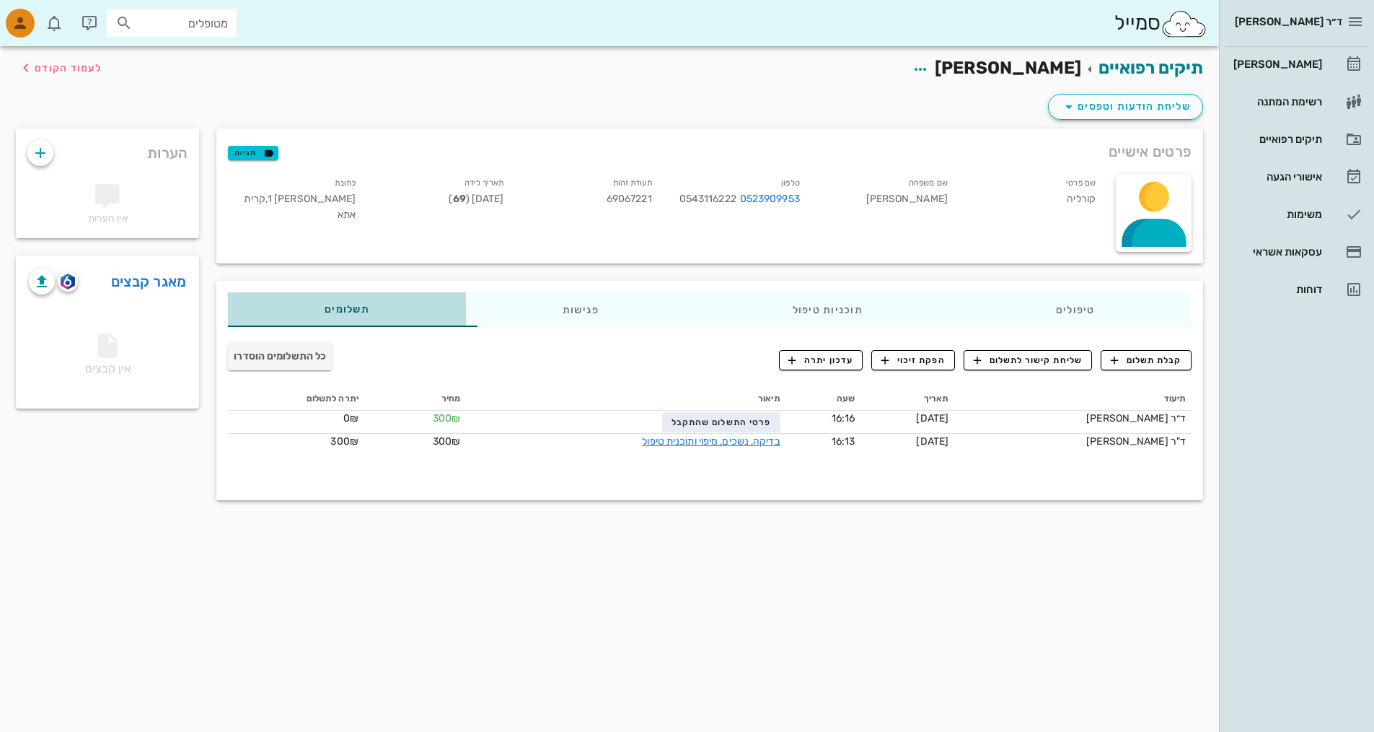
click at [333, 305] on span "תשלומים 0₪" at bounding box center [347, 309] width 45 height 10
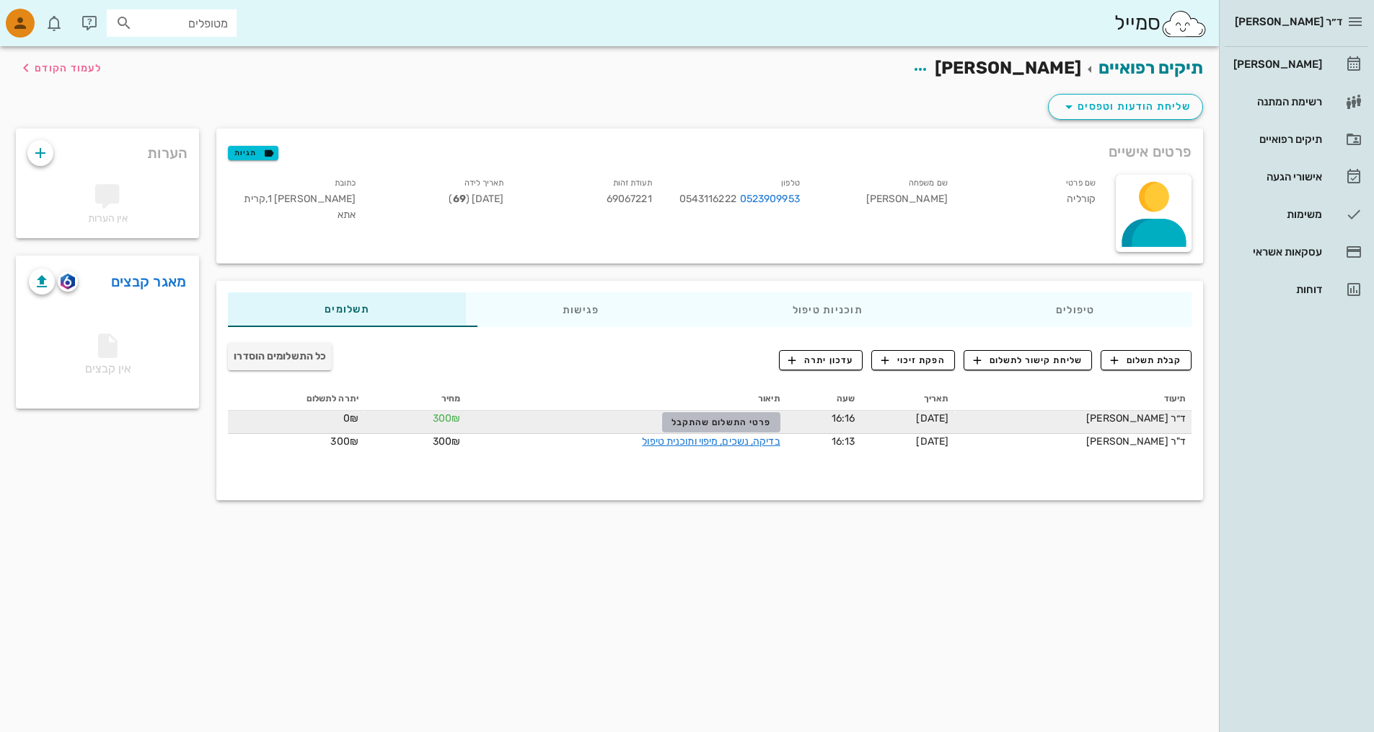
click at [765, 417] on span "פרטי התשלום שהתקבל" at bounding box center [722, 422] width 100 height 10
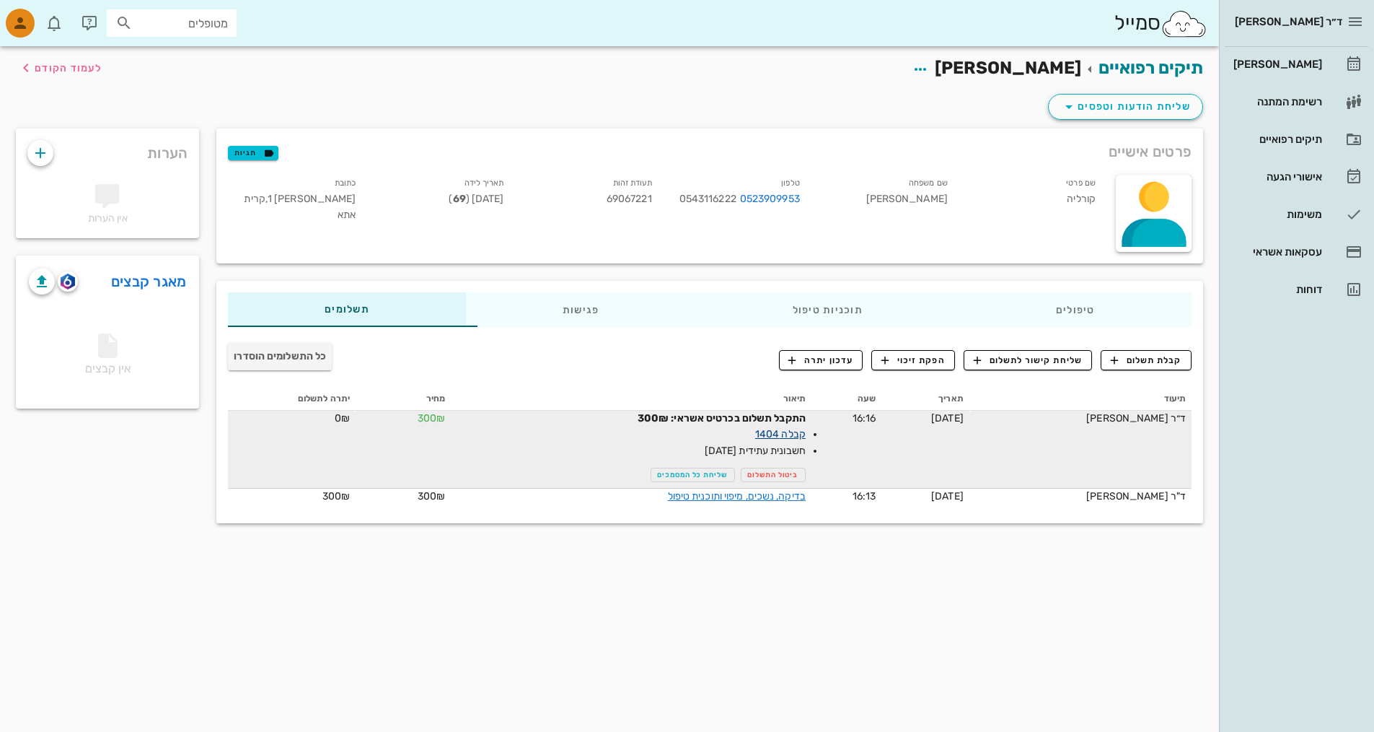
click at [804, 436] on link "קבלה 1404" at bounding box center [780, 434] width 51 height 12
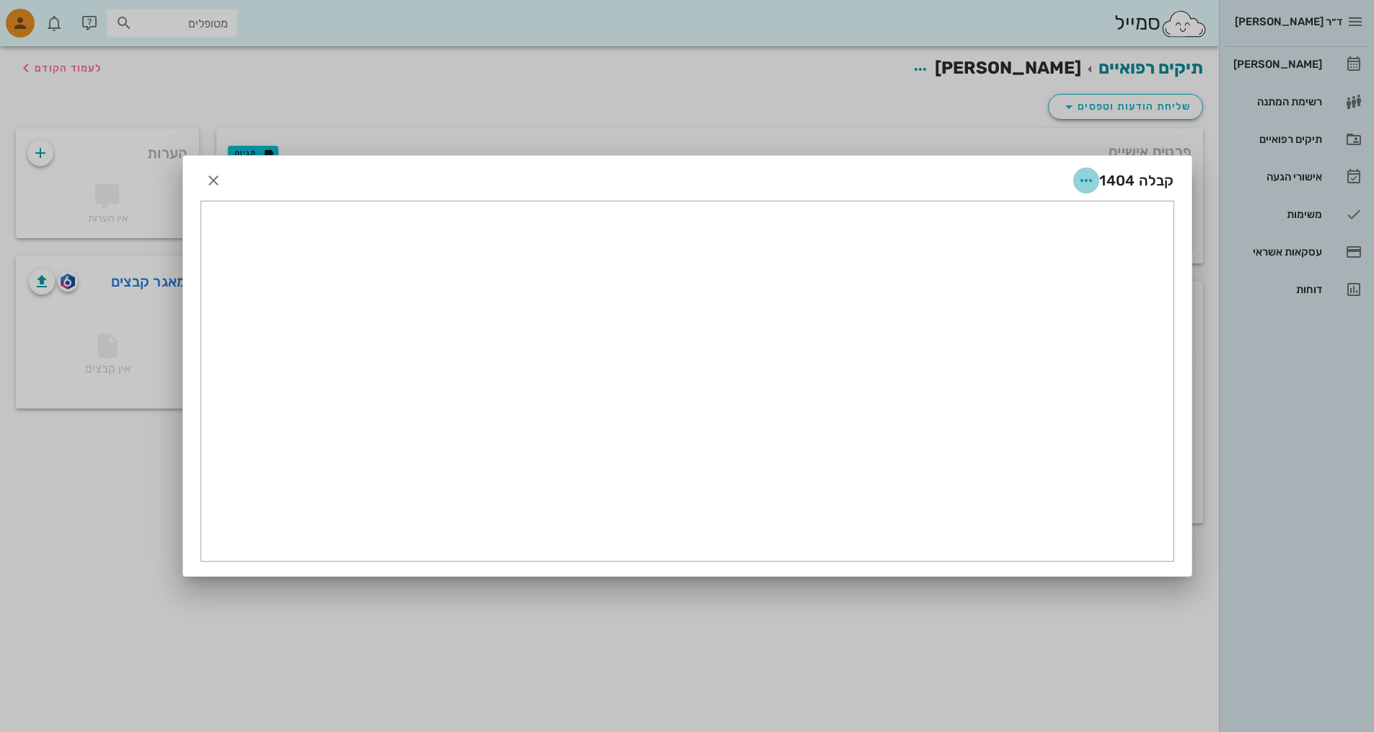
click at [1082, 179] on icon "button" at bounding box center [1086, 180] width 17 height 17
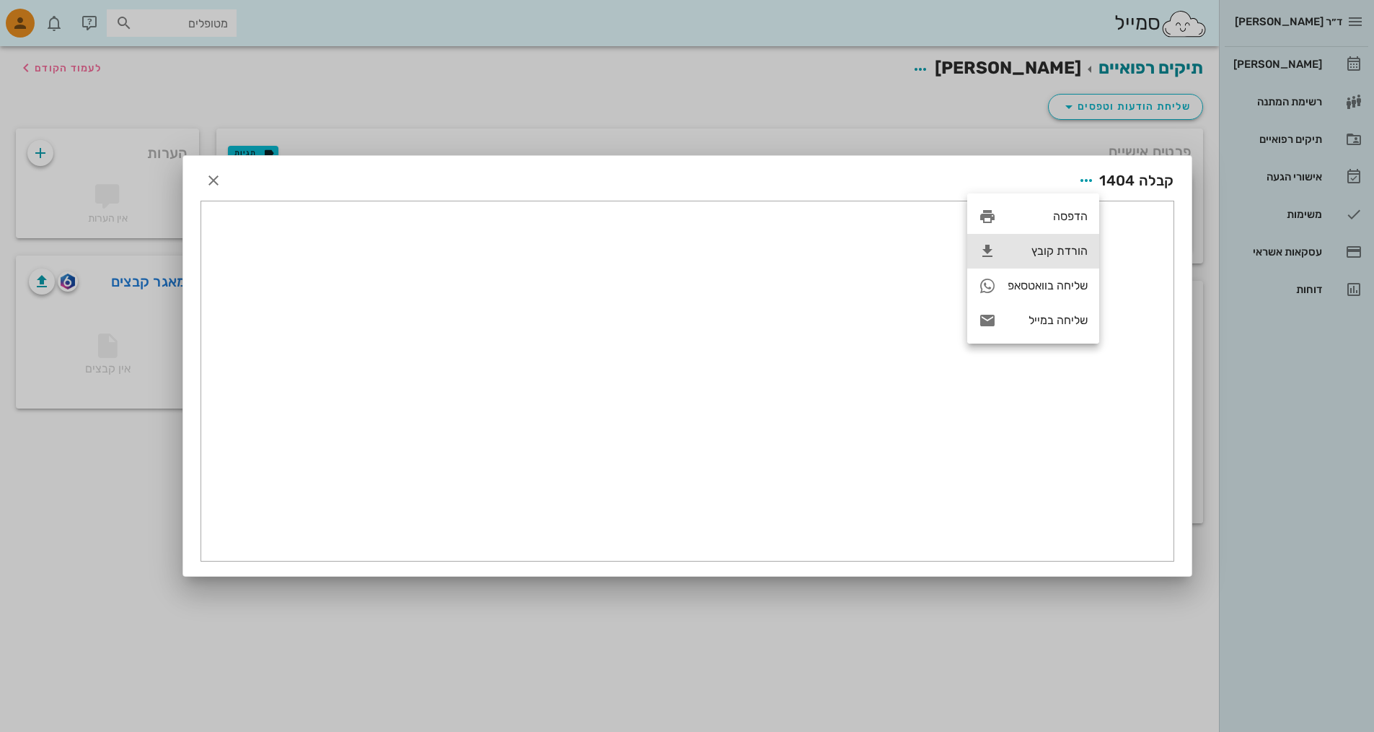
click at [1049, 251] on div "הורדת קובץ" at bounding box center [1048, 251] width 80 height 14
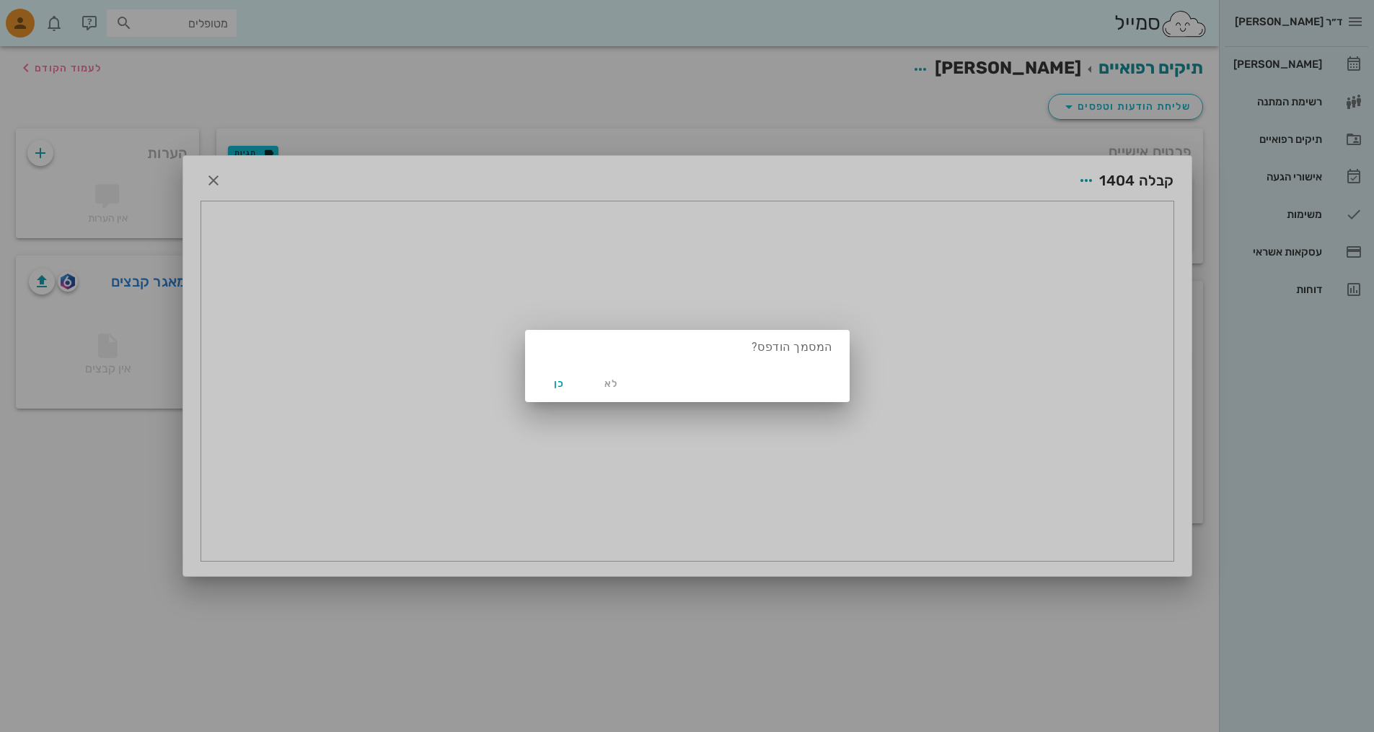
drag, startPoint x: 297, startPoint y: 184, endPoint x: 257, endPoint y: 193, distance: 40.6
click at [257, 193] on div at bounding box center [687, 366] width 1374 height 732
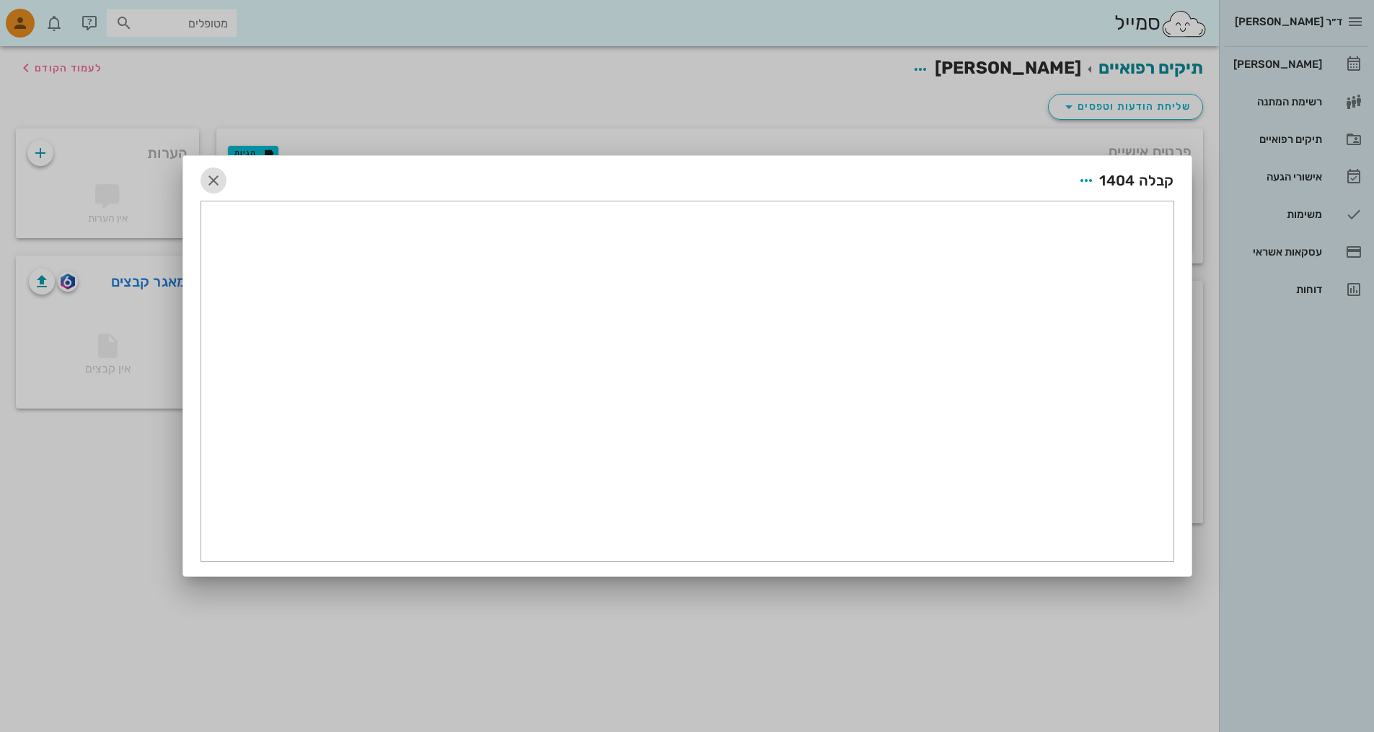
click at [209, 178] on icon "button" at bounding box center [213, 180] width 17 height 17
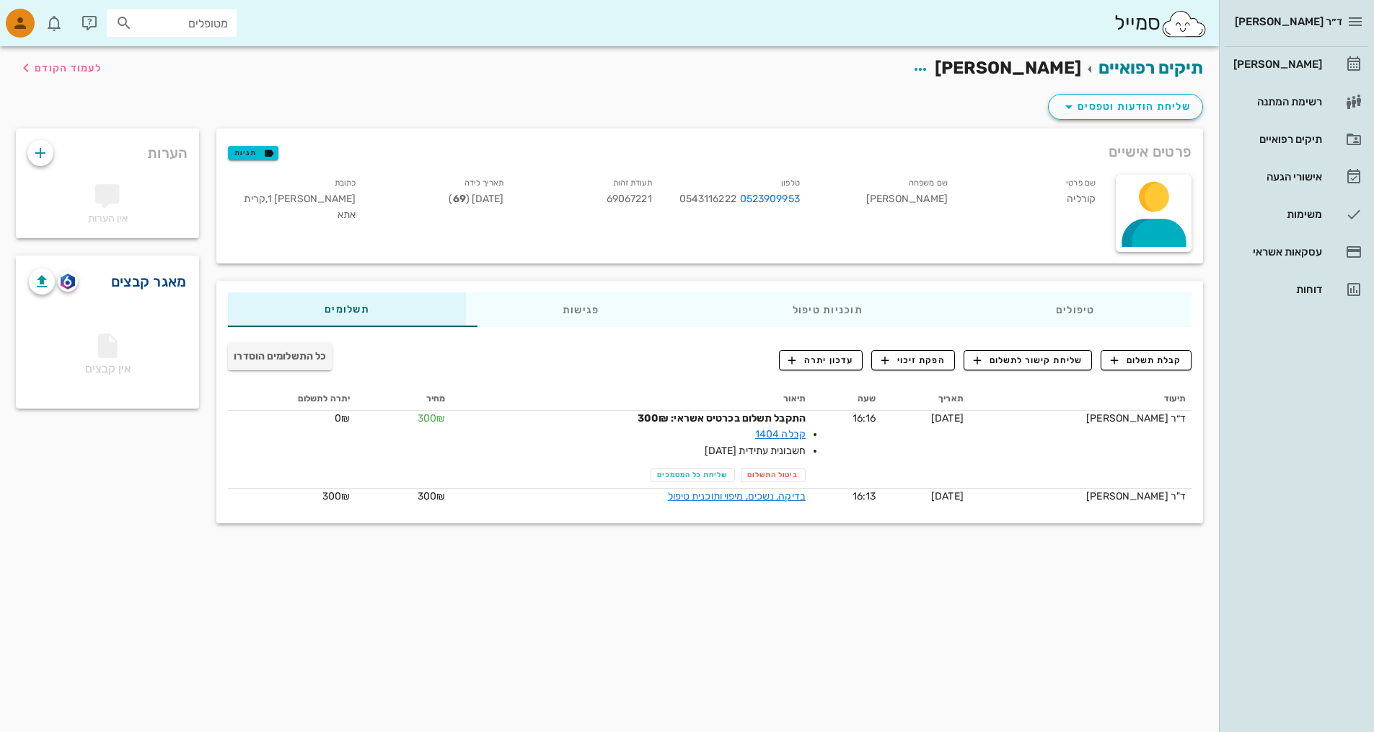
click at [123, 278] on link "מאגר קבצים" at bounding box center [149, 281] width 76 height 23
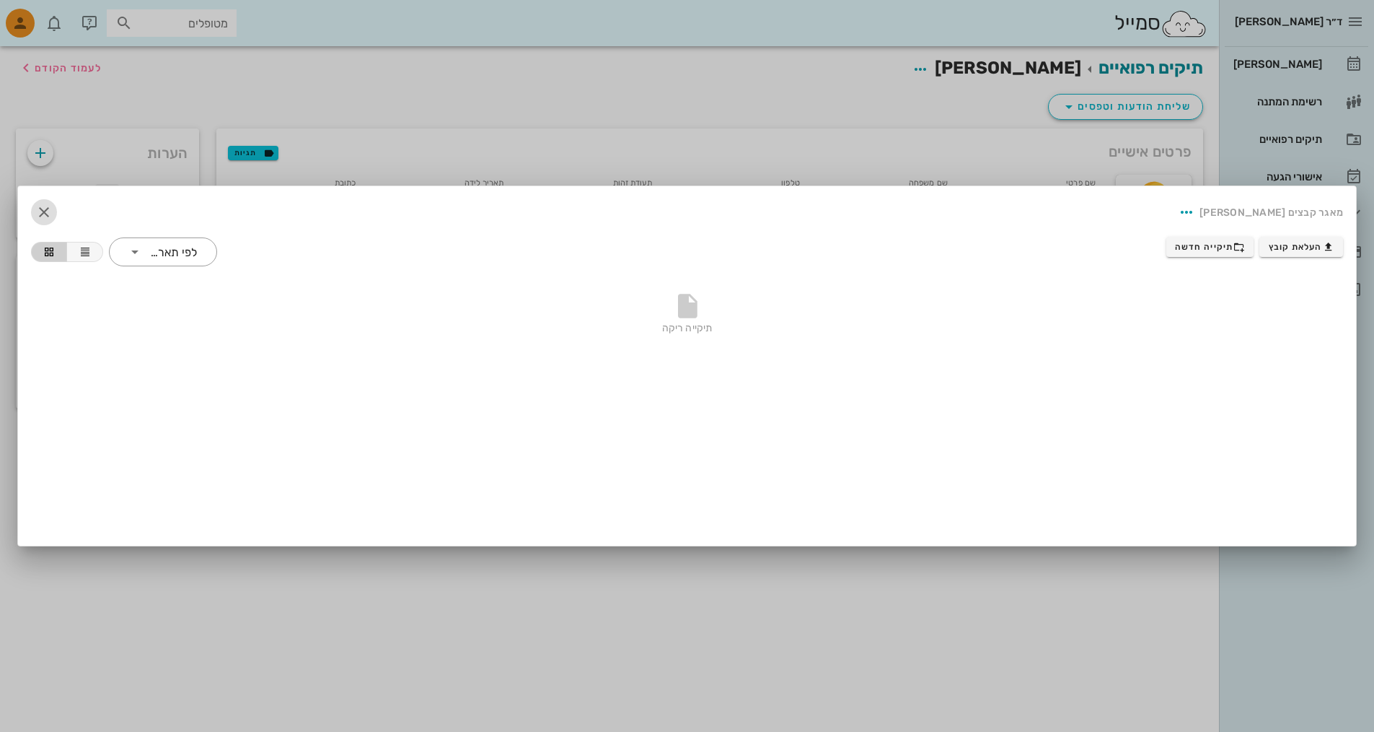
click at [45, 208] on icon "button" at bounding box center [43, 211] width 17 height 17
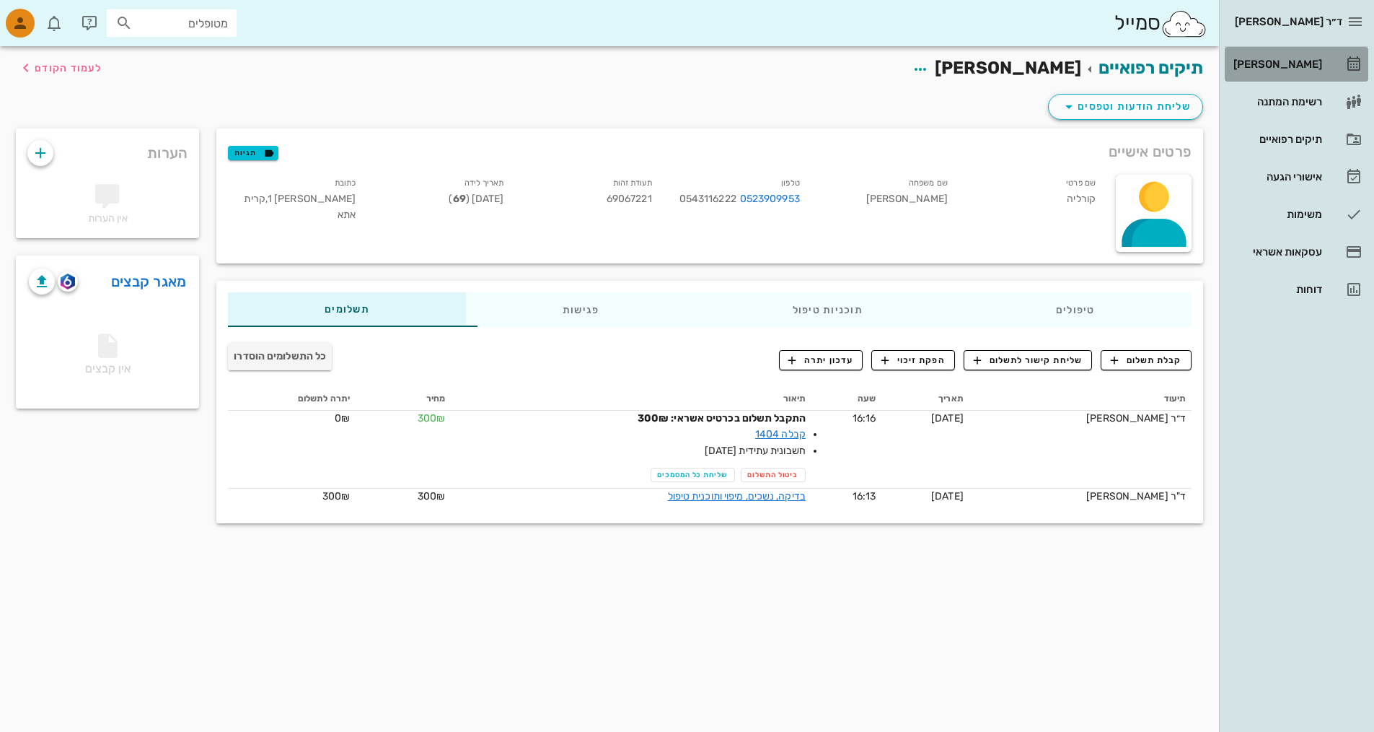
click at [1295, 64] on div "[PERSON_NAME]" at bounding box center [1277, 64] width 92 height 12
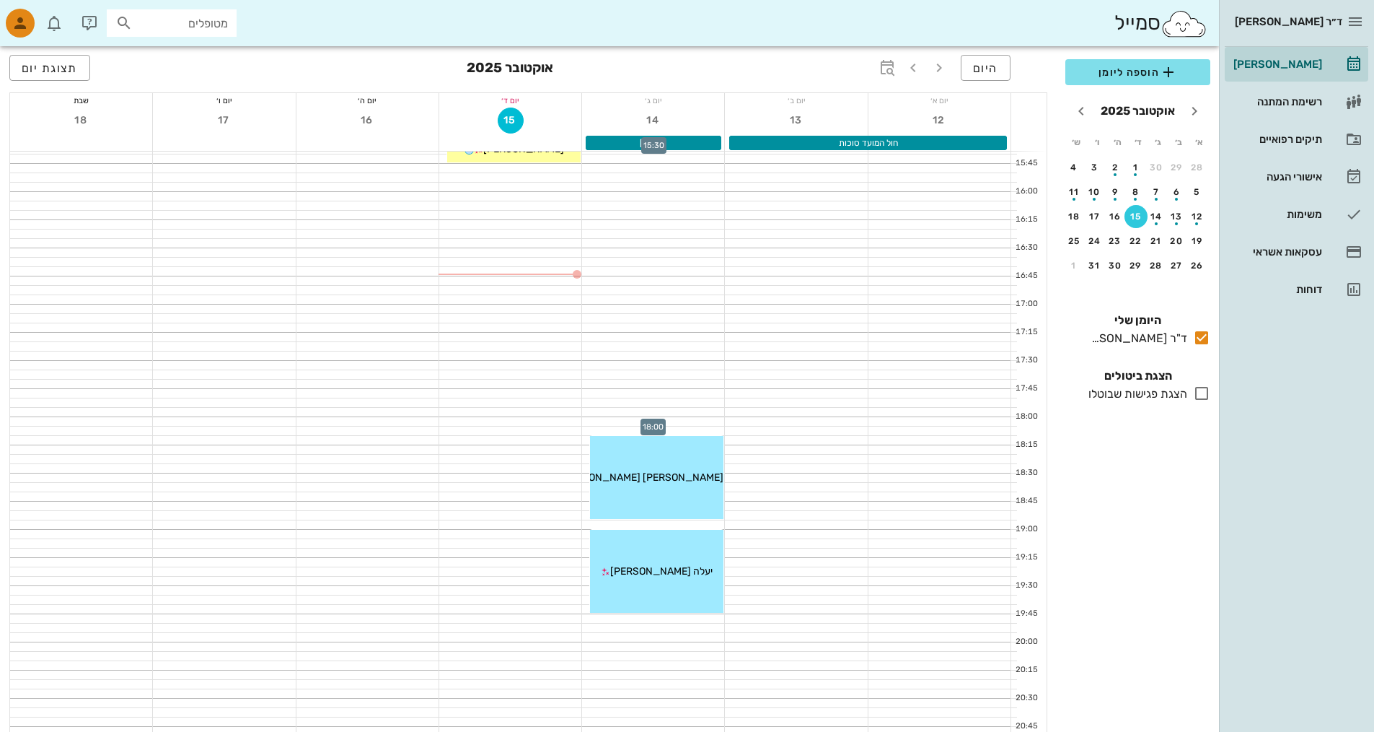
scroll to position [868, 0]
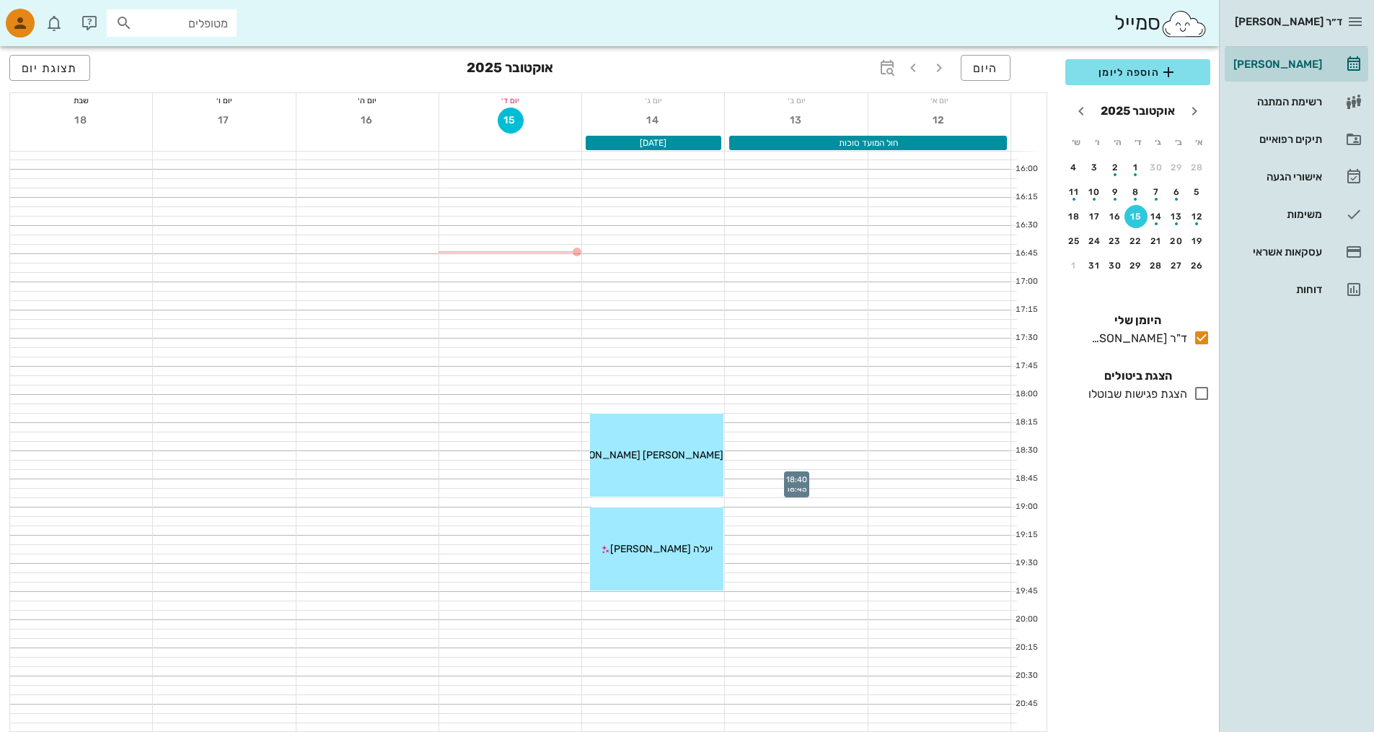
click at [854, 473] on div at bounding box center [796, 474] width 142 height 9
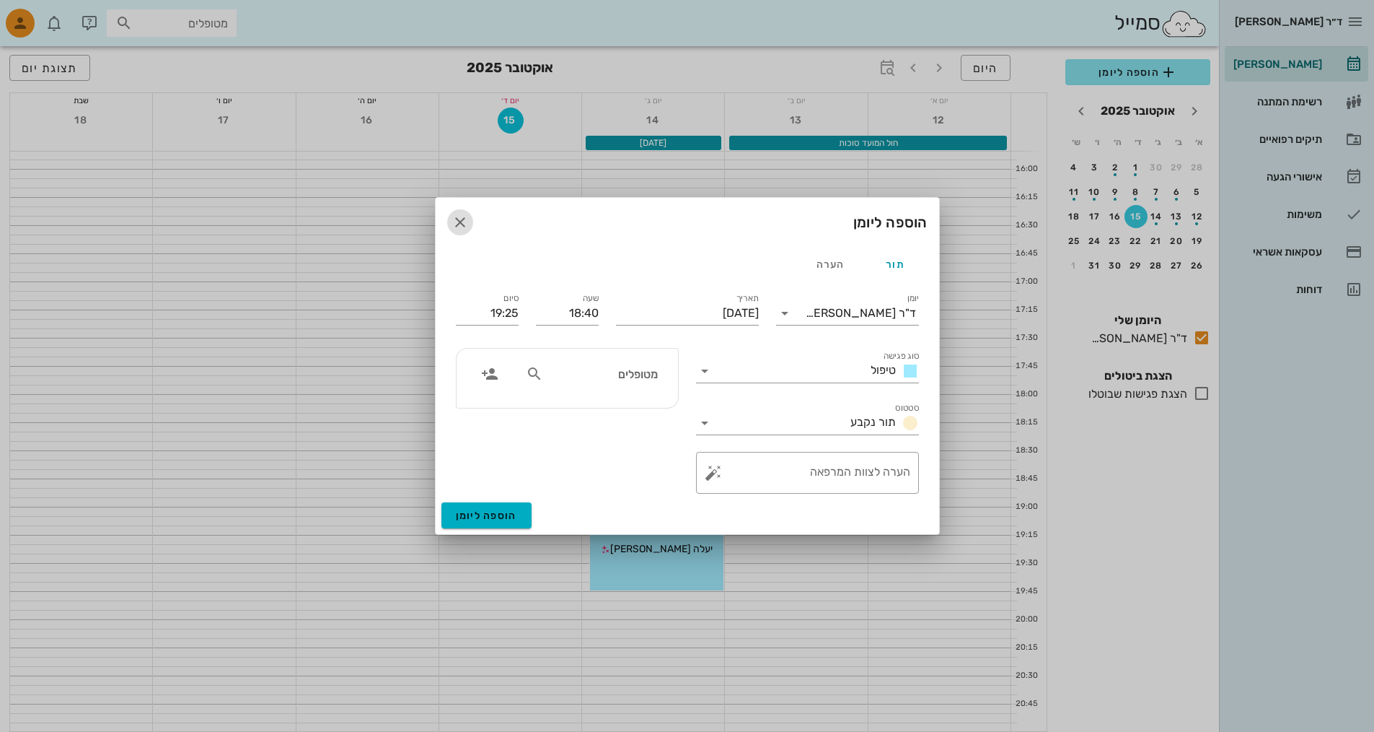
click at [461, 221] on icon "button" at bounding box center [460, 222] width 17 height 17
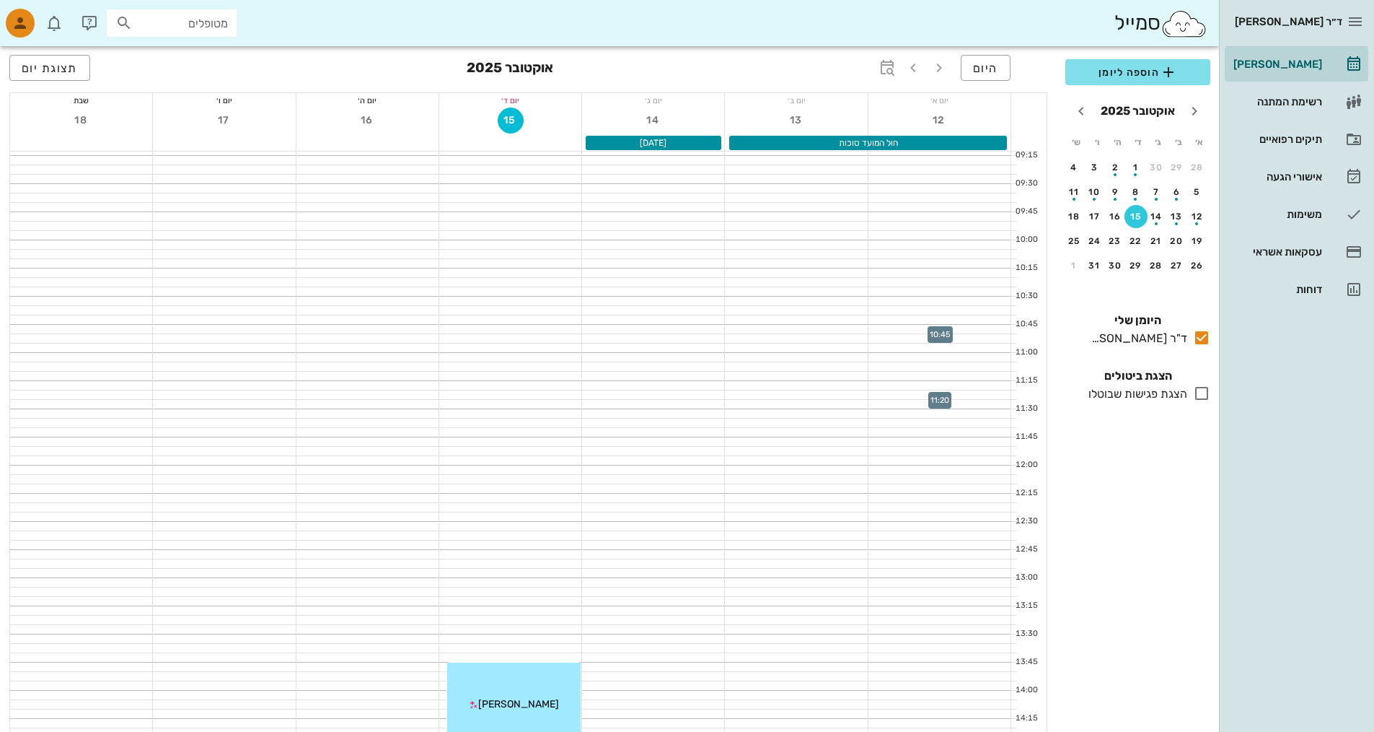
scroll to position [0, 0]
